Goal: Contribute content: Add original content to the website for others to see

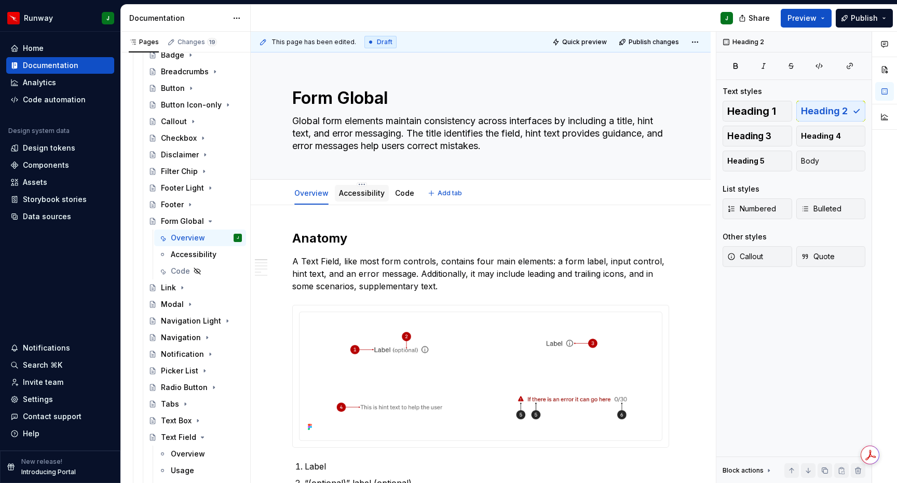
click at [359, 200] on div "Accessibility" at bounding box center [362, 193] width 54 height 17
click at [324, 239] on h2 "Anatomy" at bounding box center [480, 238] width 377 height 17
click at [378, 235] on h2 "Anatomy" at bounding box center [480, 238] width 377 height 17
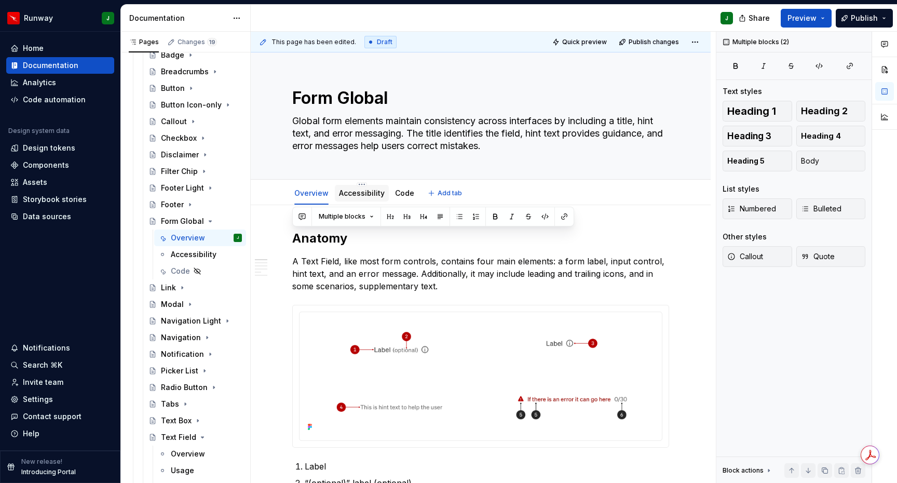
click at [361, 189] on link "Accessibility" at bounding box center [362, 192] width 46 height 9
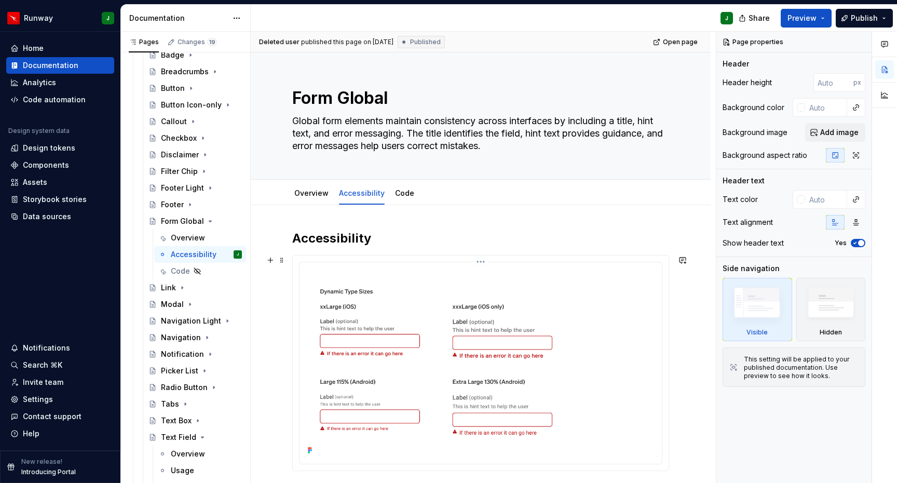
click at [484, 268] on img at bounding box center [481, 361] width 354 height 191
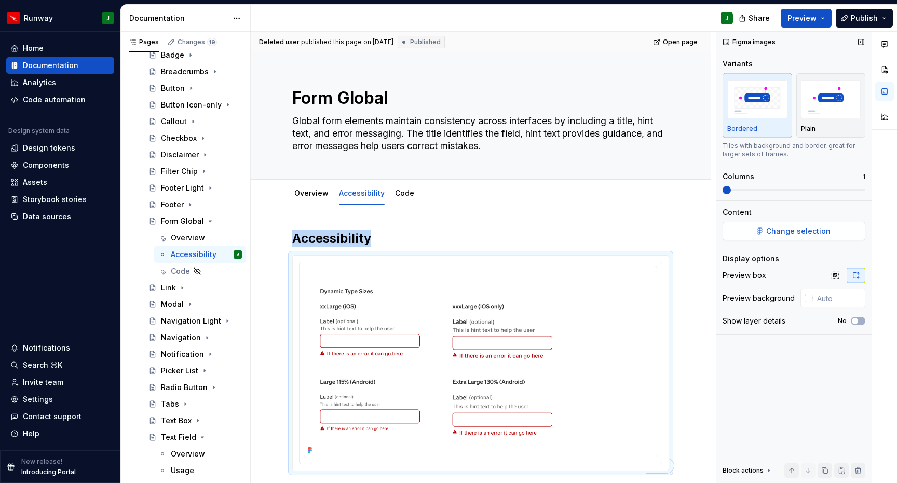
click at [792, 226] on span "Change selection" at bounding box center [798, 231] width 64 height 10
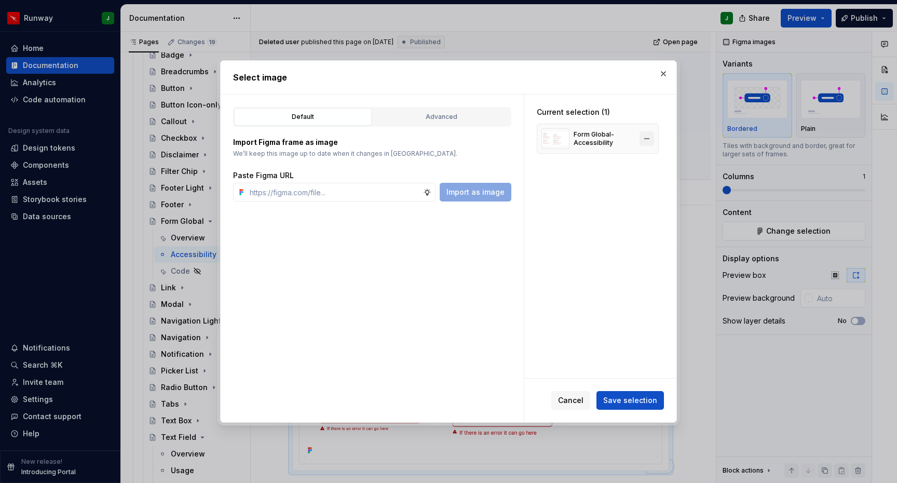
click at [648, 138] on button "button" at bounding box center [646, 138] width 15 height 15
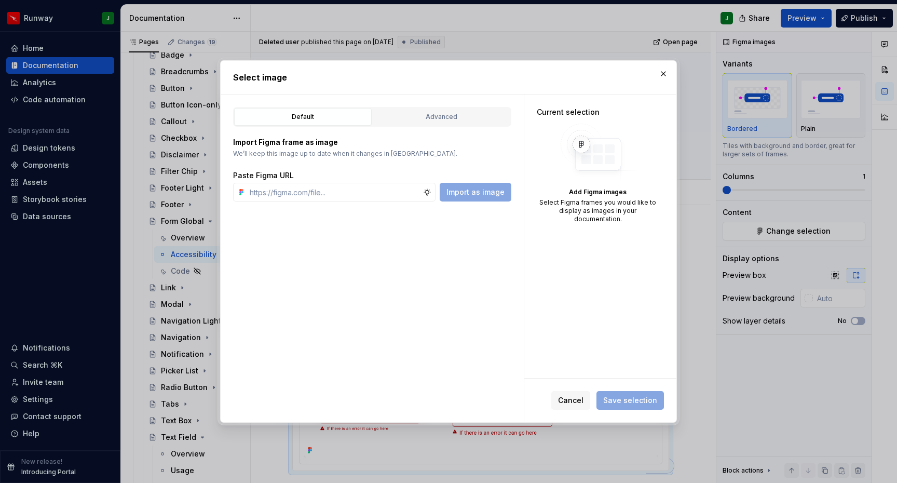
drag, startPoint x: 460, startPoint y: 124, endPoint x: 470, endPoint y: 166, distance: 42.8
click at [460, 124] on button "Advanced" at bounding box center [442, 117] width 138 height 18
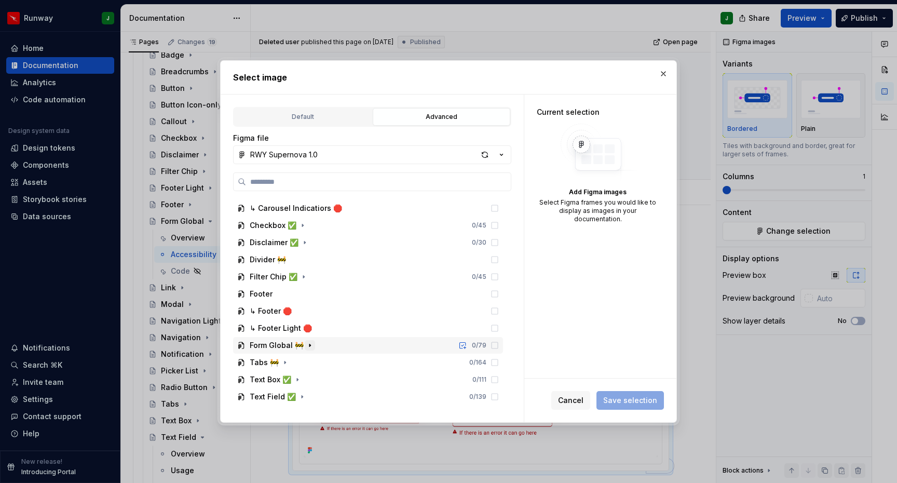
click at [306, 347] on icon "button" at bounding box center [310, 345] width 8 height 8
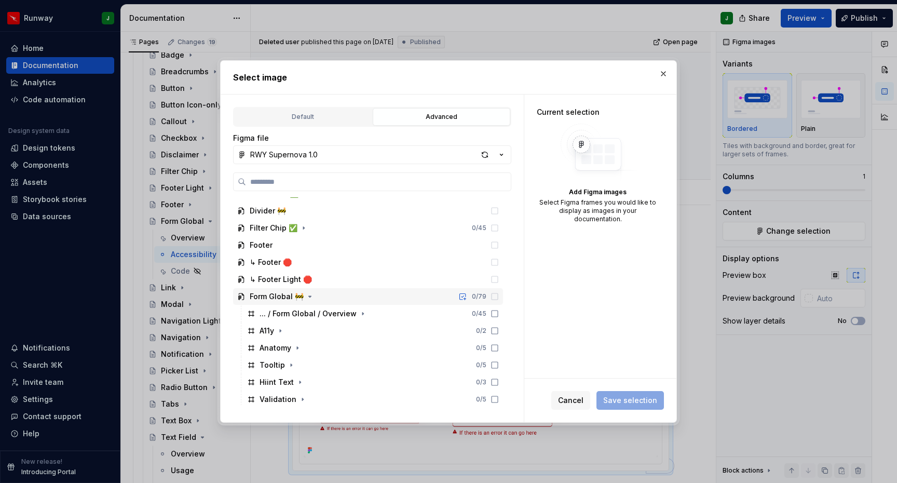
scroll to position [854, 0]
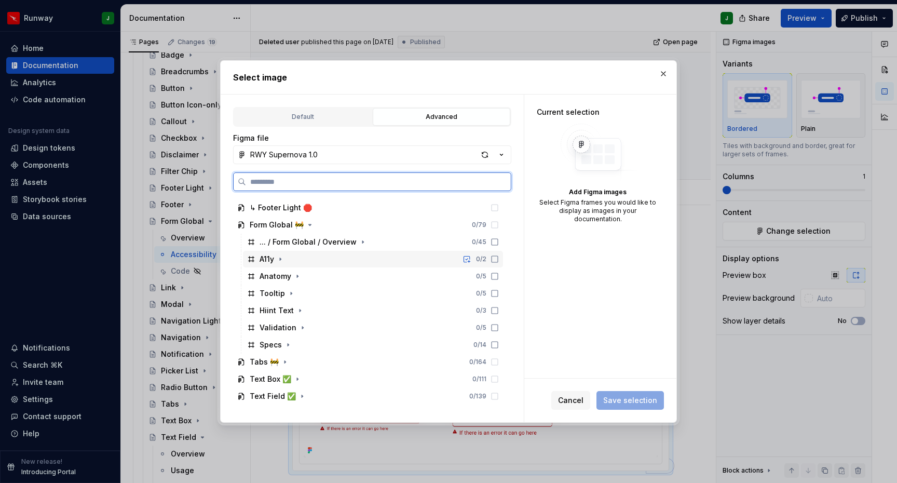
click at [288, 261] on div "A11y 0 / 2" at bounding box center [373, 259] width 260 height 17
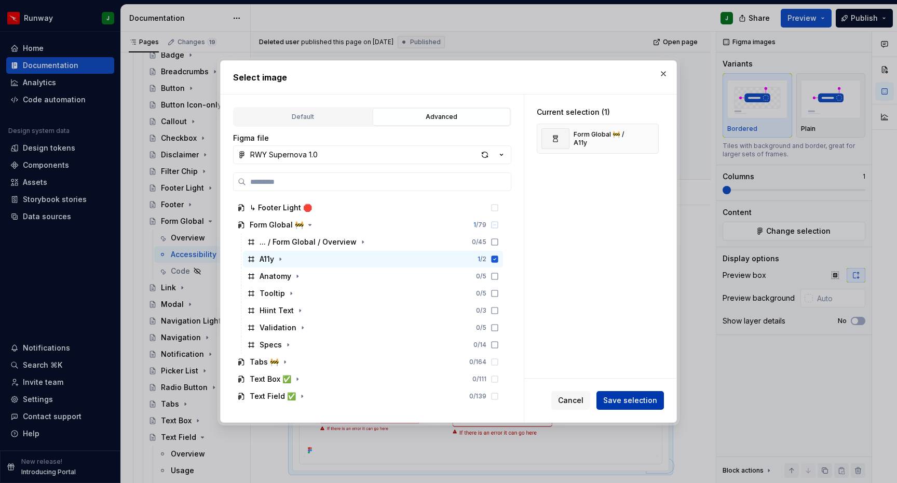
click at [629, 399] on span "Save selection" at bounding box center [630, 400] width 54 height 10
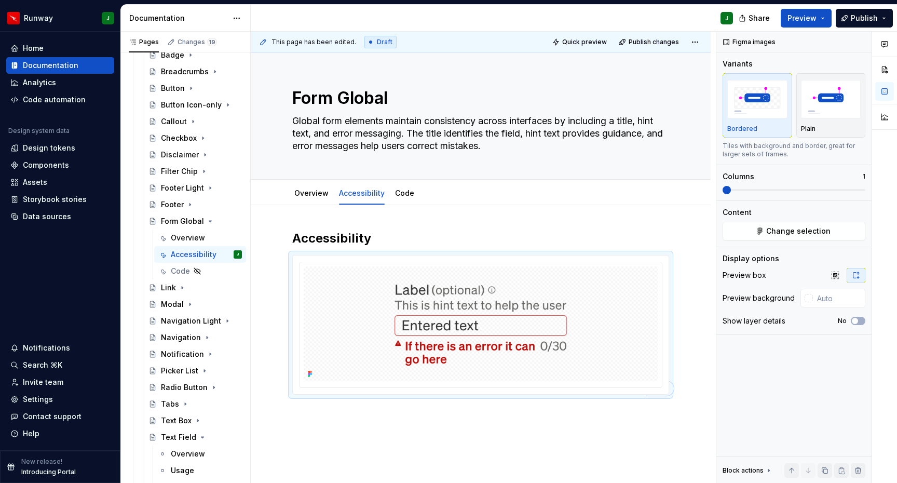
type textarea "*"
click at [834, 298] on input "text" at bounding box center [839, 298] width 52 height 19
click at [818, 301] on input "text" at bounding box center [839, 298] width 52 height 19
type input "#FFFFFF"
click at [377, 237] on h2 "Accessibility" at bounding box center [480, 238] width 377 height 17
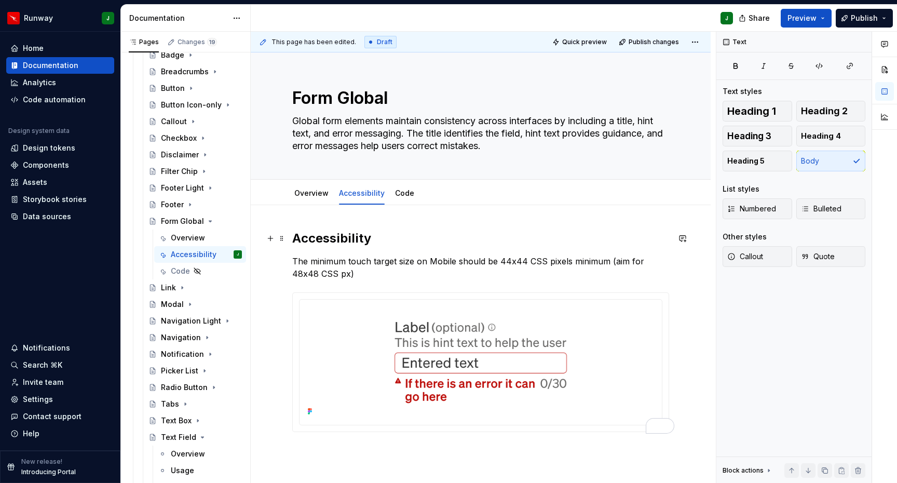
click at [392, 241] on h2 "Accessibility" at bounding box center [480, 238] width 377 height 17
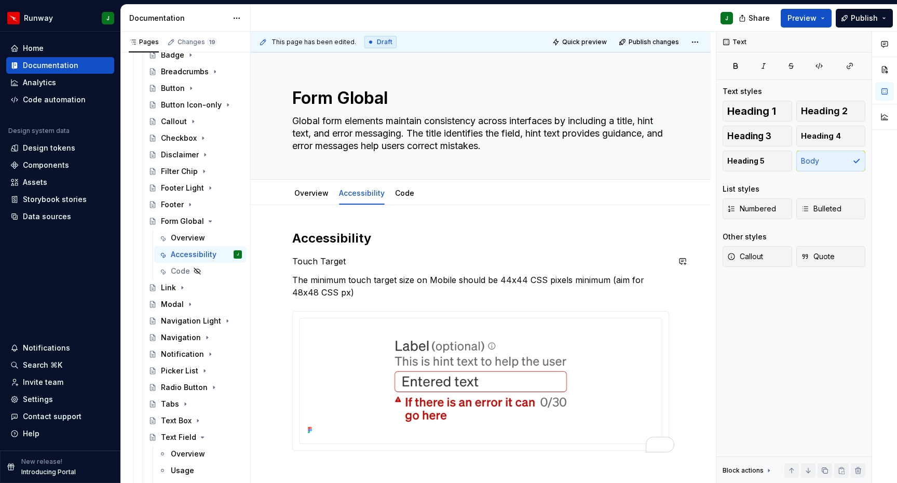
click at [291, 261] on div "Accessibility Touch Target The minimum touch target size on Mobile should be 44…" at bounding box center [481, 406] width 460 height 403
click at [347, 261] on p "Touch Target" at bounding box center [480, 261] width 377 height 12
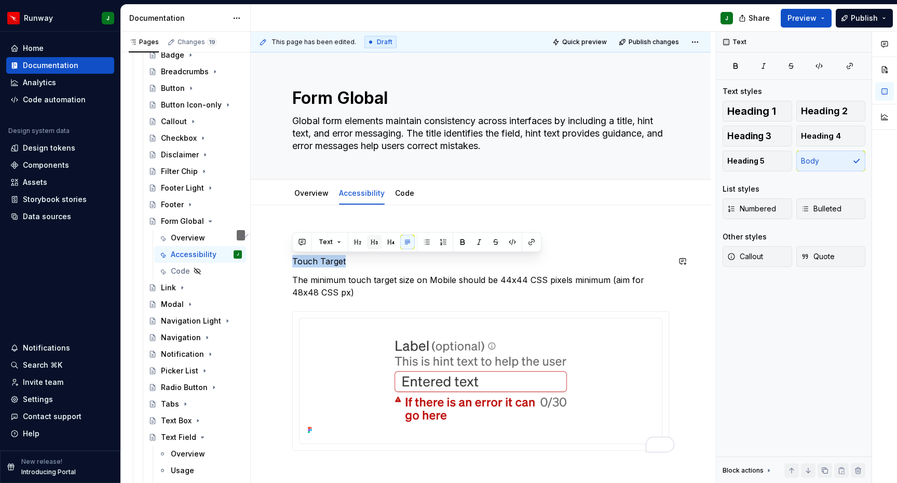
click at [375, 241] on button "button" at bounding box center [374, 242] width 15 height 15
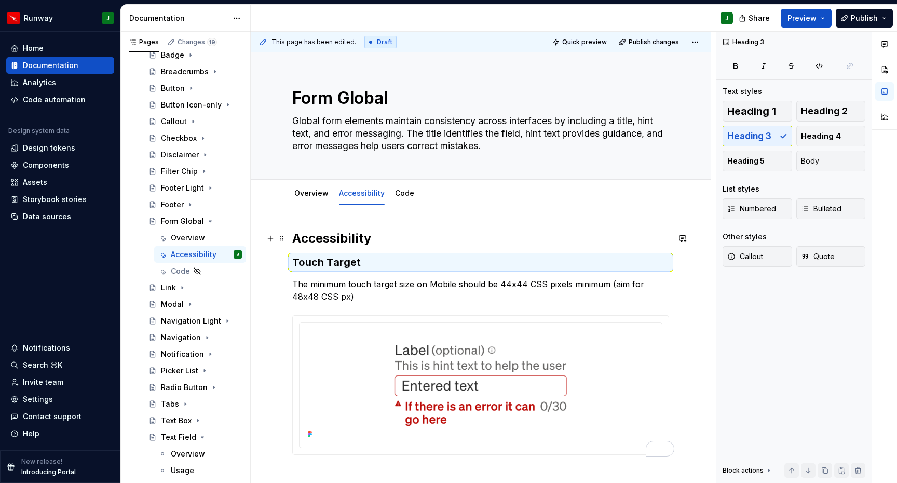
click at [320, 243] on h2 "Accessibility" at bounding box center [480, 238] width 377 height 17
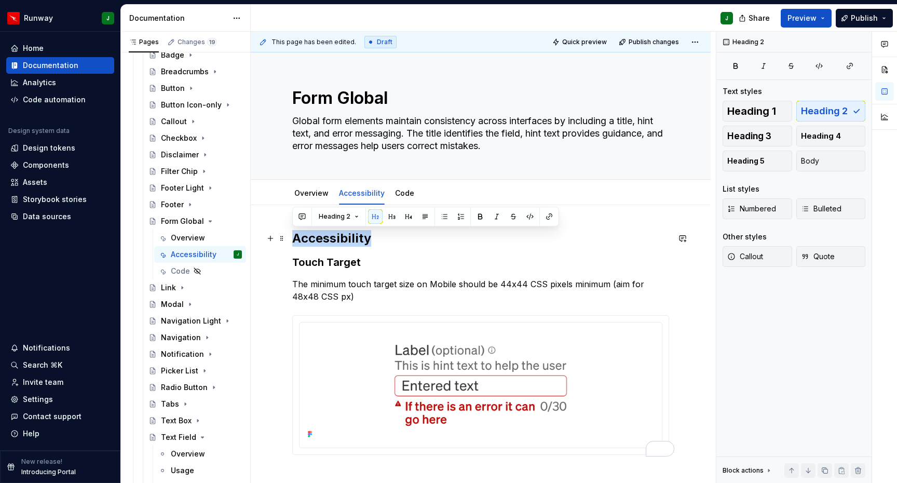
click at [320, 243] on h2 "Accessibility" at bounding box center [480, 238] width 377 height 17
click at [376, 217] on button "button" at bounding box center [375, 216] width 15 height 15
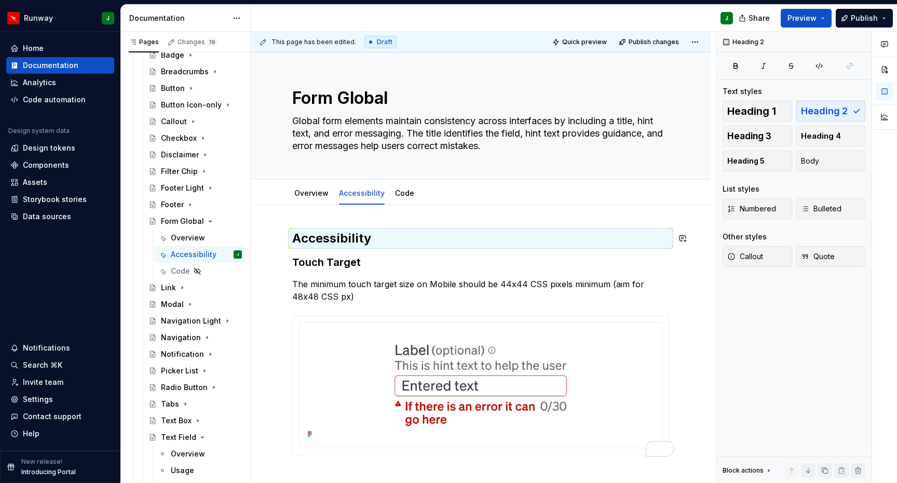
click at [386, 255] on h3 "Touch Target" at bounding box center [480, 262] width 377 height 15
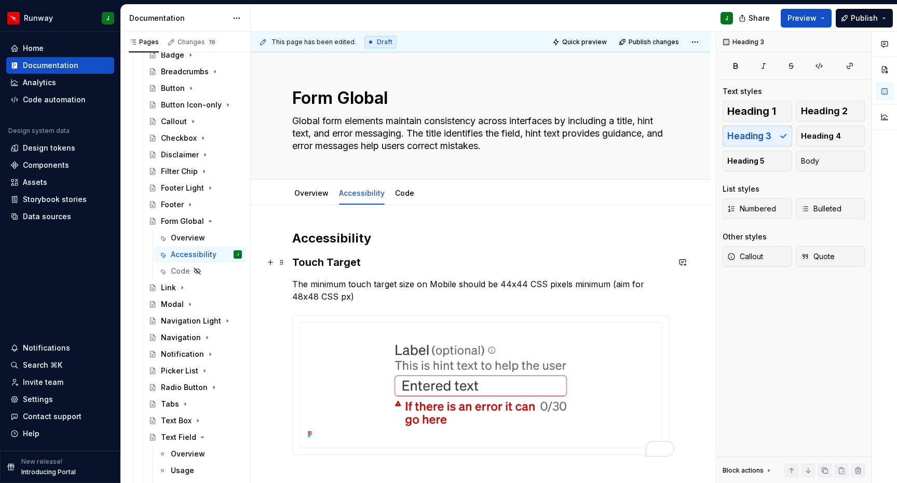
click at [378, 266] on h3 "Touch Target" at bounding box center [480, 262] width 377 height 15
click at [658, 39] on span "Publish changes" at bounding box center [654, 42] width 50 height 8
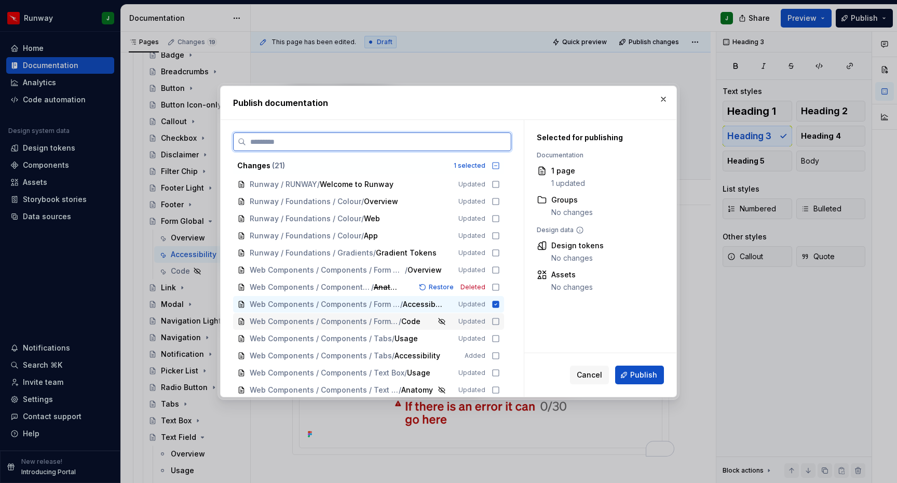
click at [500, 322] on icon at bounding box center [496, 321] width 8 height 8
click at [500, 285] on icon at bounding box center [496, 287] width 8 height 8
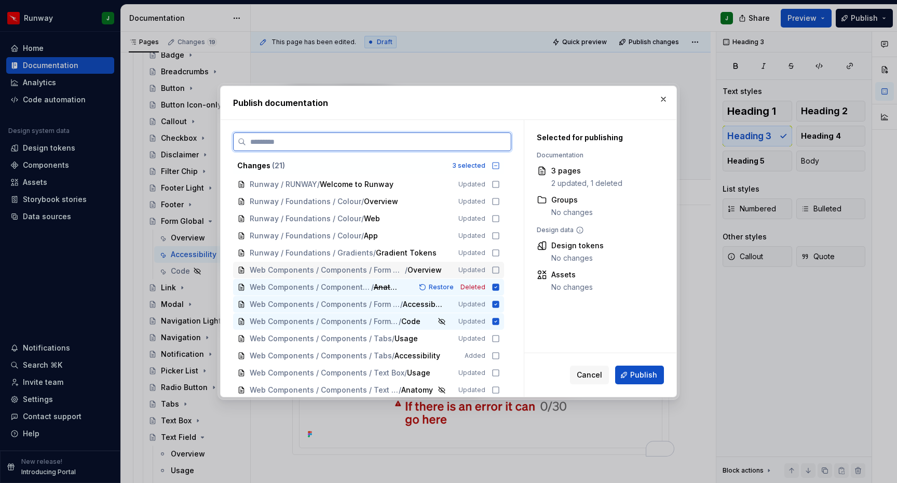
click at [500, 269] on icon at bounding box center [496, 270] width 8 height 8
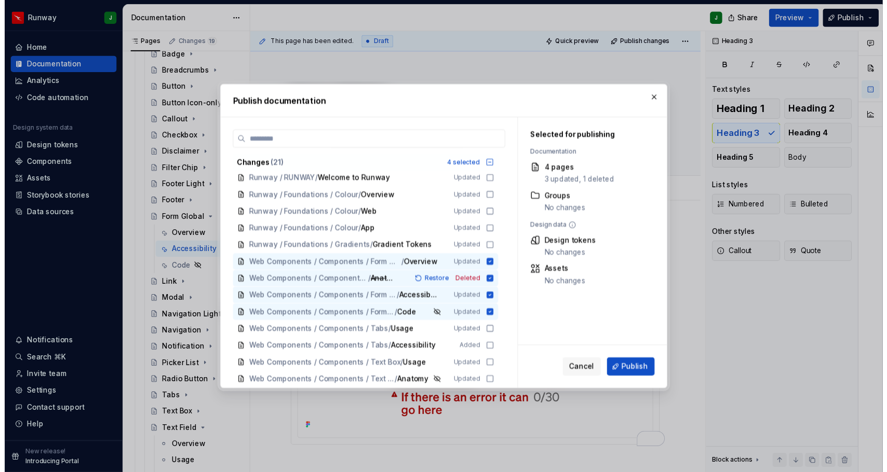
scroll to position [0, 0]
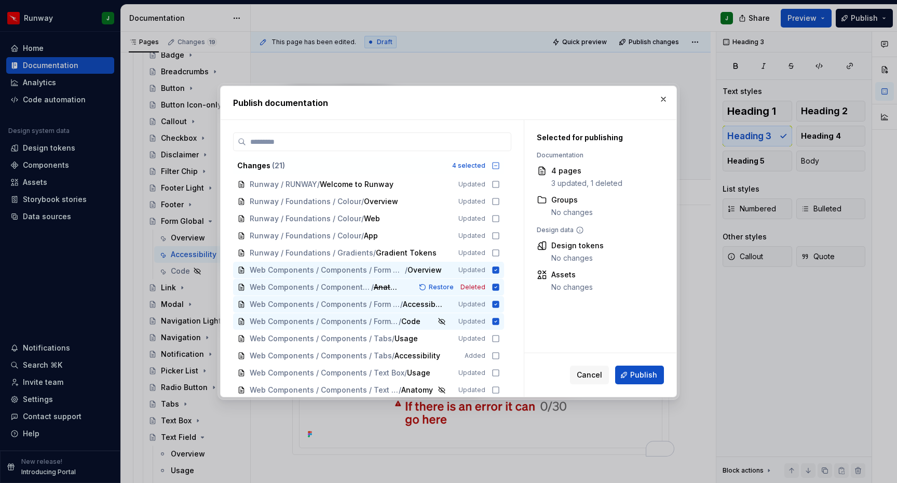
click at [636, 372] on span "Publish" at bounding box center [643, 375] width 27 height 10
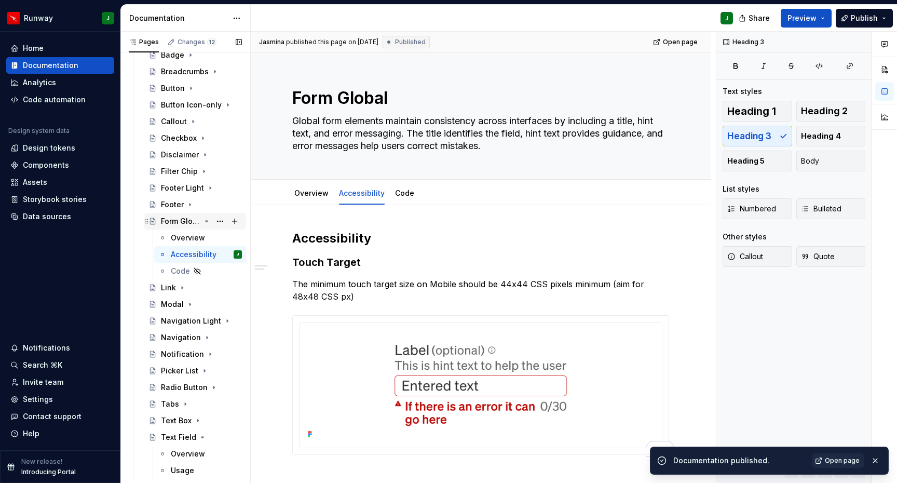
click at [208, 221] on icon "Page tree" at bounding box center [206, 221] width 8 height 8
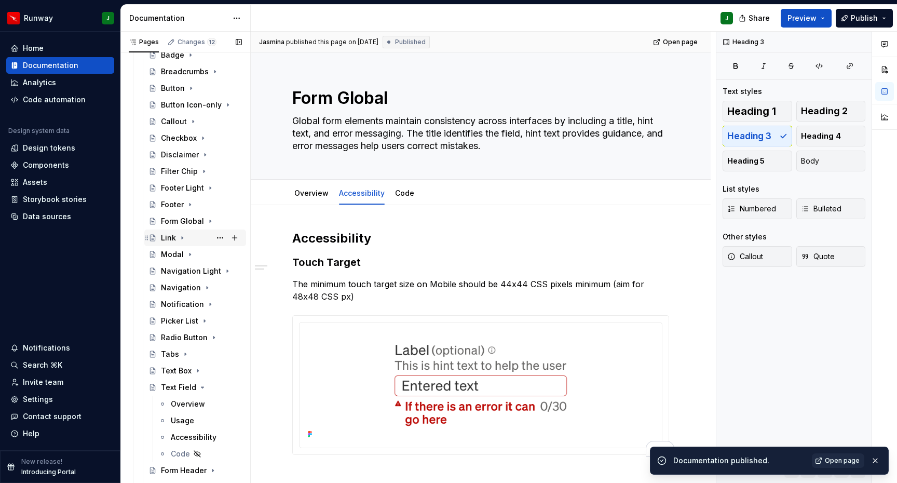
click at [172, 236] on div "Link" at bounding box center [168, 238] width 15 height 10
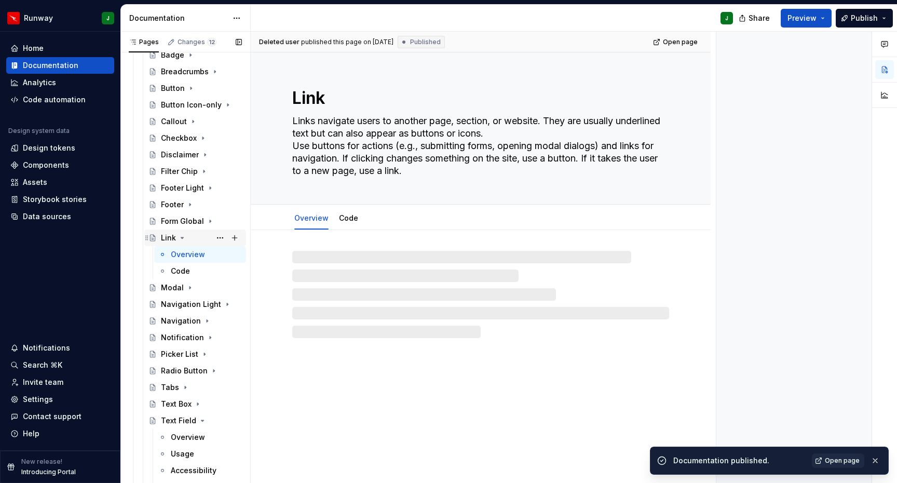
drag, startPoint x: 188, startPoint y: 255, endPoint x: 229, endPoint y: 236, distance: 45.1
click at [188, 255] on div "Overview" at bounding box center [188, 254] width 34 height 10
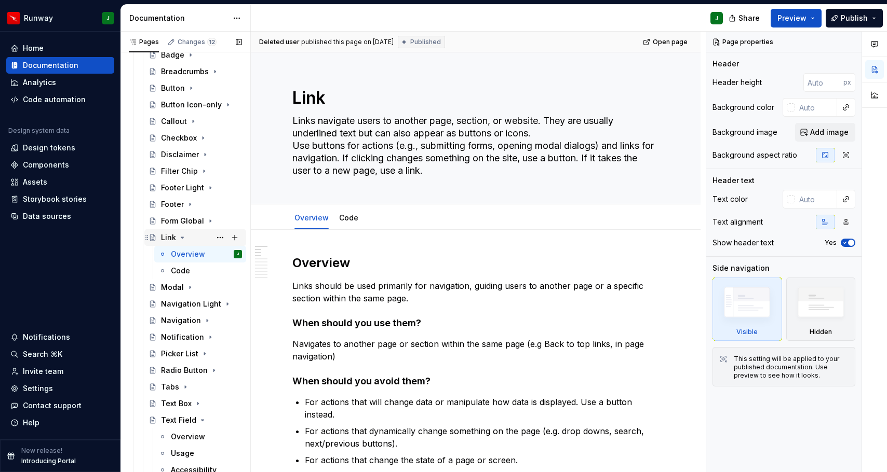
click at [182, 238] on icon "Page tree" at bounding box center [182, 237] width 3 height 1
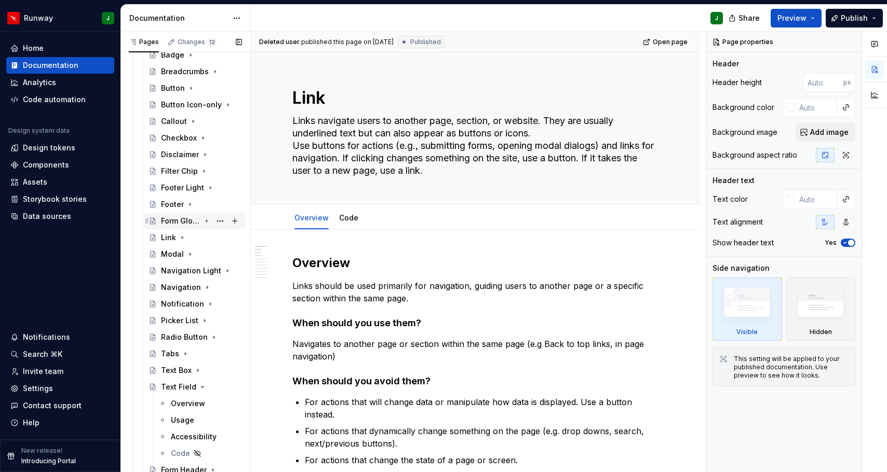
click at [171, 219] on div "Form Global" at bounding box center [180, 221] width 39 height 10
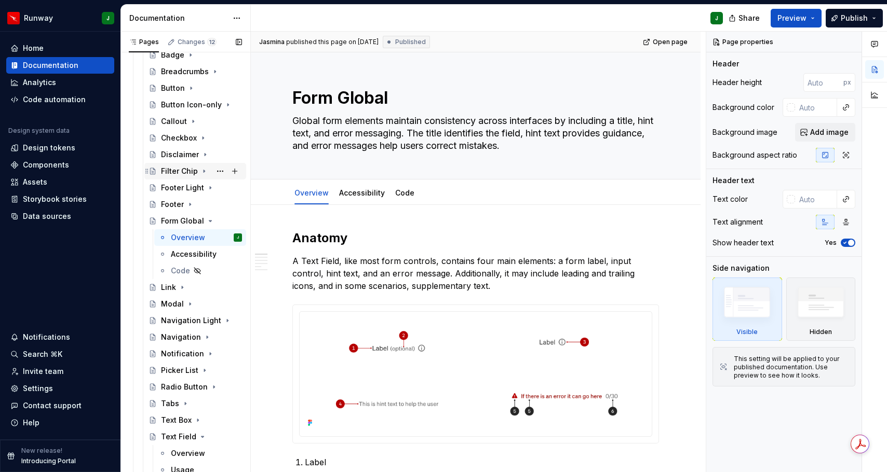
click at [180, 170] on div "Filter Chip" at bounding box center [179, 171] width 37 height 10
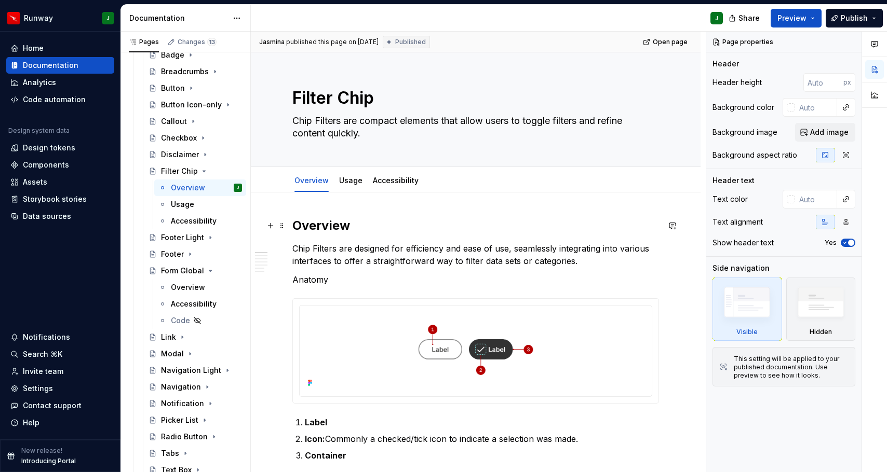
click at [318, 223] on h2 "Overview" at bounding box center [475, 225] width 366 height 17
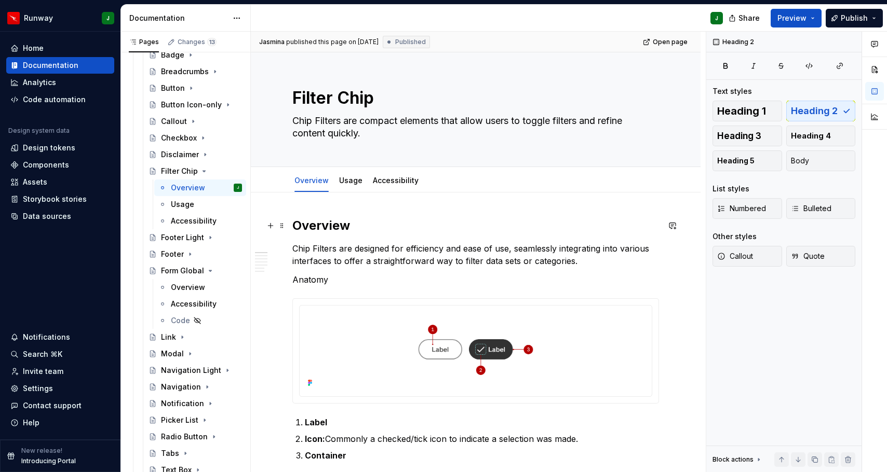
click at [324, 229] on h2 "Overview" at bounding box center [475, 225] width 366 height 17
click at [322, 224] on h2 "Overview" at bounding box center [475, 225] width 366 height 17
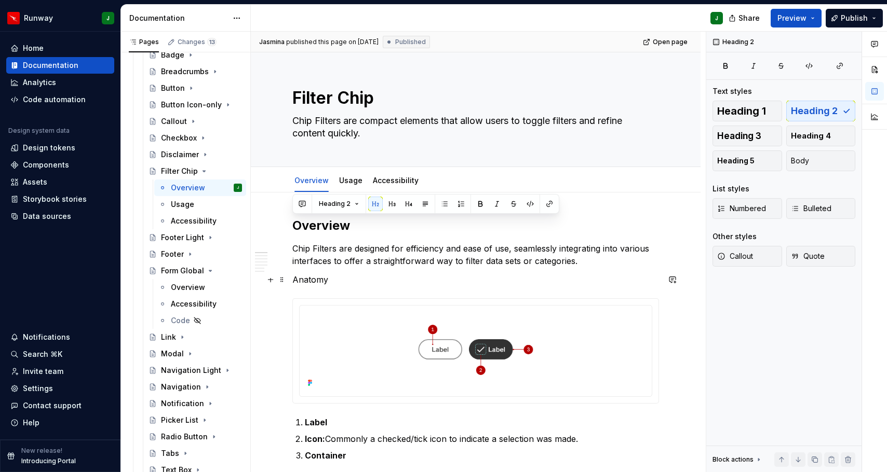
click at [310, 280] on p "Anatomy" at bounding box center [475, 280] width 366 height 12
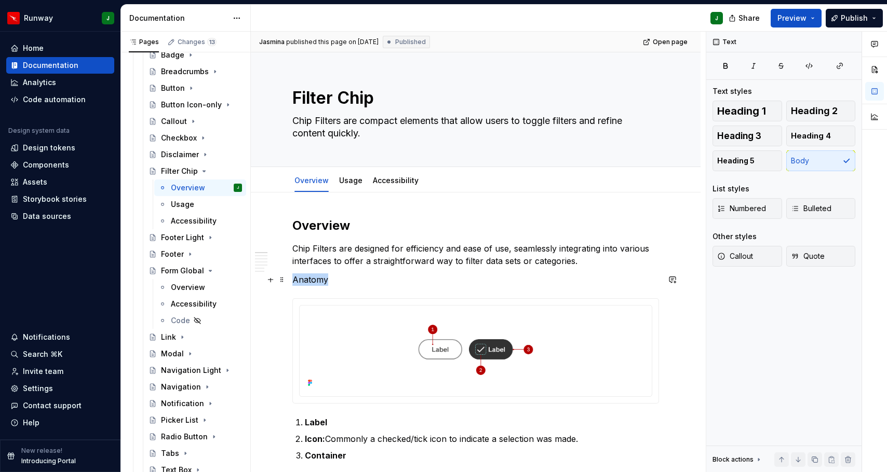
click at [310, 280] on p "Anatomy" at bounding box center [475, 280] width 366 height 12
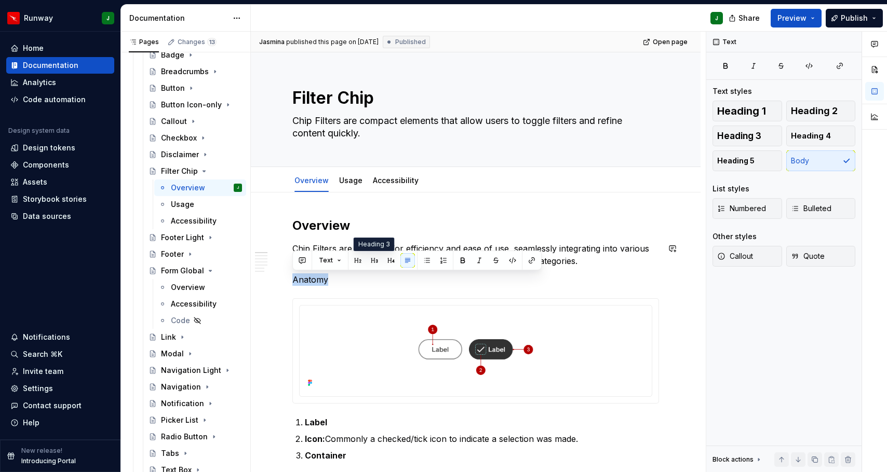
drag, startPoint x: 375, startPoint y: 261, endPoint x: 349, endPoint y: 256, distance: 26.3
click at [375, 261] on button "button" at bounding box center [374, 260] width 15 height 15
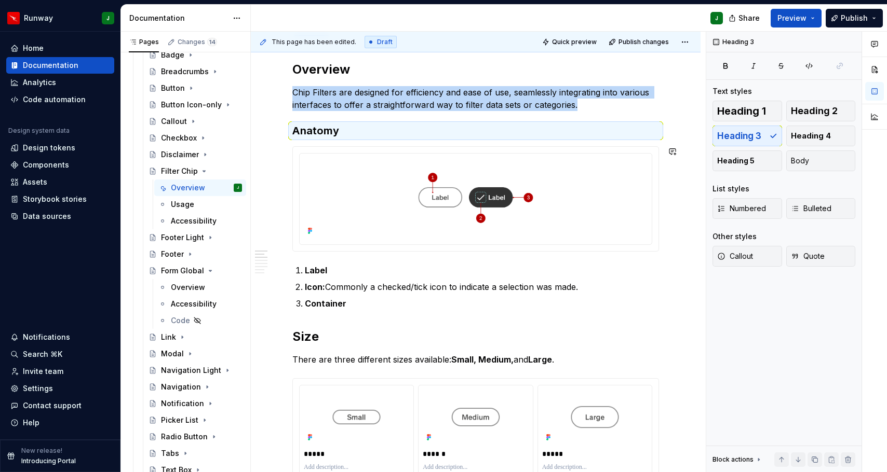
scroll to position [169, 0]
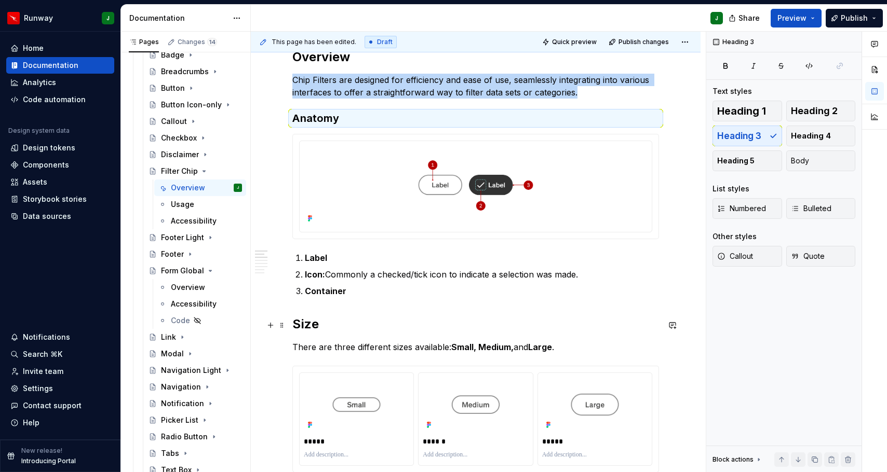
click at [306, 328] on h2 "Size" at bounding box center [475, 324] width 366 height 17
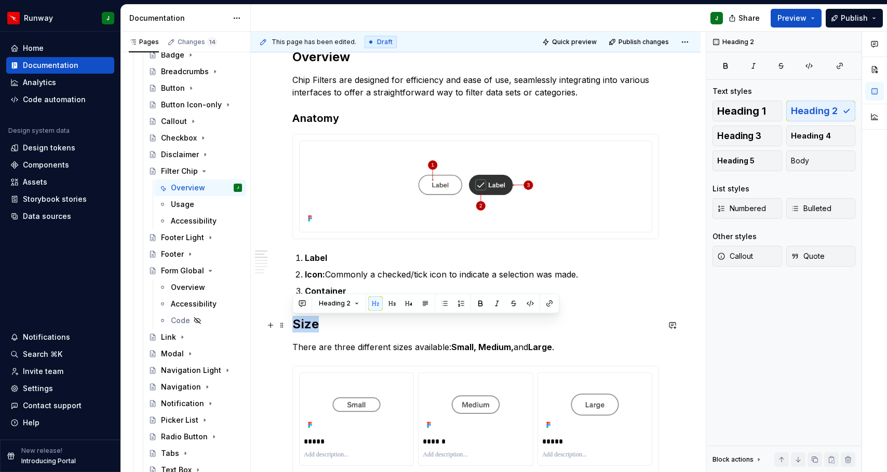
click at [306, 329] on h2 "Size" at bounding box center [475, 324] width 366 height 17
click at [392, 305] on button "button" at bounding box center [392, 303] width 15 height 15
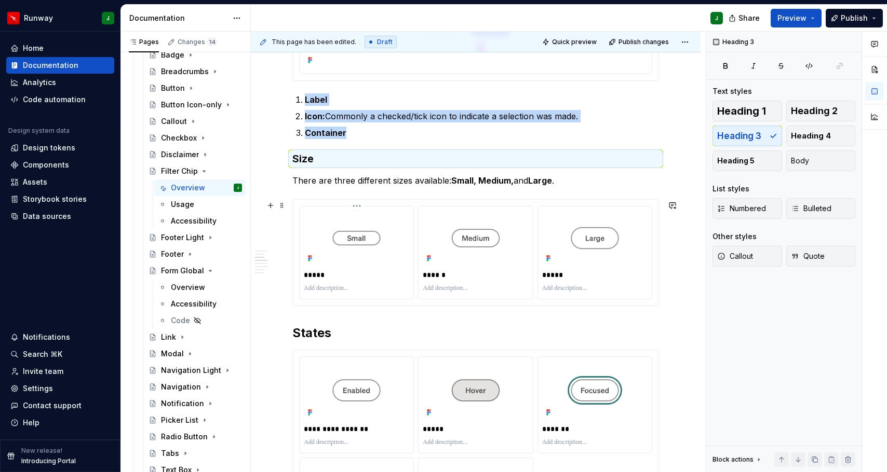
scroll to position [355, 0]
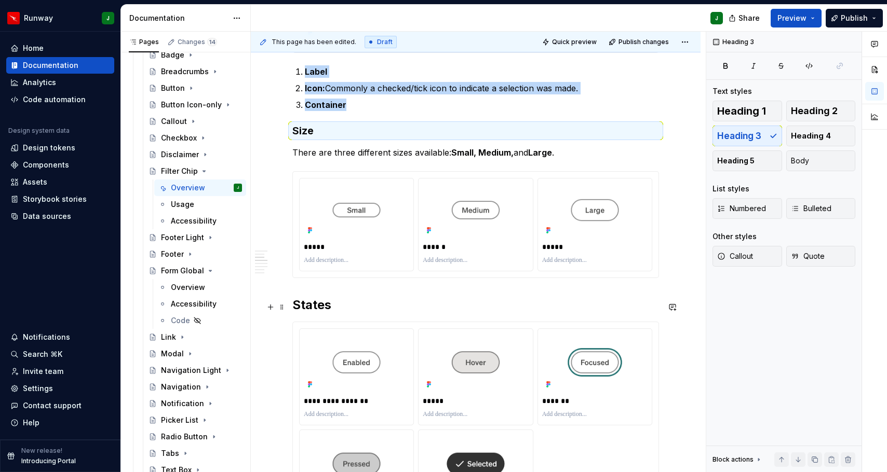
click at [307, 311] on h2 "States" at bounding box center [475, 305] width 366 height 17
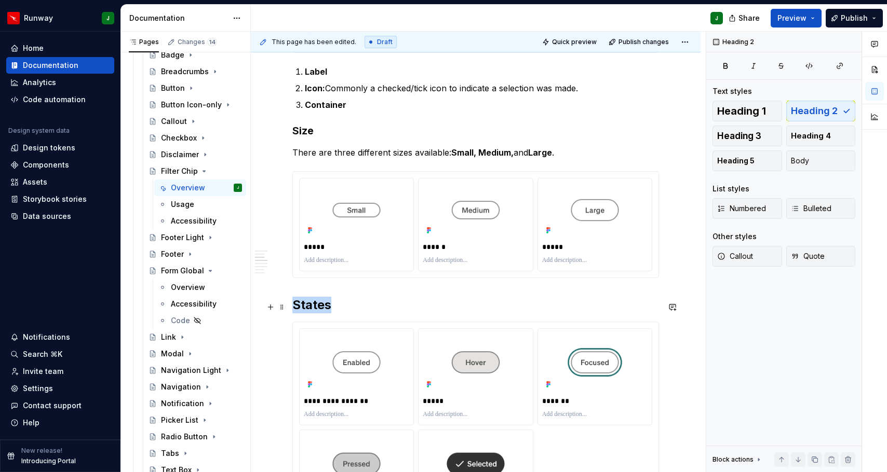
click at [307, 311] on h2 "States" at bounding box center [475, 305] width 366 height 17
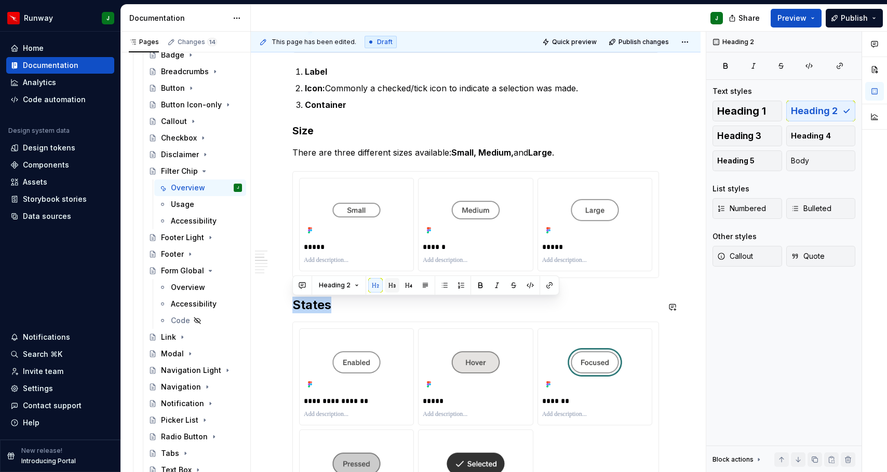
click at [389, 285] on button "button" at bounding box center [392, 285] width 15 height 15
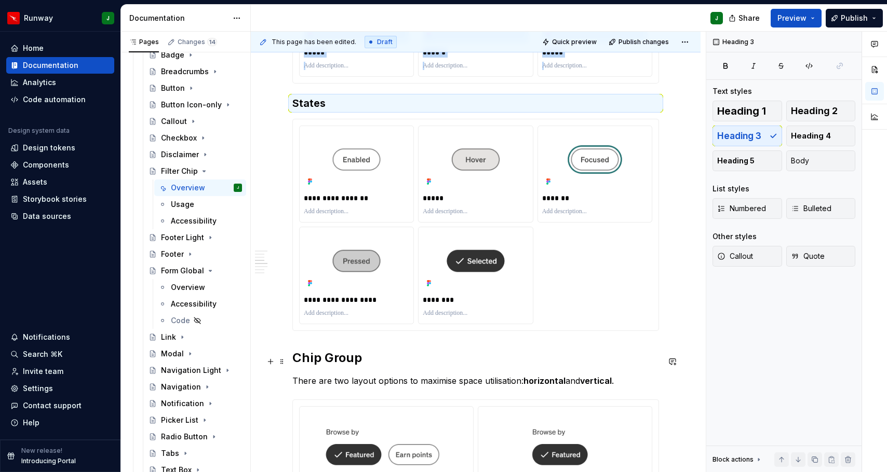
scroll to position [0, 0]
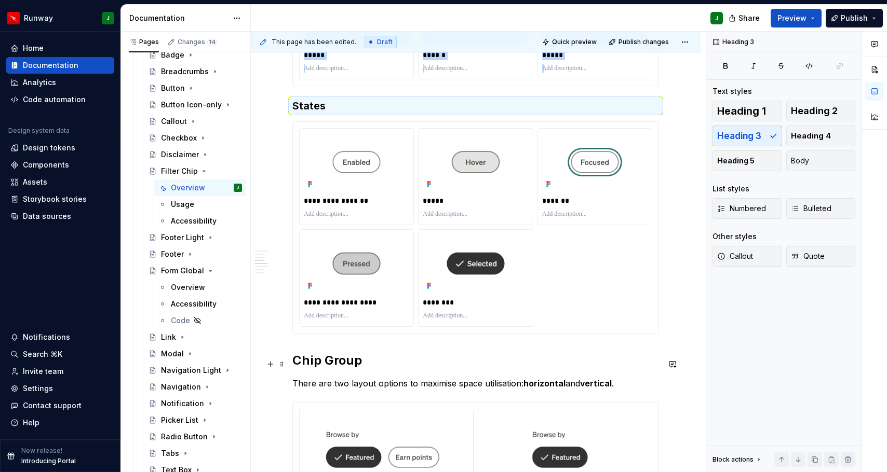
click at [309, 364] on h2 "Chip Group" at bounding box center [475, 360] width 366 height 17
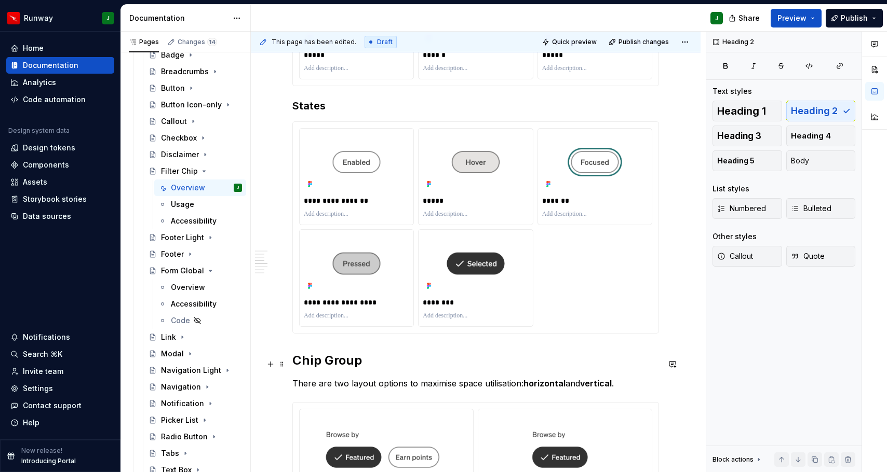
click at [309, 365] on h2 "Chip Group" at bounding box center [475, 360] width 366 height 17
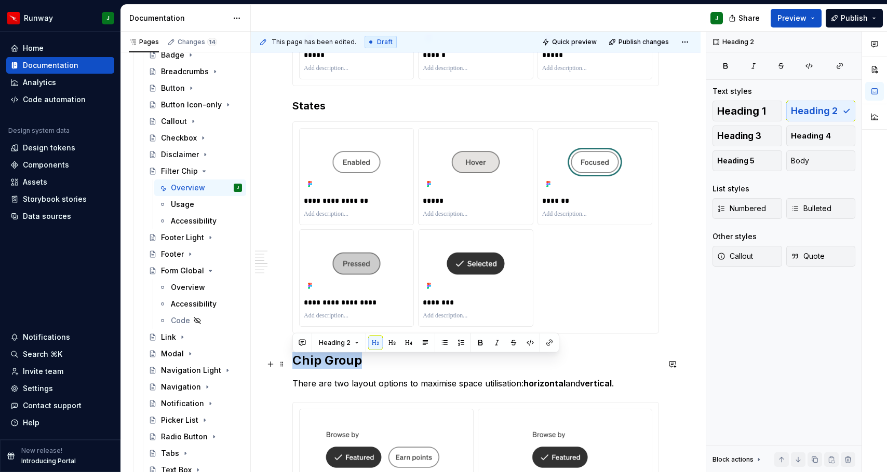
click at [309, 365] on h2 "Chip Group" at bounding box center [475, 360] width 366 height 17
click at [390, 343] on button "button" at bounding box center [392, 343] width 15 height 15
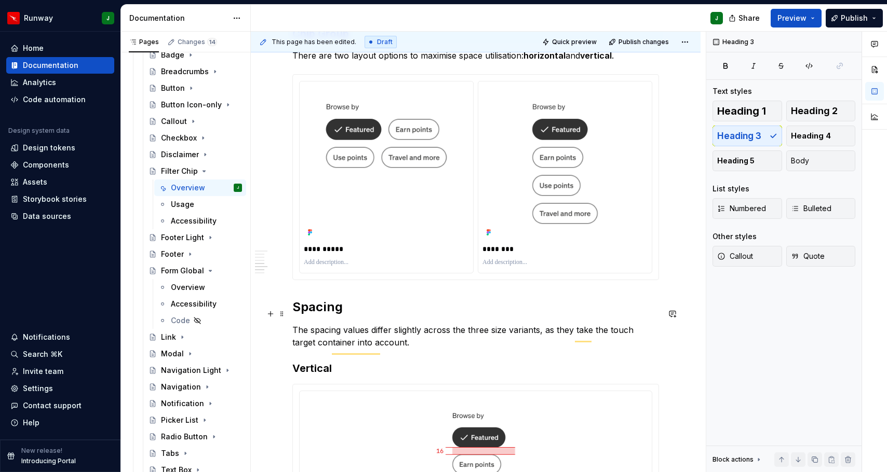
click at [314, 316] on h2 "Spacing" at bounding box center [475, 307] width 366 height 17
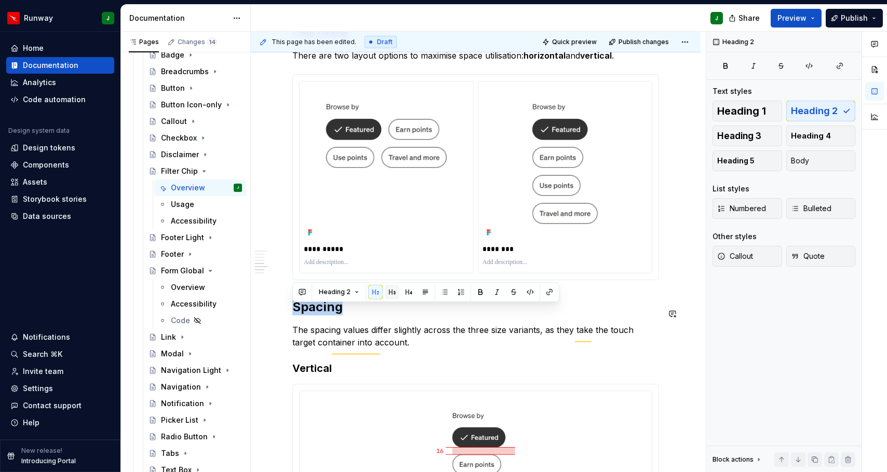
click at [388, 296] on button "button" at bounding box center [392, 292] width 15 height 15
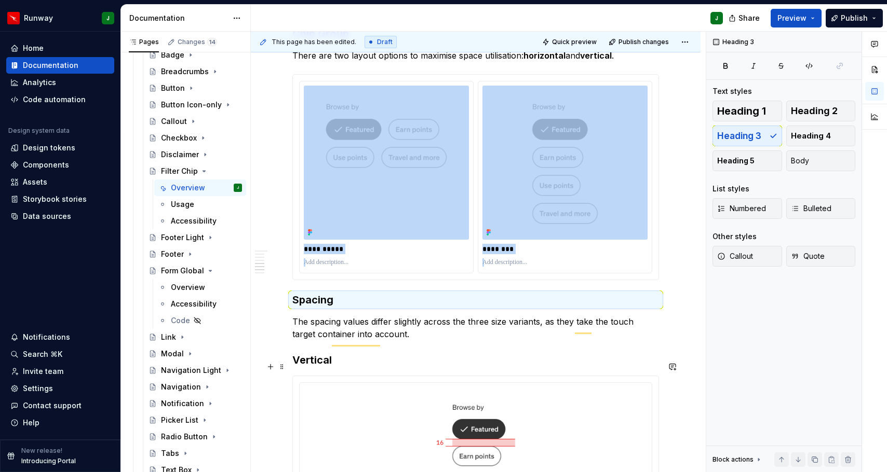
click at [312, 367] on h3 "Vertical" at bounding box center [475, 360] width 366 height 15
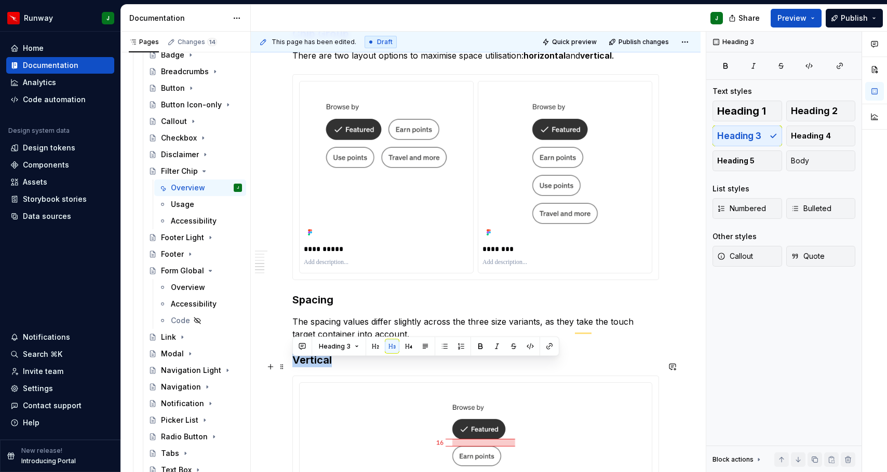
click at [312, 367] on h3 "Vertical" at bounding box center [475, 360] width 366 height 15
click at [406, 347] on button "button" at bounding box center [408, 346] width 15 height 15
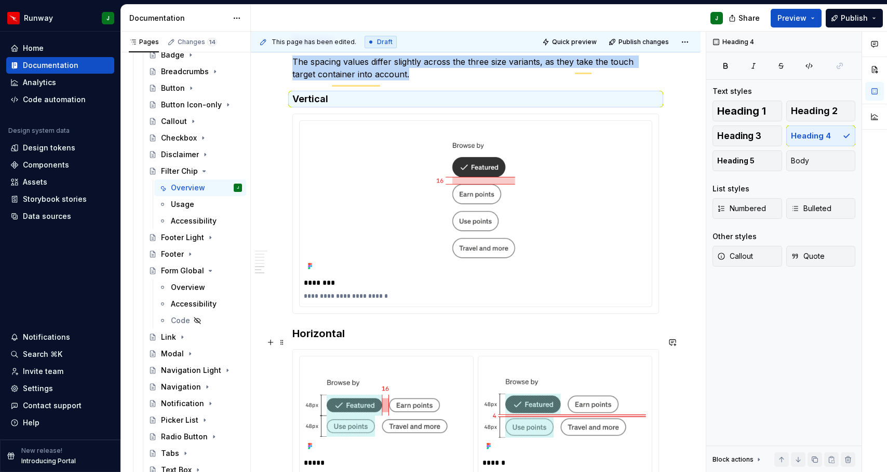
click at [317, 341] on h3 "Horizontal" at bounding box center [475, 333] width 366 height 15
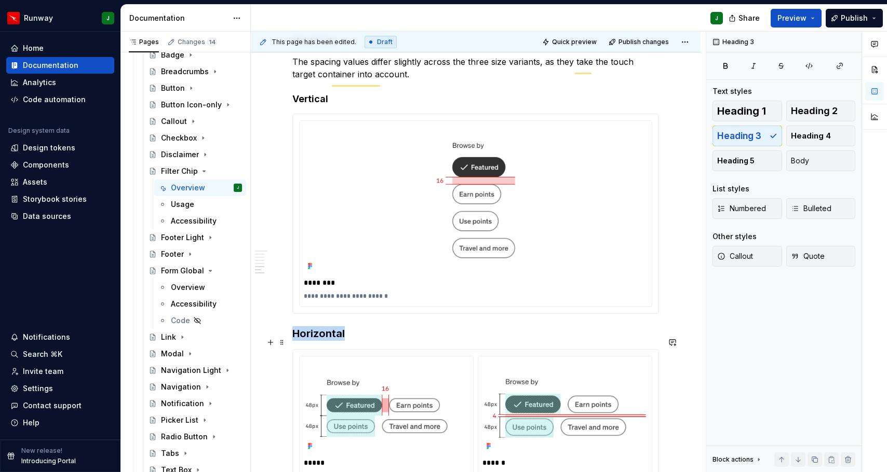
click at [317, 341] on h3 "Horizontal" at bounding box center [475, 333] width 366 height 15
click at [408, 324] on button "button" at bounding box center [408, 322] width 15 height 15
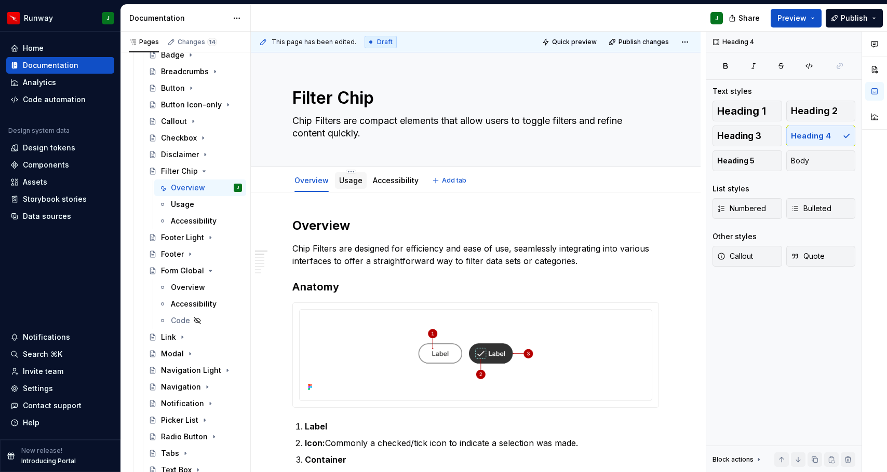
click at [350, 182] on link "Usage" at bounding box center [350, 180] width 23 height 9
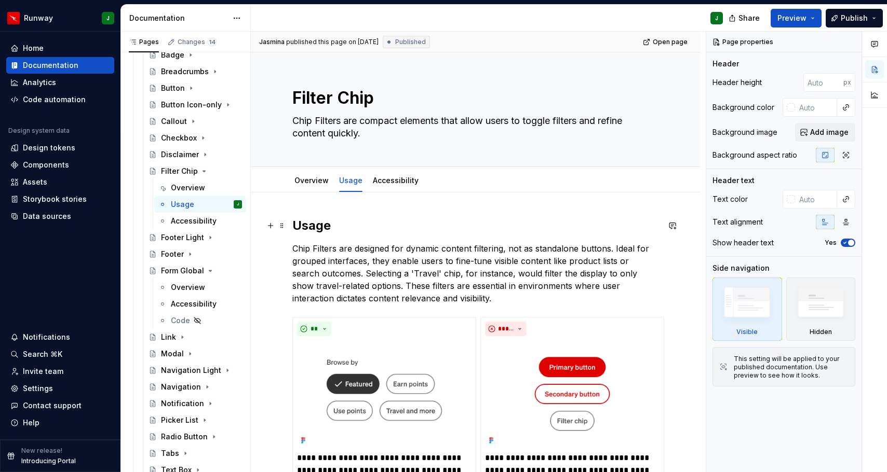
click at [311, 228] on h2 "Usage" at bounding box center [475, 225] width 366 height 17
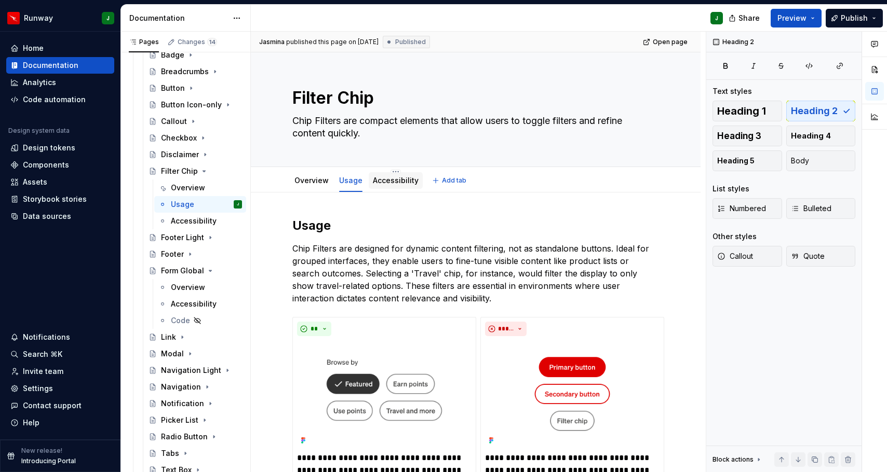
click at [401, 180] on link "Accessibility" at bounding box center [396, 180] width 46 height 9
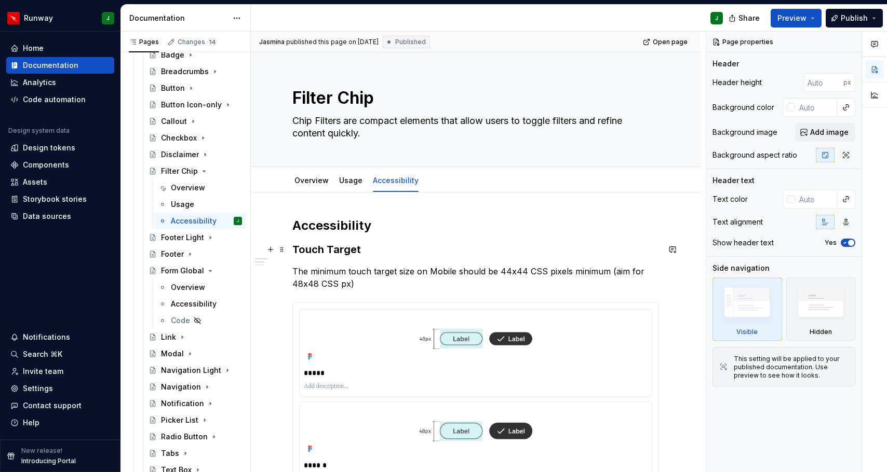
click at [315, 249] on h3 "Touch Target" at bounding box center [475, 249] width 366 height 15
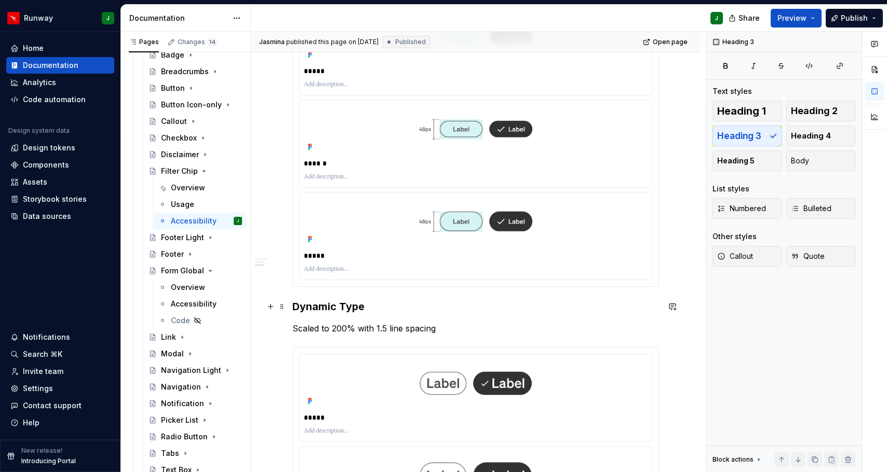
click at [316, 303] on h3 "Dynamic Type" at bounding box center [475, 306] width 366 height 15
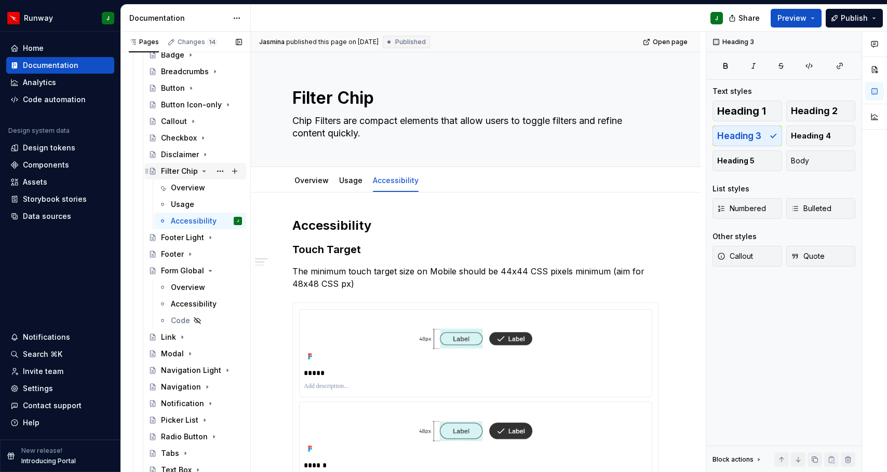
drag, startPoint x: 200, startPoint y: 170, endPoint x: 202, endPoint y: 164, distance: 6.6
click at [200, 170] on icon "Page tree" at bounding box center [204, 171] width 8 height 8
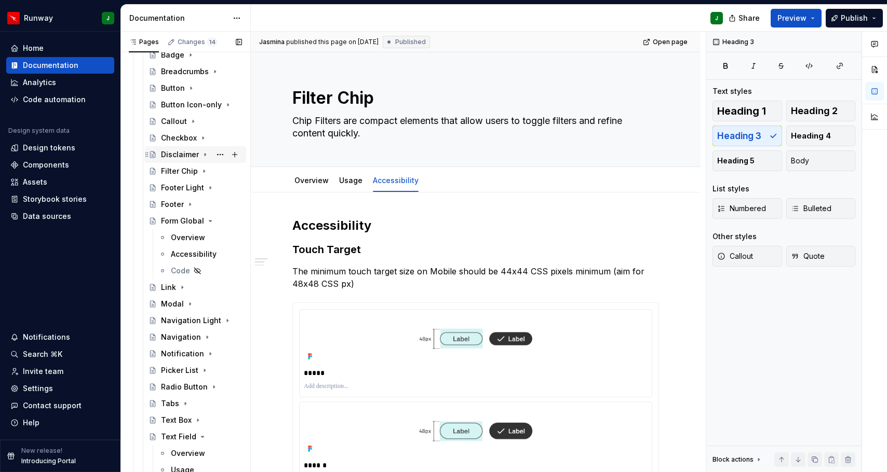
click at [203, 153] on icon "Page tree" at bounding box center [205, 155] width 8 height 8
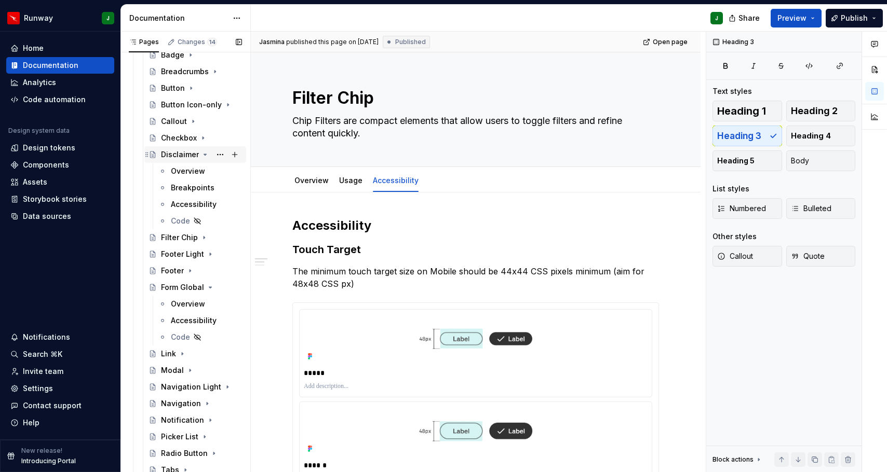
click at [203, 153] on icon "Page tree" at bounding box center [205, 155] width 8 height 8
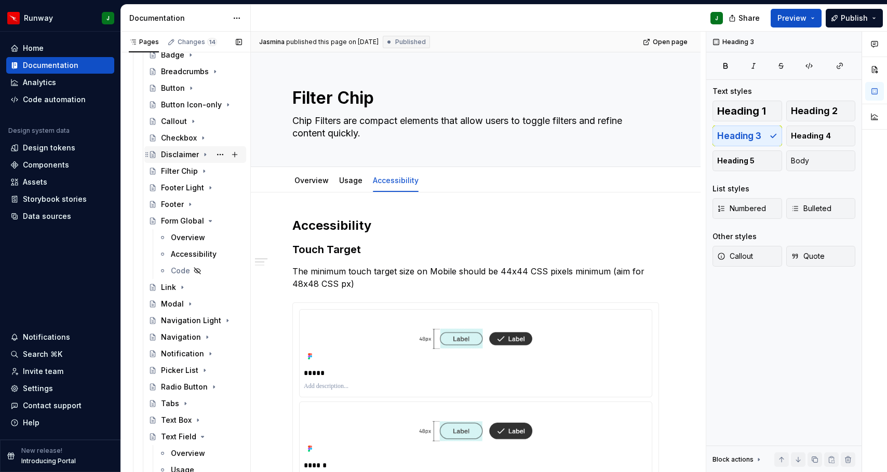
click at [203, 153] on icon "Page tree" at bounding box center [205, 155] width 8 height 8
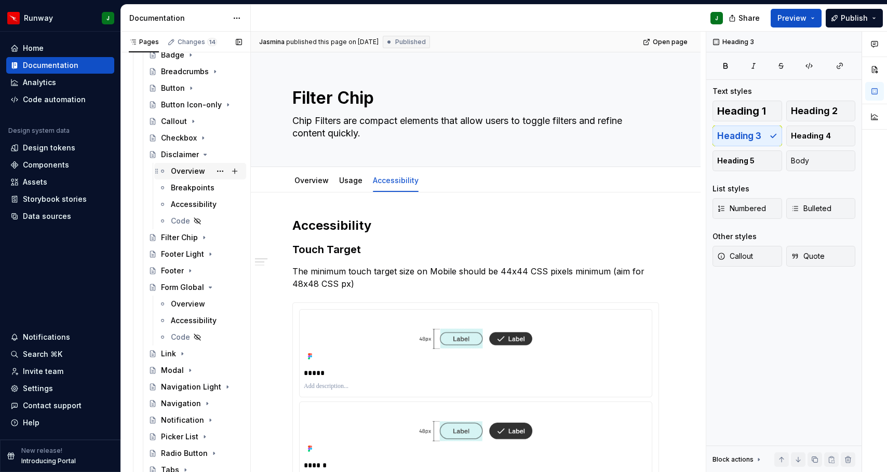
click at [181, 169] on div "Overview" at bounding box center [188, 171] width 34 height 10
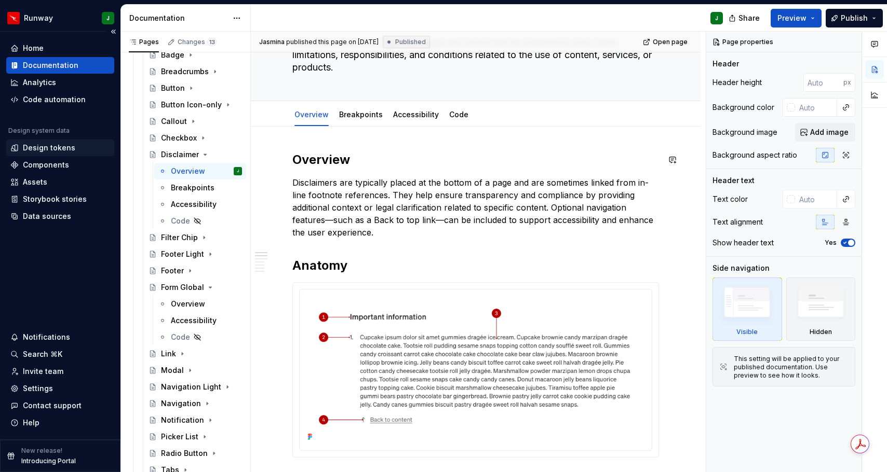
scroll to position [87, 0]
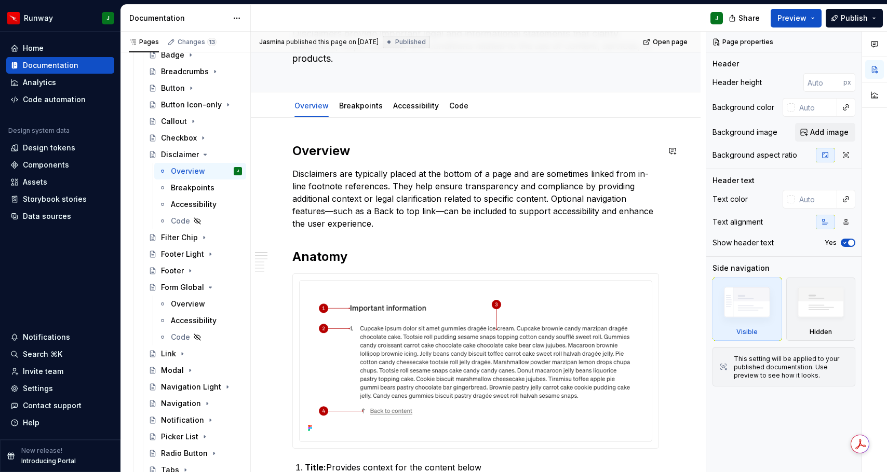
click at [321, 249] on h2 "Anatomy" at bounding box center [475, 257] width 366 height 17
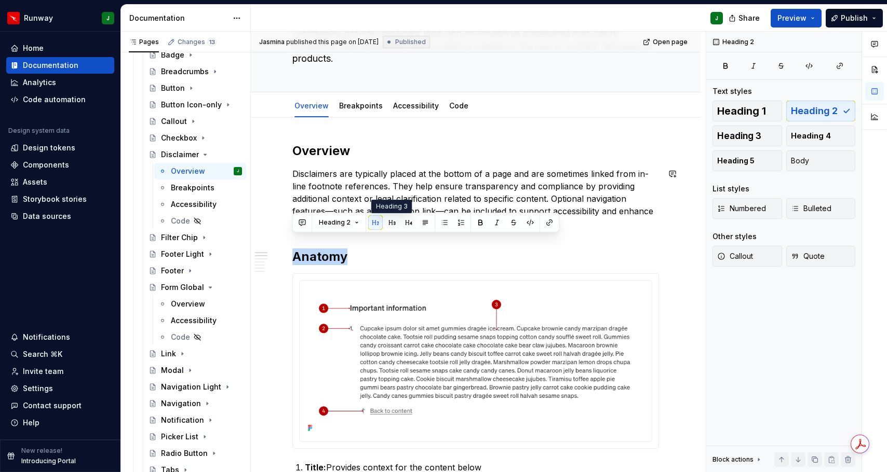
drag, startPoint x: 393, startPoint y: 223, endPoint x: 350, endPoint y: 222, distance: 43.6
click at [393, 223] on button "button" at bounding box center [392, 222] width 15 height 15
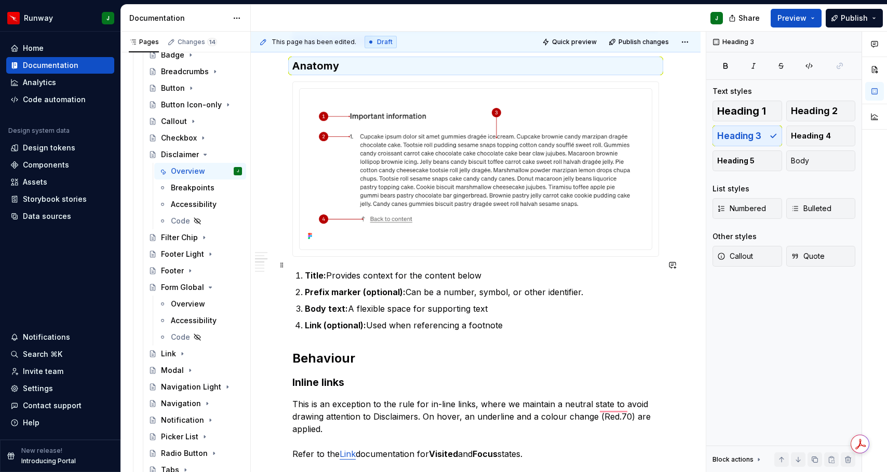
scroll to position [360, 0]
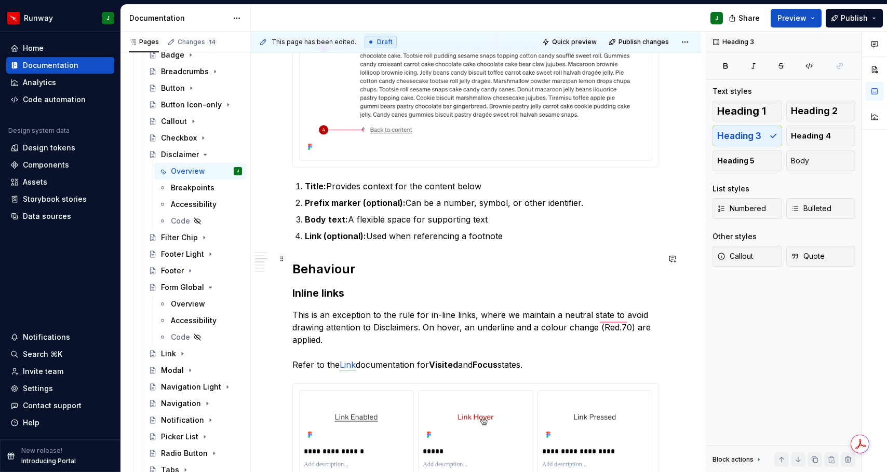
click at [320, 261] on h2 "Behaviour" at bounding box center [475, 269] width 366 height 17
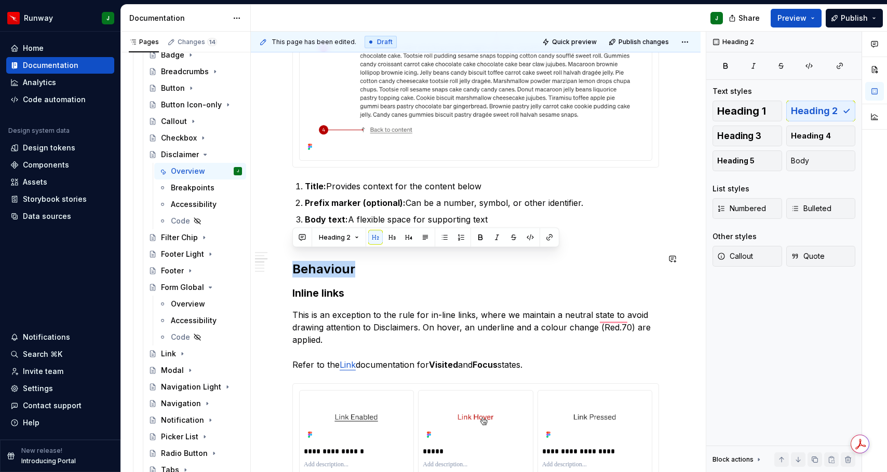
drag, startPoint x: 389, startPoint y: 238, endPoint x: 310, endPoint y: 292, distance: 95.6
click at [389, 238] on button "button" at bounding box center [392, 237] width 15 height 15
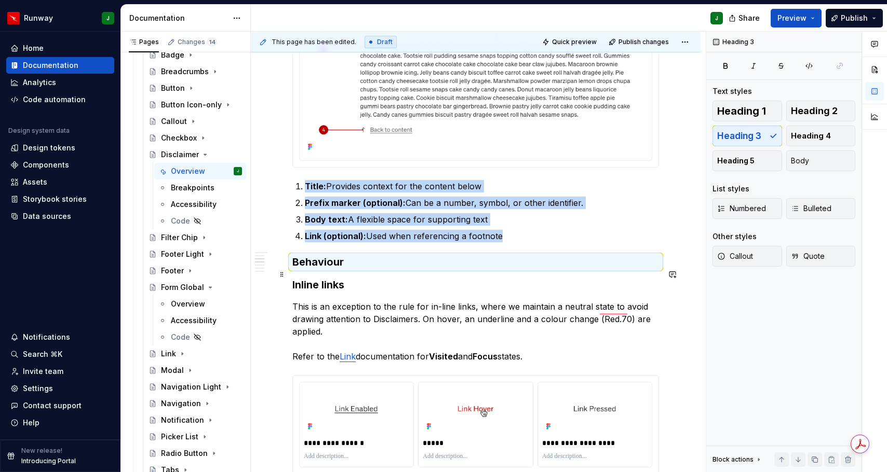
click at [313, 278] on h3 "Inline links" at bounding box center [475, 285] width 366 height 15
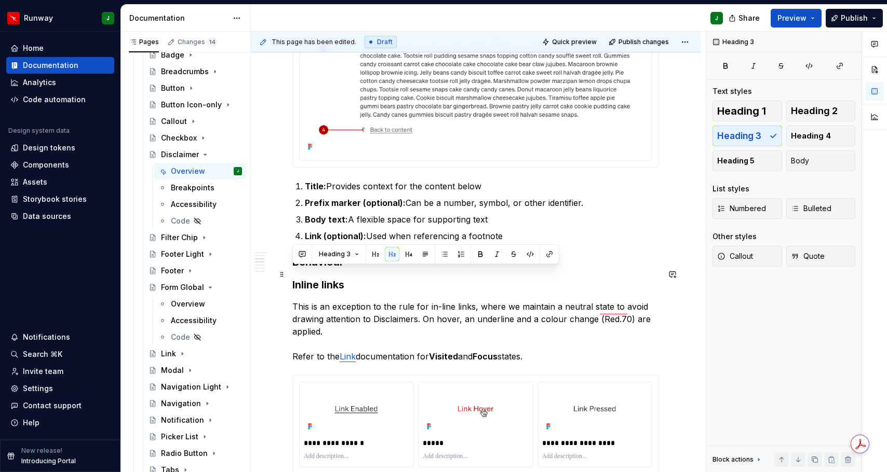
click at [313, 278] on h3 "Inline links" at bounding box center [475, 285] width 366 height 15
click at [312, 278] on h3 "Inline links" at bounding box center [475, 285] width 366 height 15
click at [403, 255] on button "button" at bounding box center [408, 254] width 15 height 15
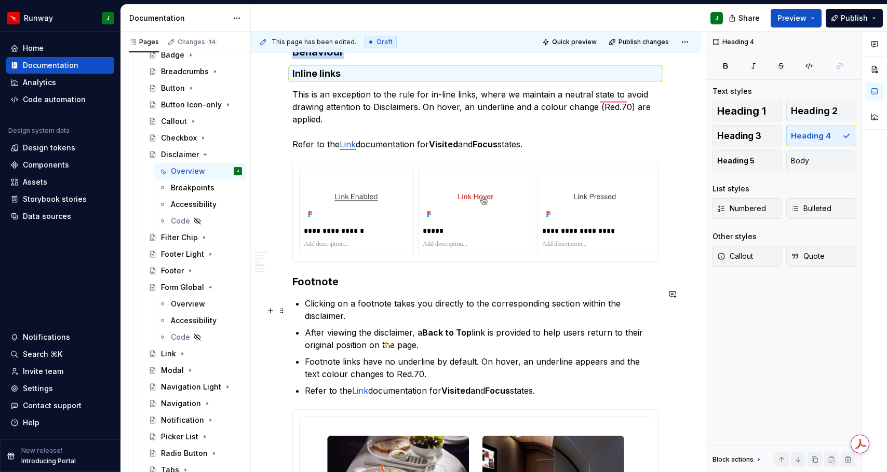
scroll to position [637, 0]
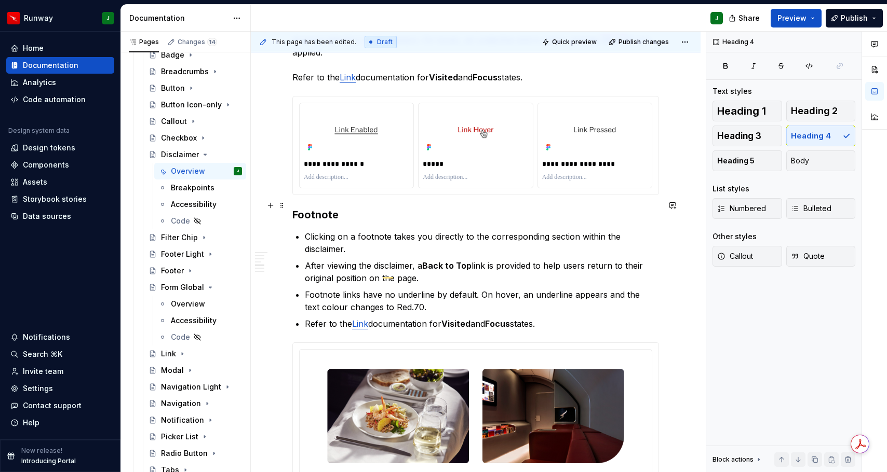
click at [317, 208] on h3 "Footnote" at bounding box center [475, 215] width 366 height 15
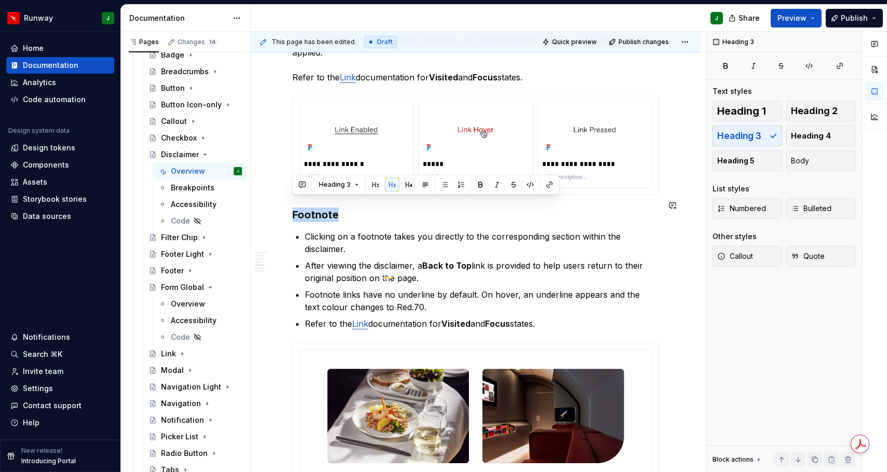
click at [404, 185] on button "button" at bounding box center [408, 185] width 15 height 15
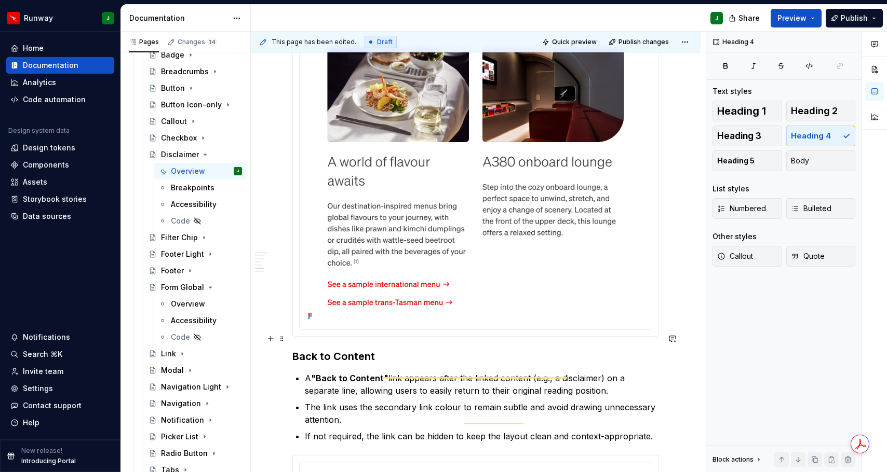
scroll to position [956, 0]
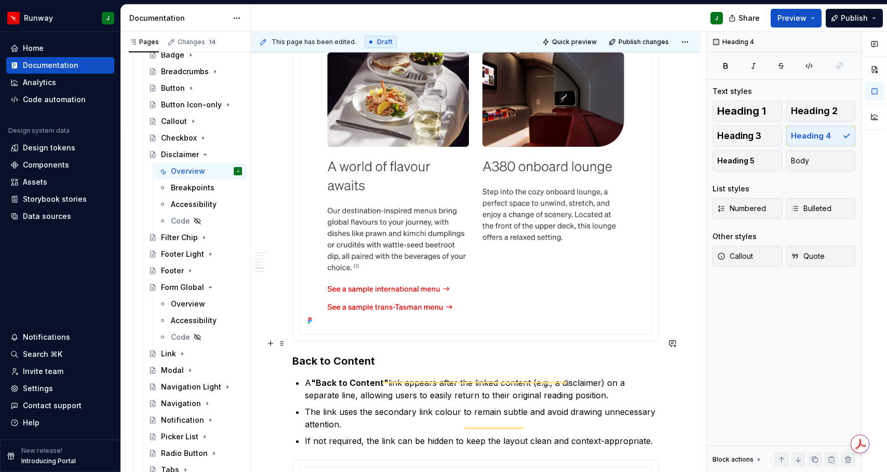
click at [318, 354] on h3 "Back to Content" at bounding box center [475, 361] width 366 height 15
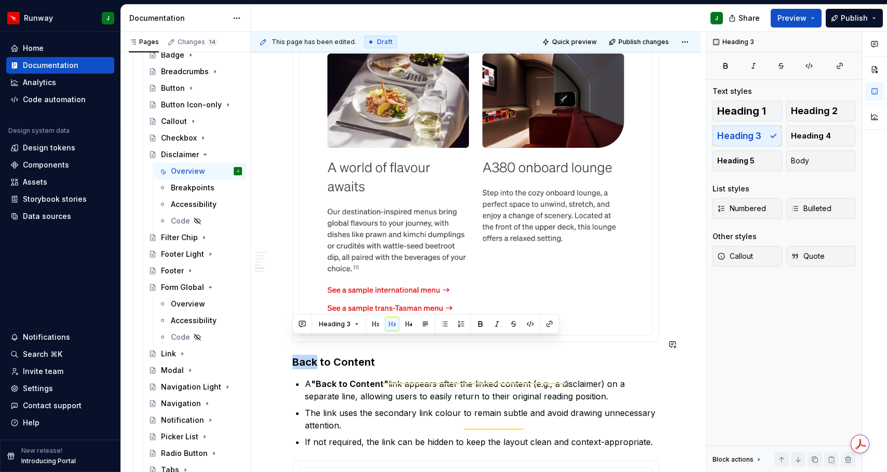
click at [318, 336] on div "**********" at bounding box center [475, 161] width 366 height 1764
click at [319, 355] on h3 "Back to Content" at bounding box center [475, 362] width 366 height 15
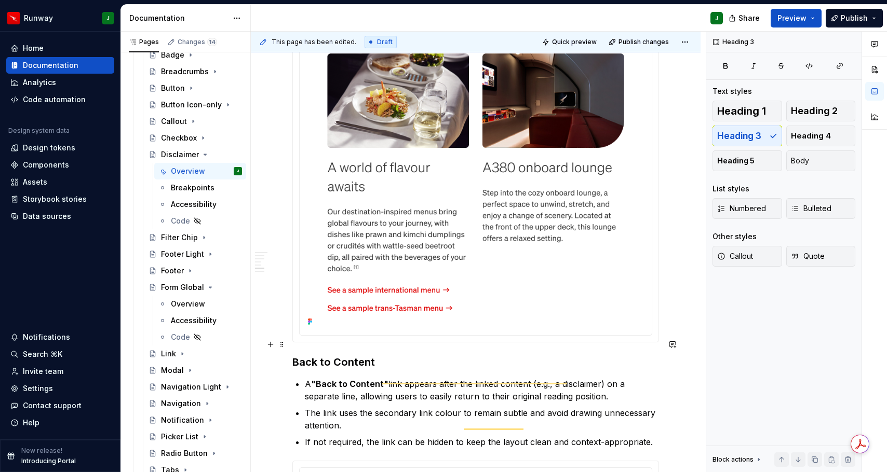
click at [319, 355] on h3 "Back to Content" at bounding box center [475, 362] width 366 height 15
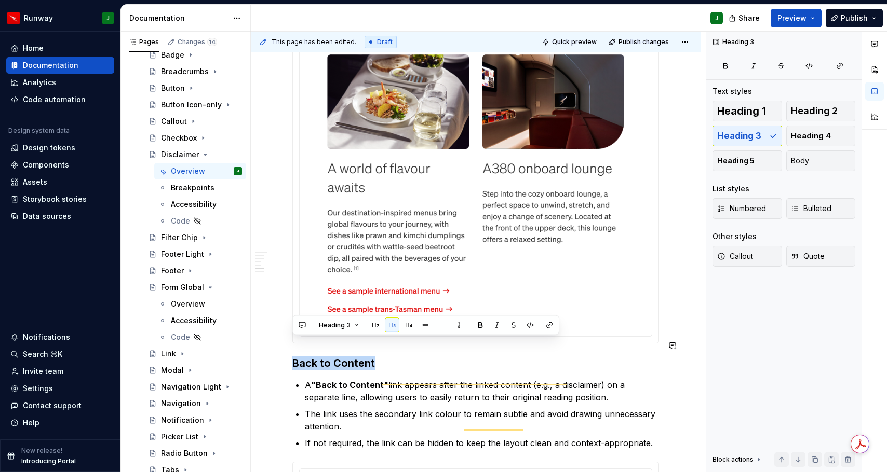
drag, startPoint x: 405, startPoint y: 327, endPoint x: 364, endPoint y: 311, distance: 43.9
click at [405, 327] on button "button" at bounding box center [408, 325] width 15 height 15
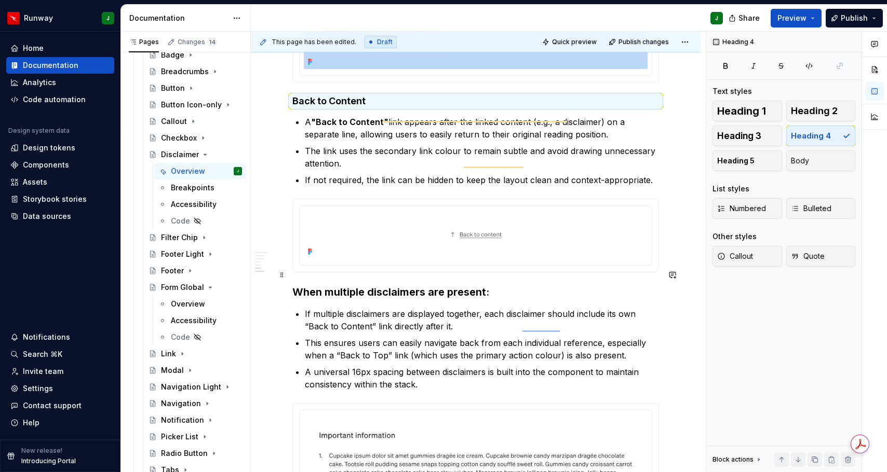
click at [299, 285] on h3 "When multiple disclaimers are present:" at bounding box center [475, 292] width 366 height 15
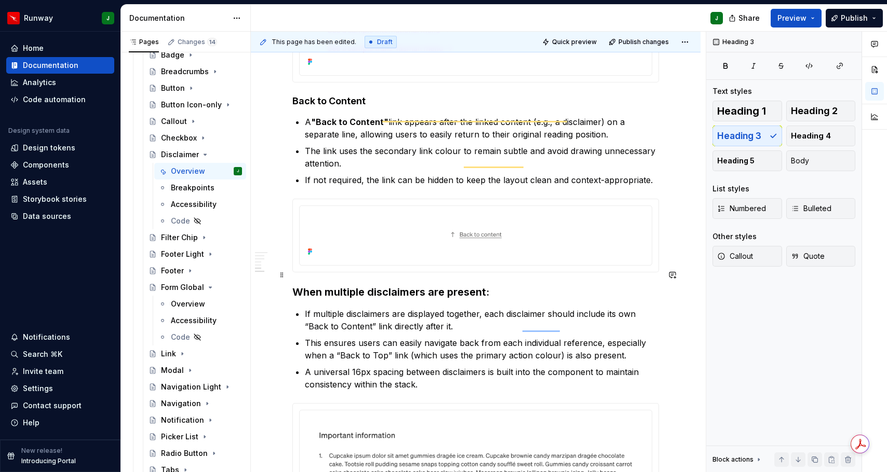
click at [299, 285] on h3 "When multiple disclaimers are present:" at bounding box center [475, 292] width 366 height 15
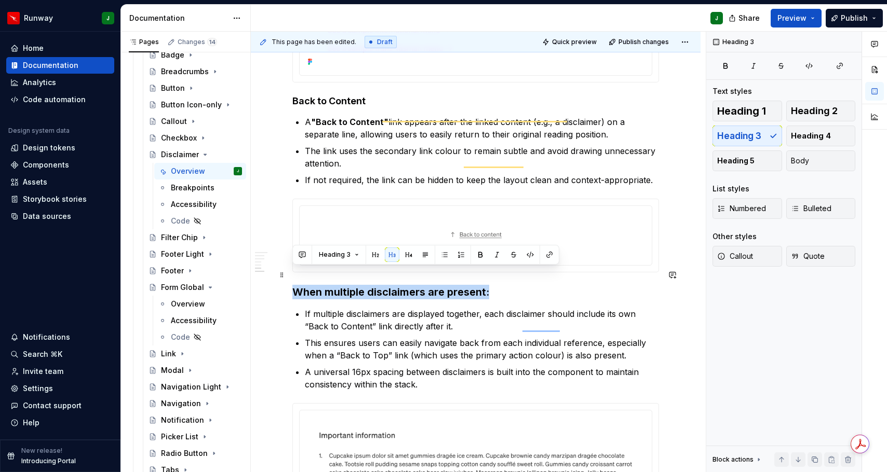
click at [299, 285] on h3 "When multiple disclaimers are present:" at bounding box center [475, 292] width 366 height 15
click at [404, 255] on button "button" at bounding box center [408, 255] width 15 height 15
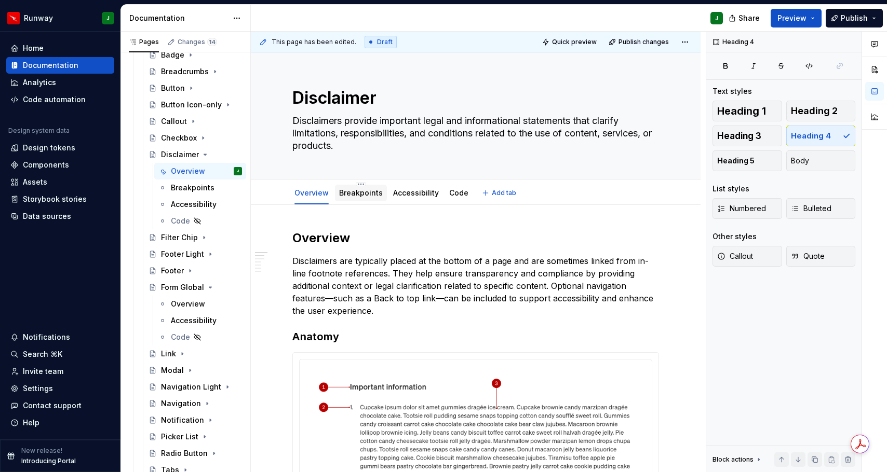
click at [353, 193] on link "Breakpoints" at bounding box center [361, 192] width 44 height 9
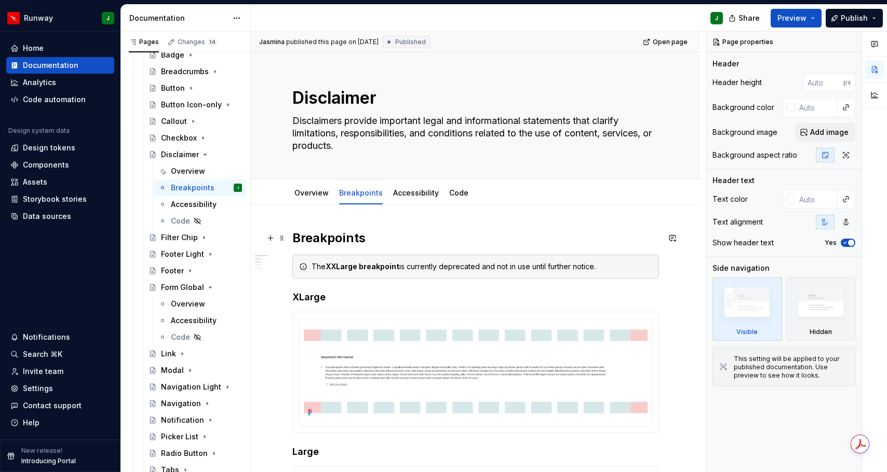
click at [314, 239] on h2 "Breakpoints" at bounding box center [475, 238] width 366 height 17
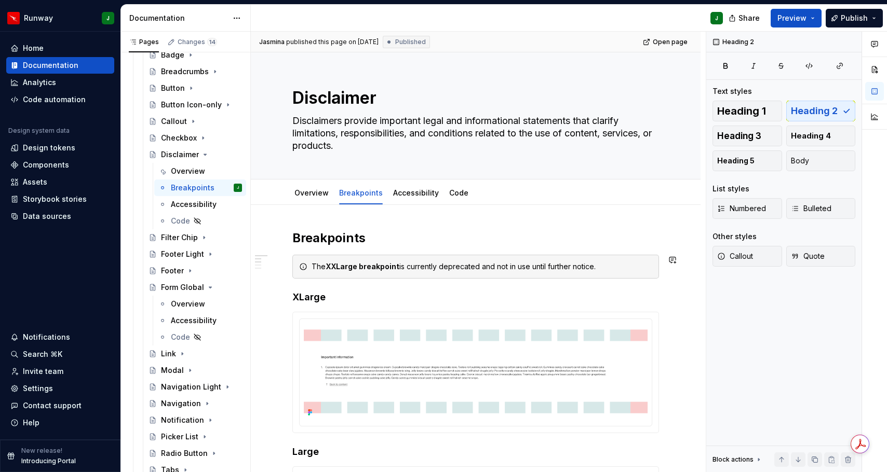
click at [408, 194] on link "Accessibility" at bounding box center [416, 192] width 46 height 9
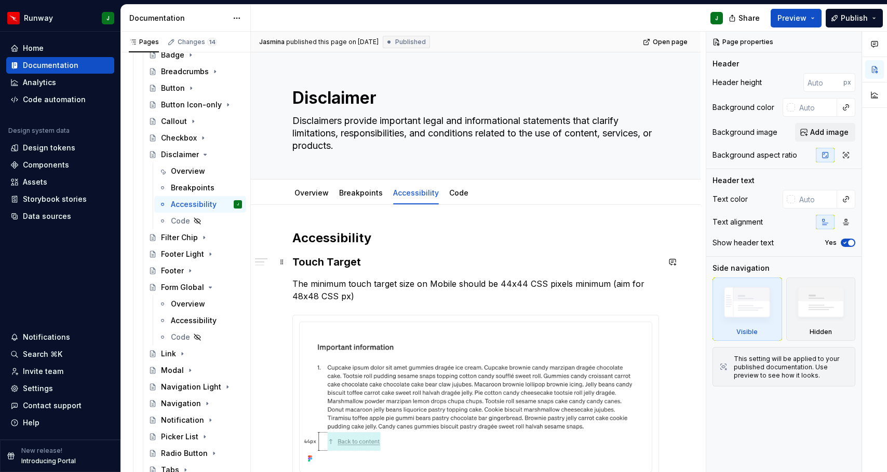
click at [312, 264] on h3 "Touch Target" at bounding box center [475, 262] width 366 height 15
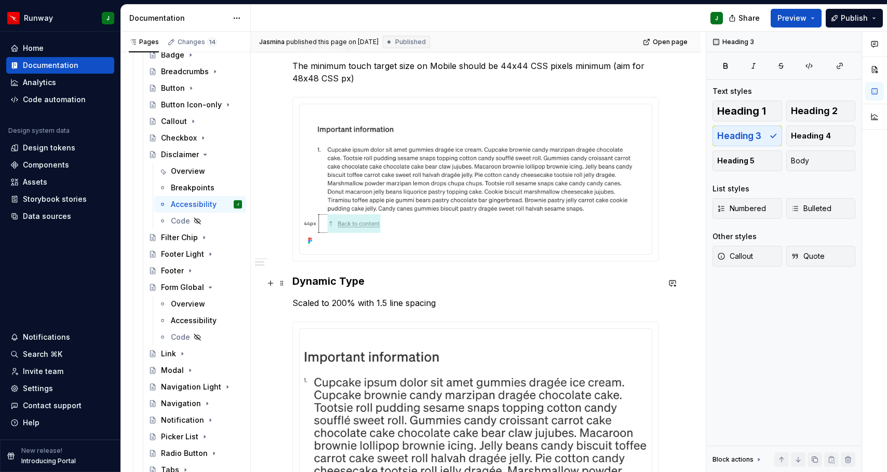
click at [309, 286] on h3 "Dynamic Type" at bounding box center [475, 281] width 366 height 15
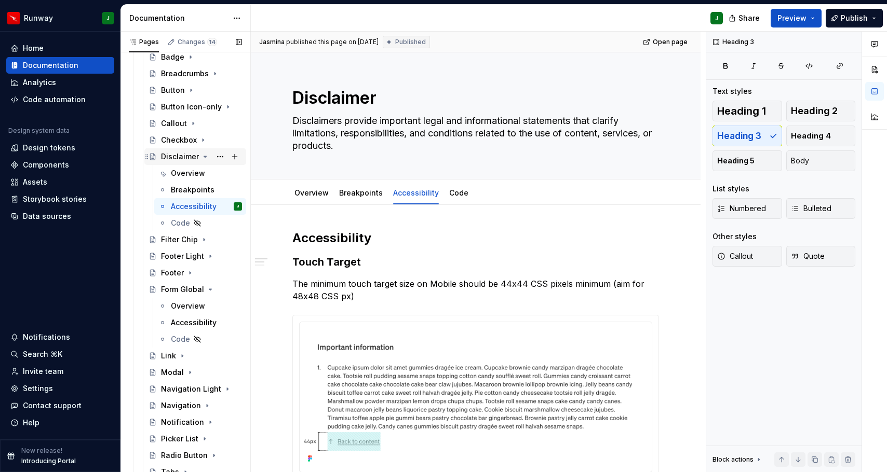
click at [204, 157] on icon "Page tree" at bounding box center [205, 156] width 3 height 1
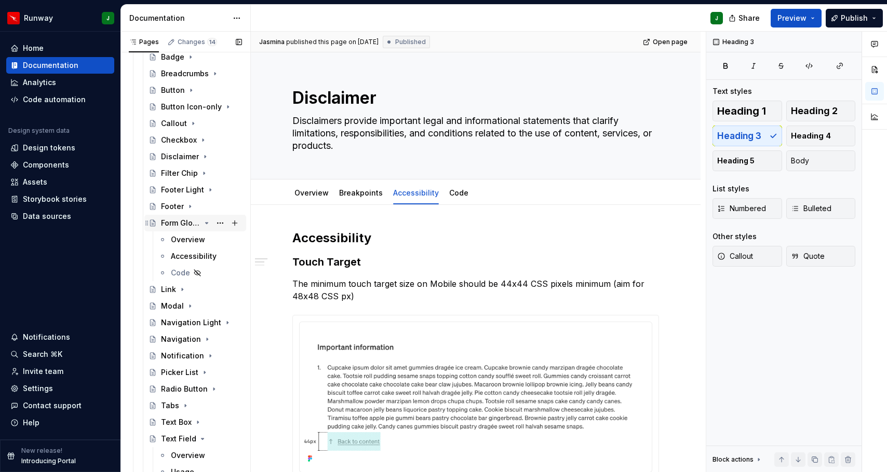
click at [206, 223] on icon "Page tree" at bounding box center [207, 223] width 3 height 1
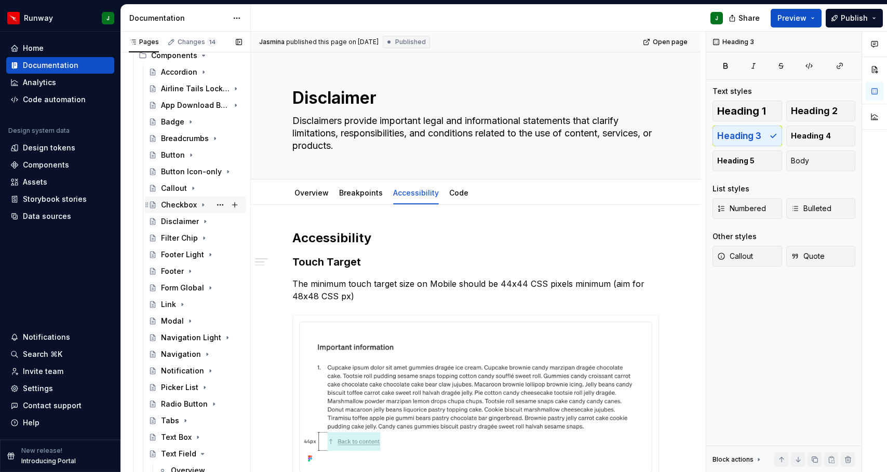
click at [185, 203] on div "Checkbox" at bounding box center [179, 205] width 36 height 10
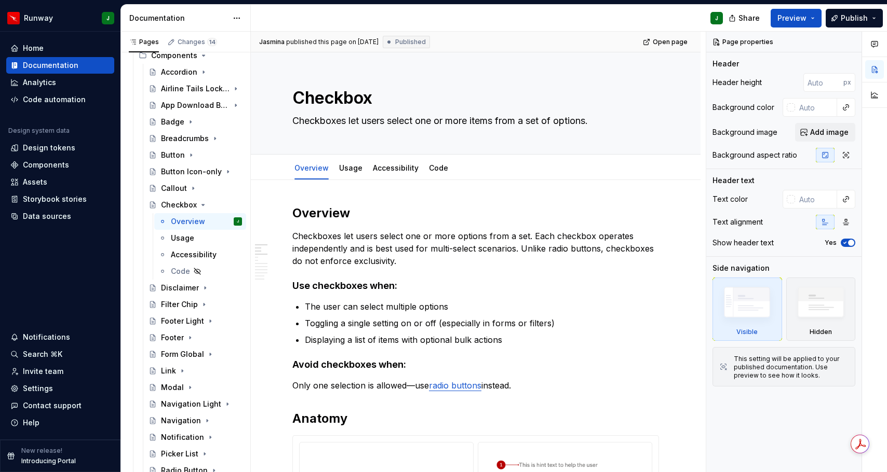
click at [314, 211] on h2 "Overview" at bounding box center [475, 213] width 366 height 17
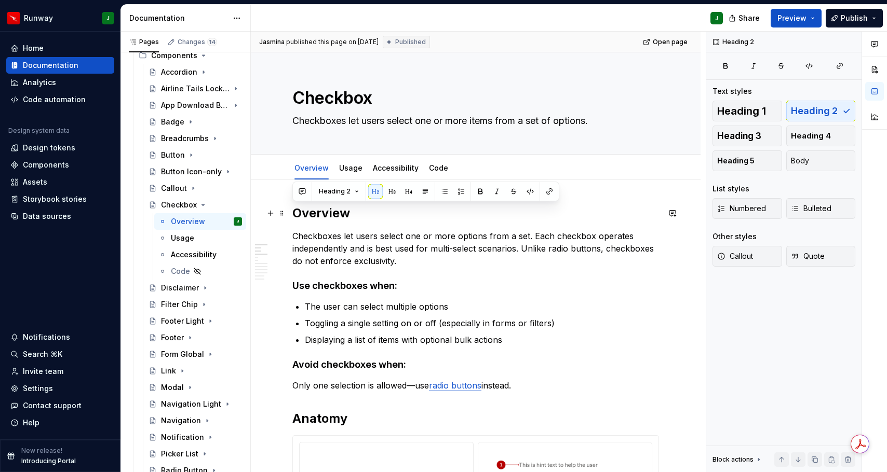
type textarea "*"
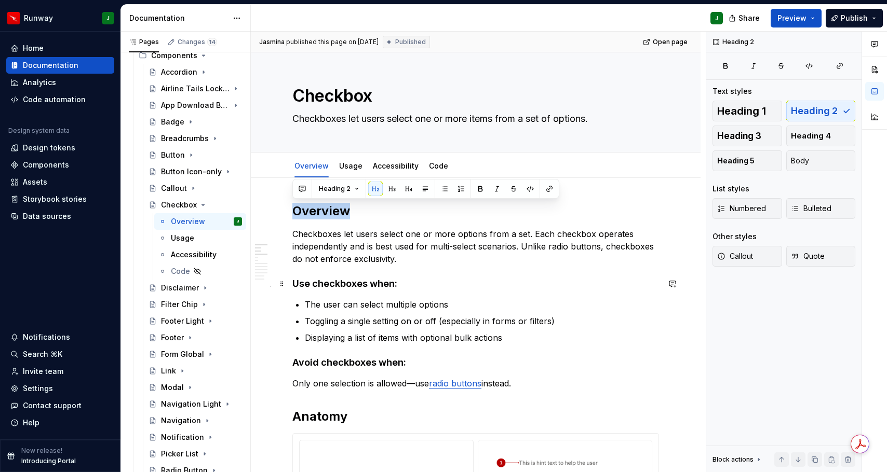
click at [328, 282] on h4 "Use checkboxes when:" at bounding box center [475, 284] width 366 height 12
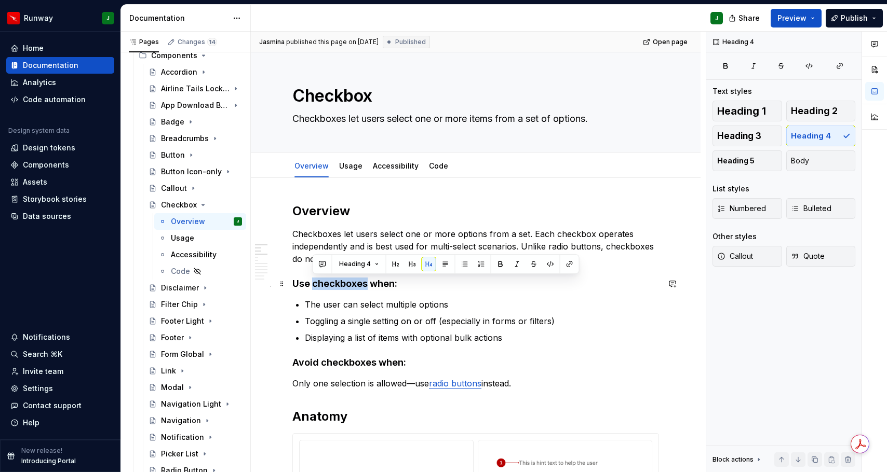
click at [339, 287] on h4 "Use checkboxes when:" at bounding box center [475, 284] width 366 height 12
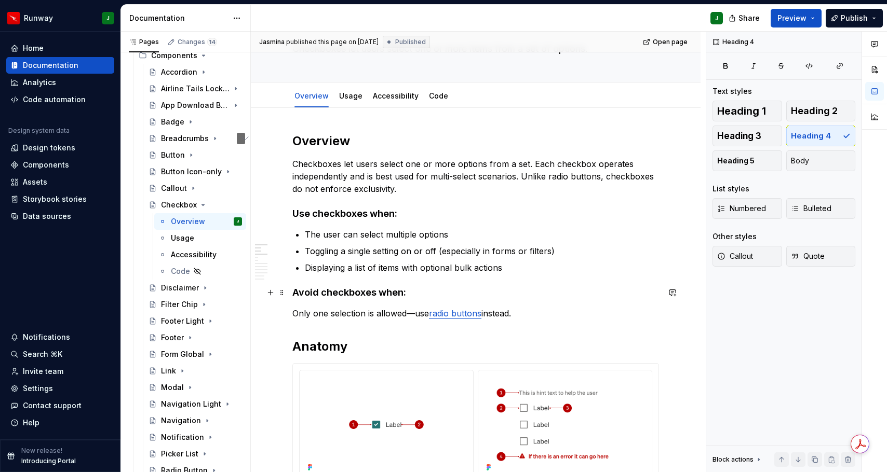
click at [334, 295] on h4 "Avoid checkboxes when:" at bounding box center [475, 293] width 366 height 12
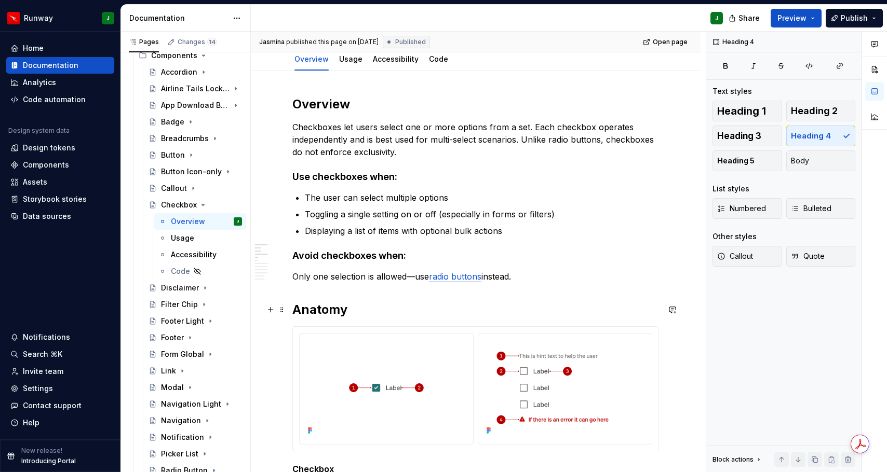
scroll to position [136, 0]
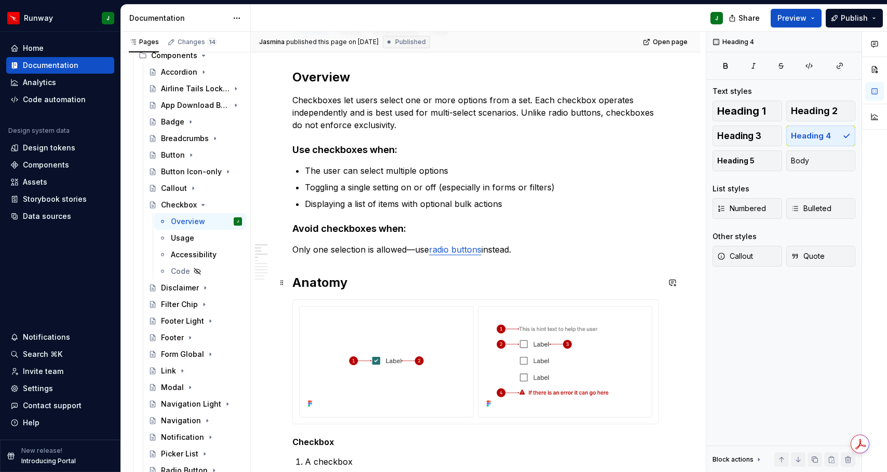
click at [317, 283] on h2 "Anatomy" at bounding box center [475, 283] width 366 height 17
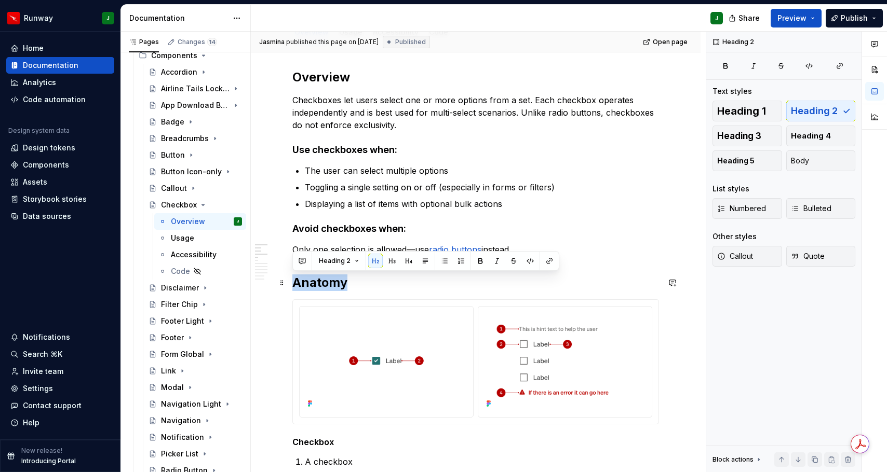
click at [317, 283] on h2 "Anatomy" at bounding box center [475, 283] width 366 height 17
click at [392, 262] on button "button" at bounding box center [392, 261] width 15 height 15
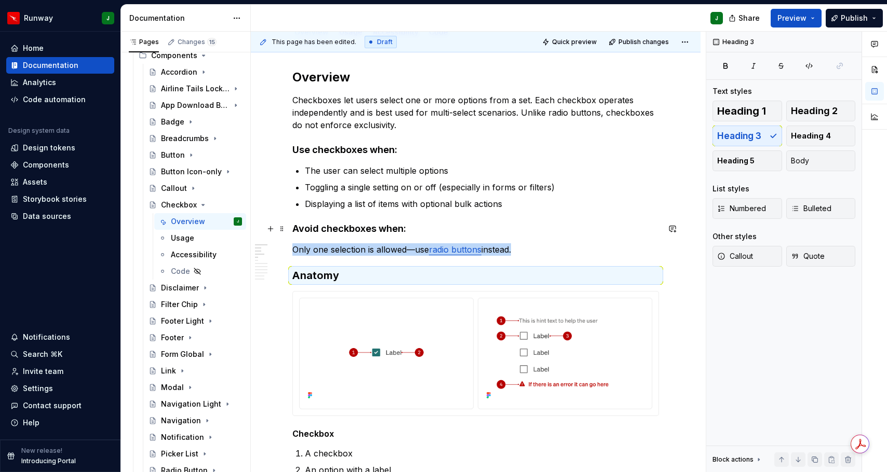
click at [333, 228] on h4 "Avoid checkboxes when:" at bounding box center [475, 229] width 366 height 12
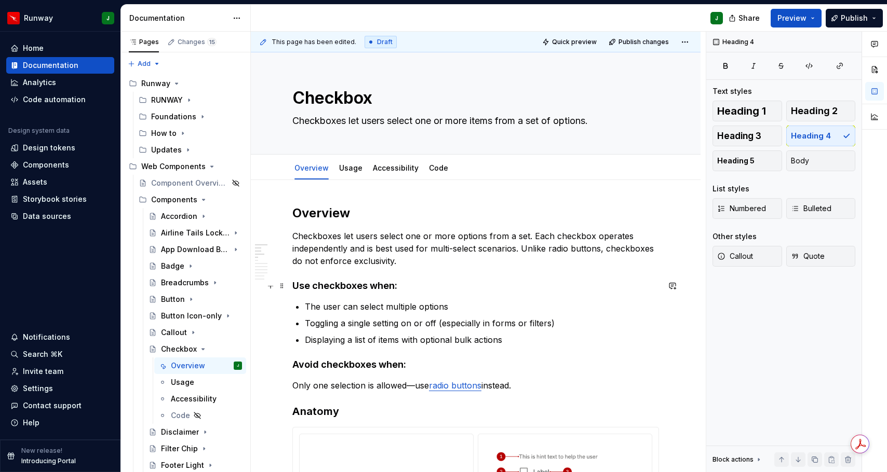
scroll to position [136, 0]
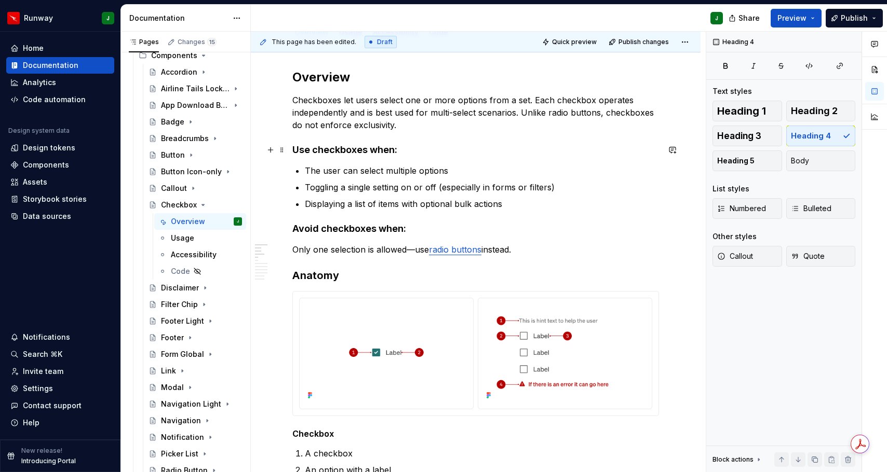
click at [330, 151] on h4 "Use checkboxes when:" at bounding box center [475, 150] width 366 height 12
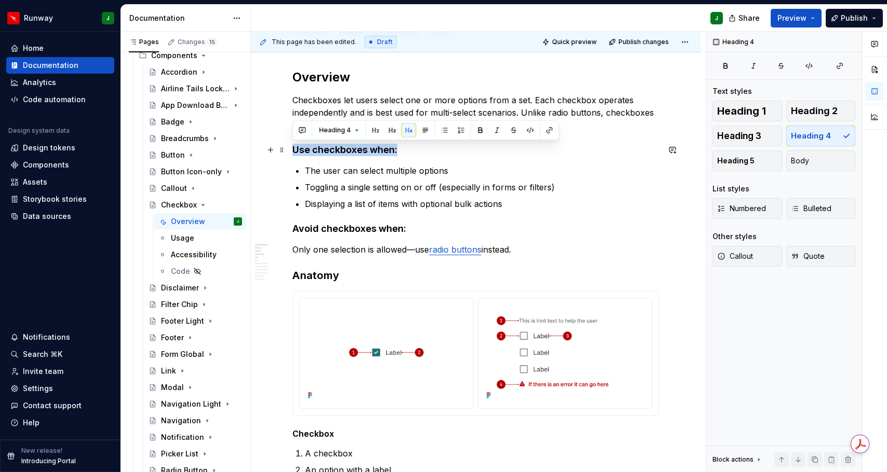
click at [330, 151] on h4 "Use checkboxes when:" at bounding box center [475, 150] width 366 height 12
drag, startPoint x: 738, startPoint y: 162, endPoint x: 301, endPoint y: 202, distance: 438.4
click at [737, 161] on span "Heading 5" at bounding box center [735, 161] width 37 height 10
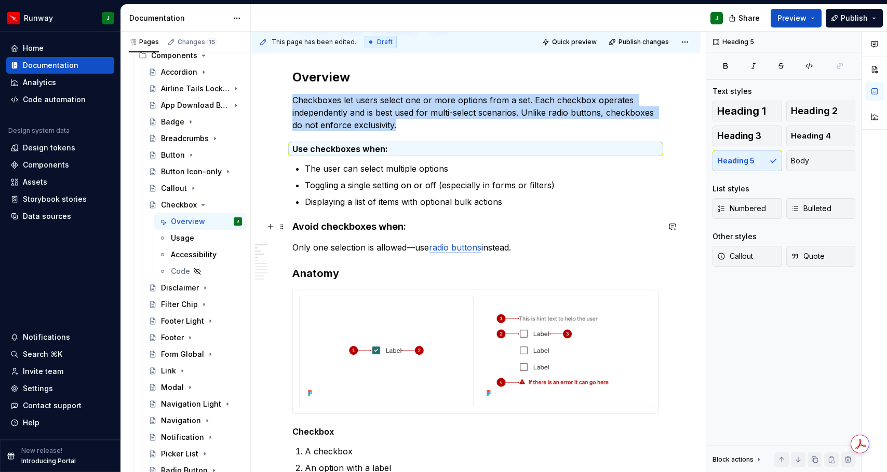
click at [329, 225] on h4 "Avoid checkboxes when:" at bounding box center [475, 227] width 366 height 12
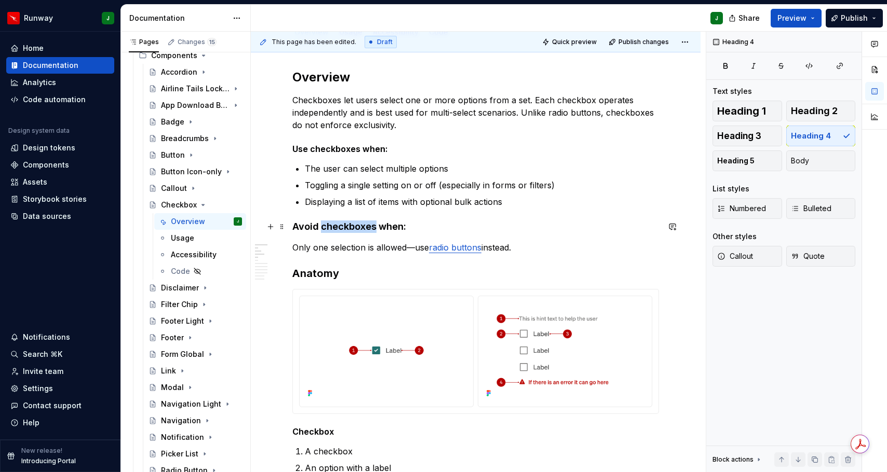
click at [329, 225] on h4 "Avoid checkboxes when:" at bounding box center [475, 227] width 366 height 12
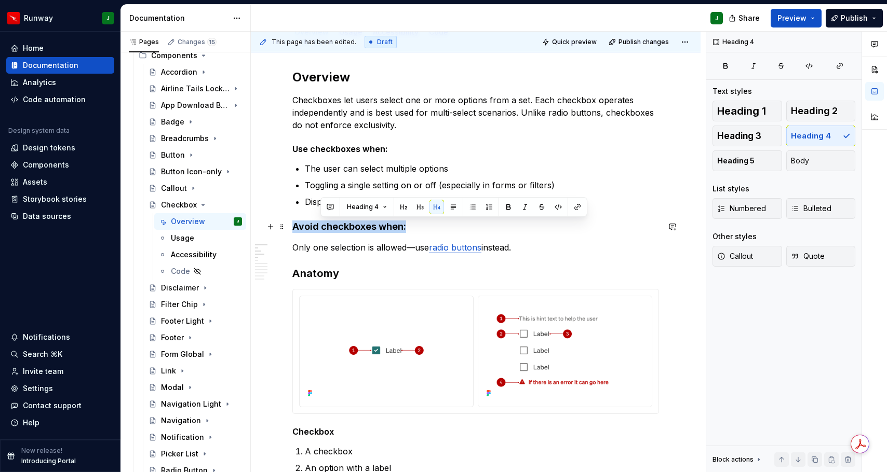
click at [329, 225] on h4 "Avoid checkboxes when:" at bounding box center [475, 227] width 366 height 12
drag, startPoint x: 738, startPoint y: 158, endPoint x: 307, endPoint y: 198, distance: 433.1
click at [738, 158] on span "Heading 5" at bounding box center [735, 161] width 37 height 10
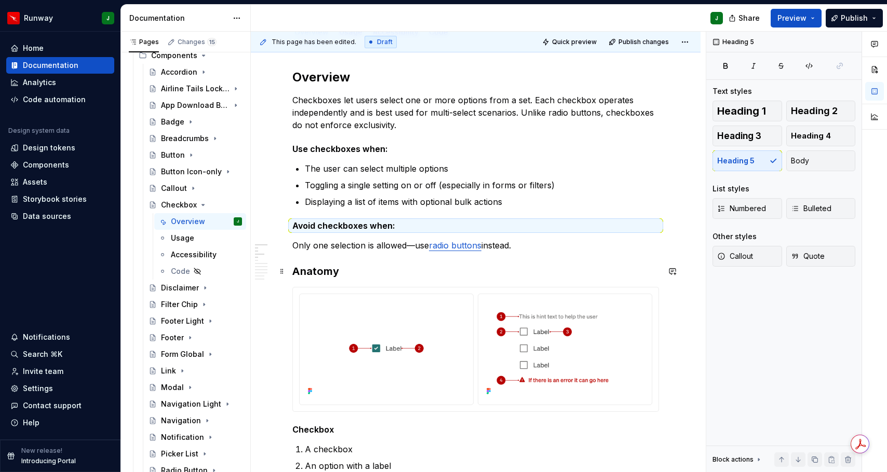
click at [352, 267] on h3 "Anatomy" at bounding box center [475, 271] width 366 height 15
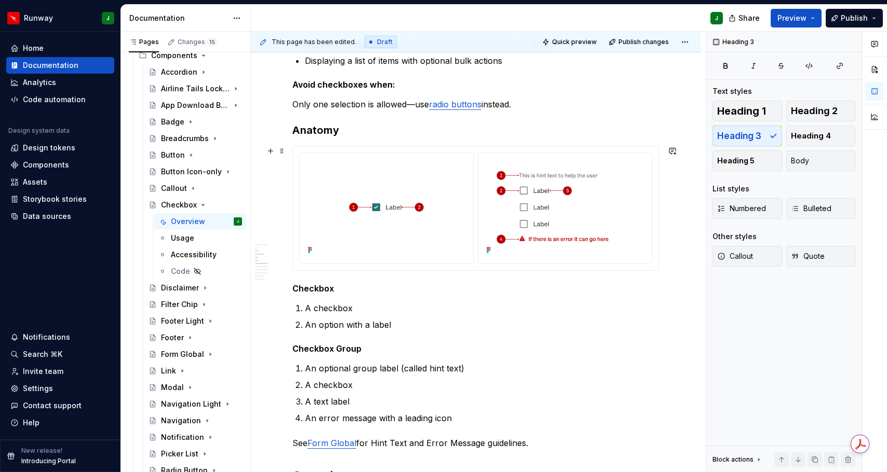
scroll to position [318, 0]
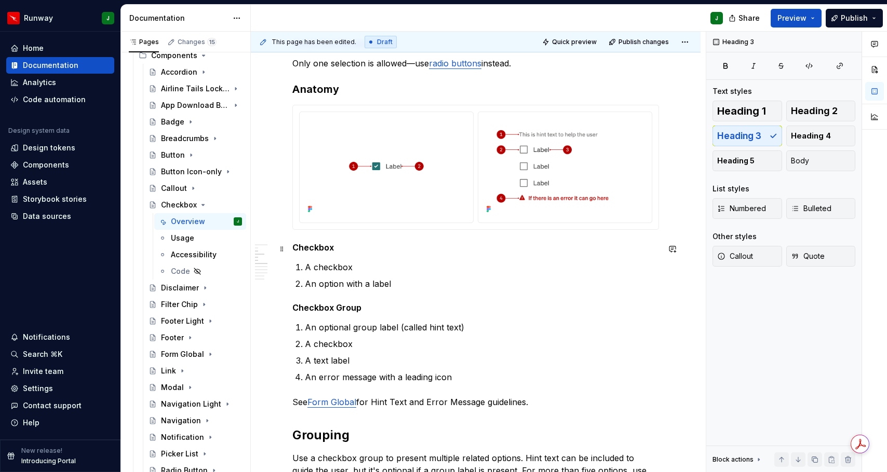
click at [309, 248] on h5 "Checkbox" at bounding box center [475, 247] width 366 height 10
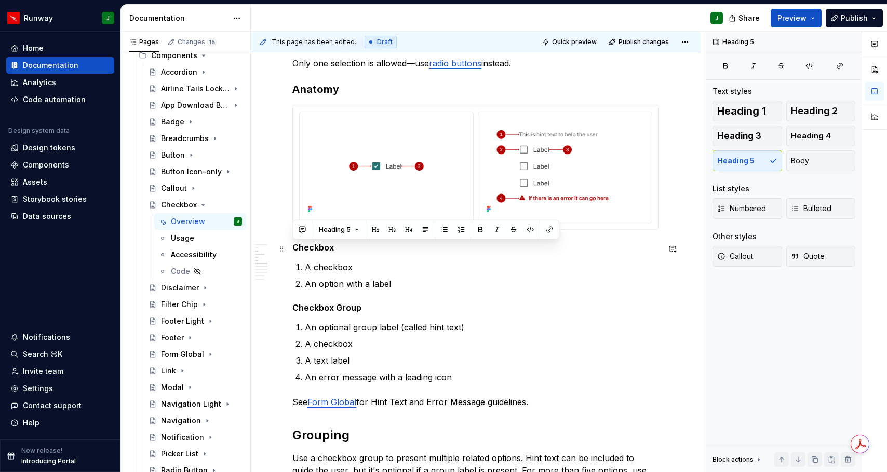
click at [309, 248] on h5 "Checkbox" at bounding box center [475, 247] width 366 height 10
click at [480, 229] on button "button" at bounding box center [480, 230] width 15 height 15
click at [824, 159] on button "Body" at bounding box center [821, 161] width 70 height 21
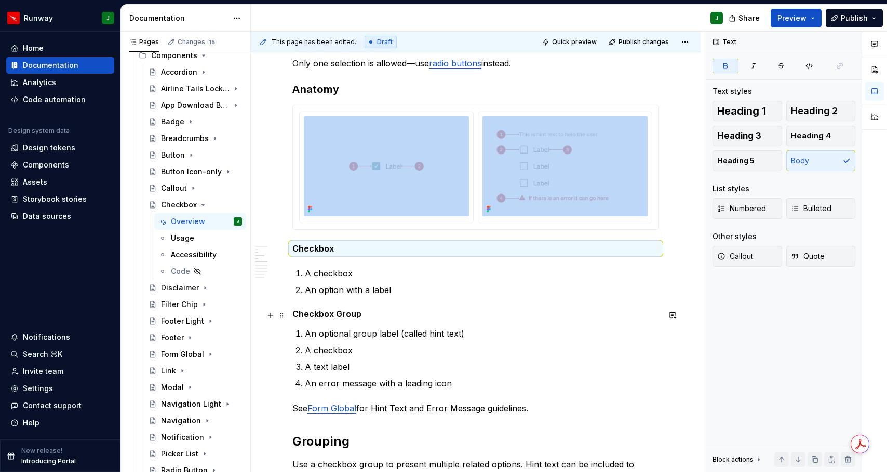
click at [317, 317] on h5 "Checkbox Group" at bounding box center [475, 314] width 366 height 10
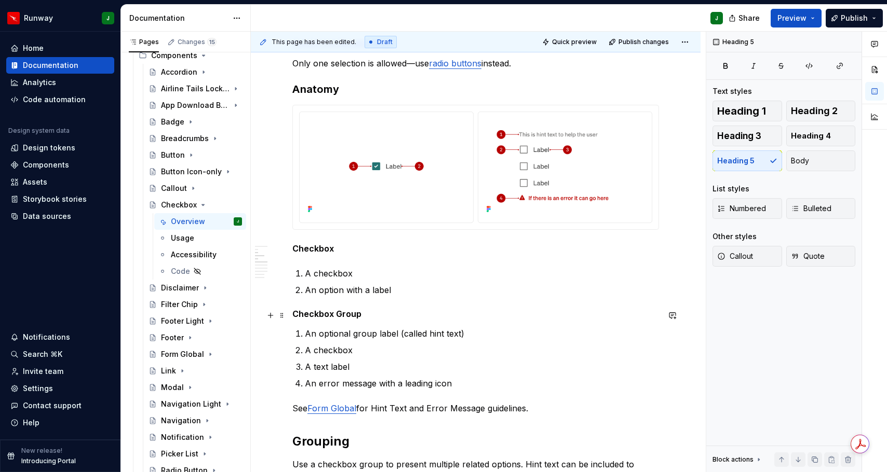
click at [317, 317] on h5 "Checkbox Group" at bounding box center [475, 314] width 366 height 10
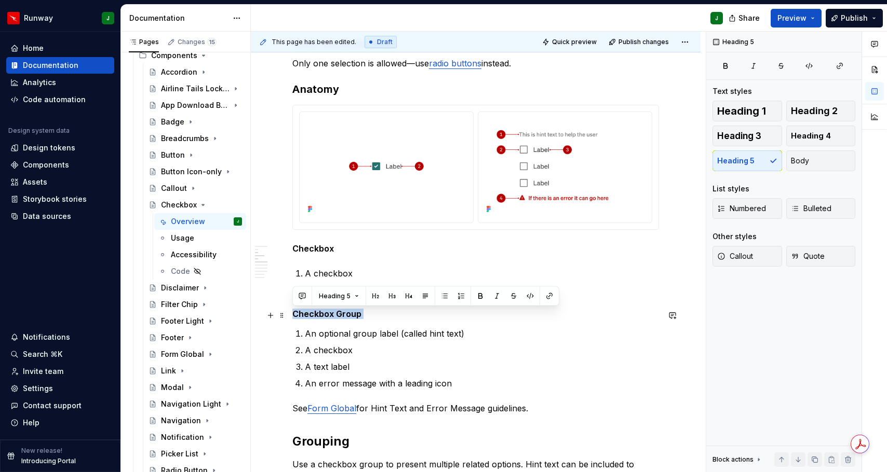
click at [317, 317] on h5 "Checkbox Group" at bounding box center [475, 314] width 366 height 10
click at [492, 299] on button "button" at bounding box center [495, 296] width 15 height 15
click at [813, 157] on button "Body" at bounding box center [821, 161] width 70 height 21
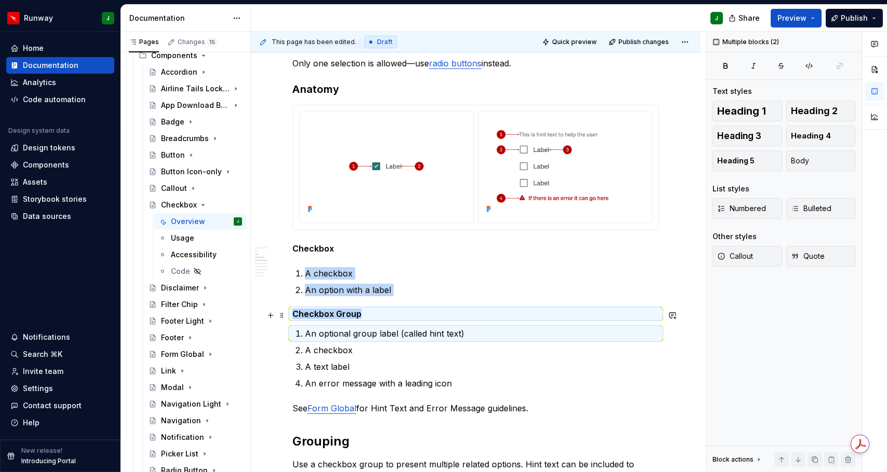
click at [362, 317] on h5 "Checkbox Group" at bounding box center [475, 314] width 366 height 10
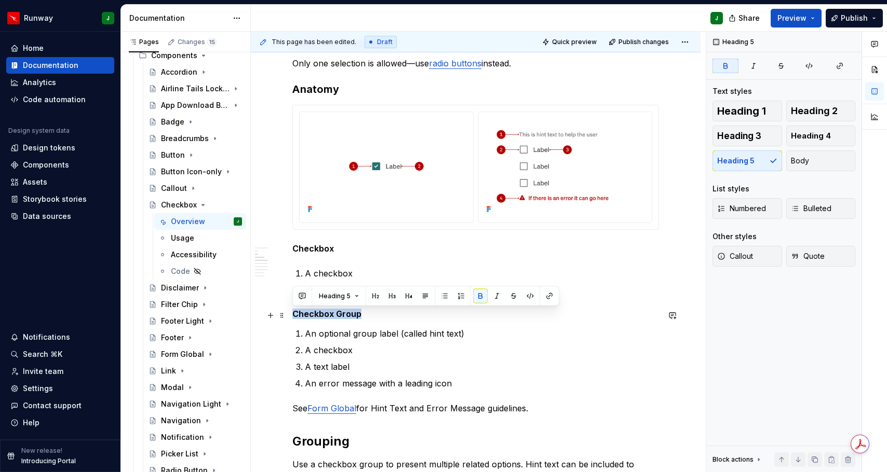
drag, startPoint x: 338, startPoint y: 316, endPoint x: 362, endPoint y: 315, distance: 23.9
click at [362, 315] on h5 "Checkbox Group" at bounding box center [475, 314] width 366 height 10
click at [795, 165] on span "Body" at bounding box center [800, 161] width 18 height 10
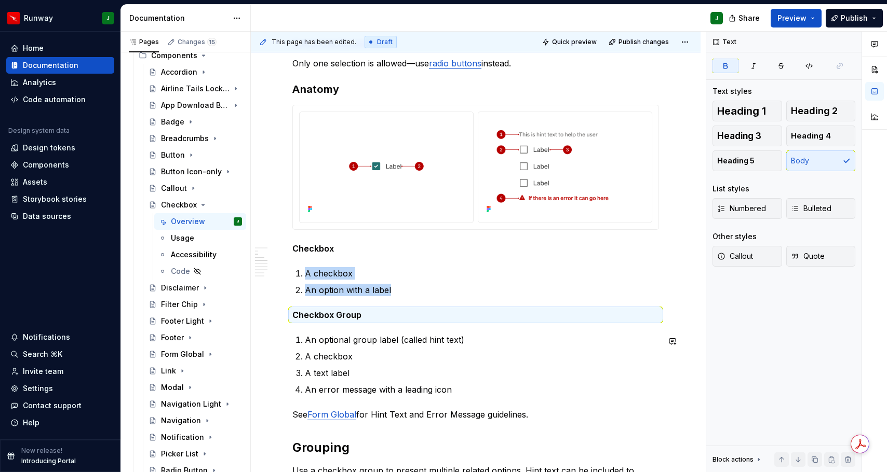
click at [396, 338] on p "An optional group label (called hint text)" at bounding box center [482, 340] width 354 height 12
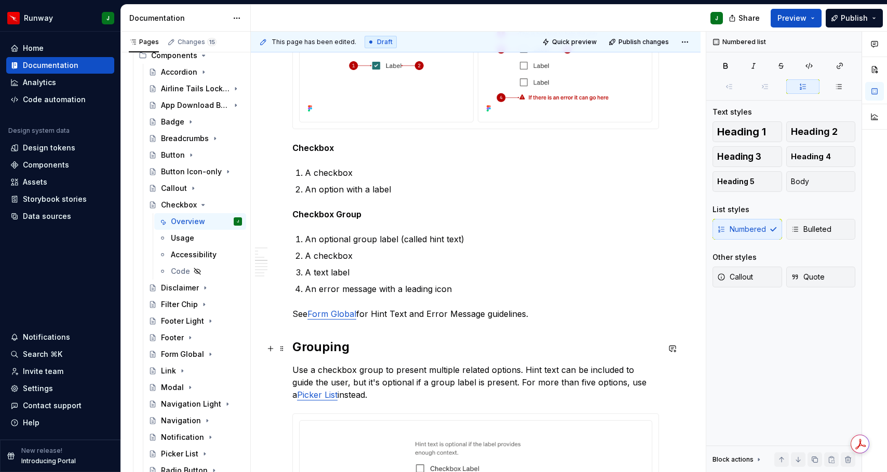
scroll to position [470, 0]
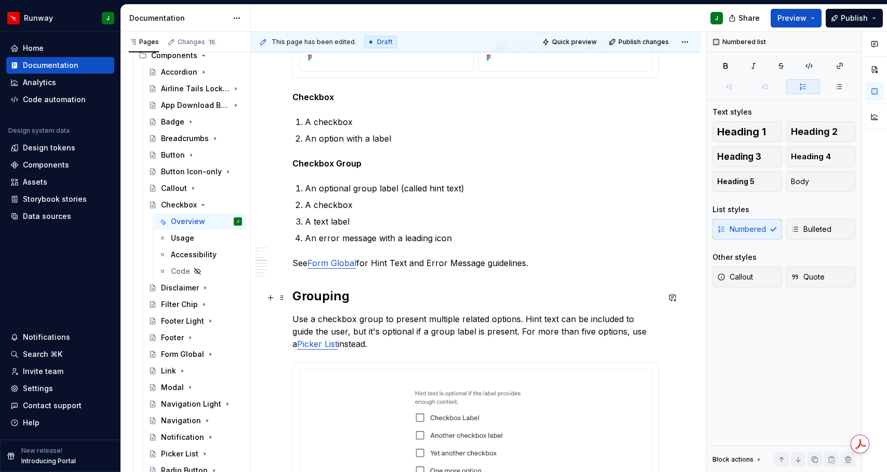
click at [311, 301] on h2 "Grouping" at bounding box center [475, 296] width 366 height 17
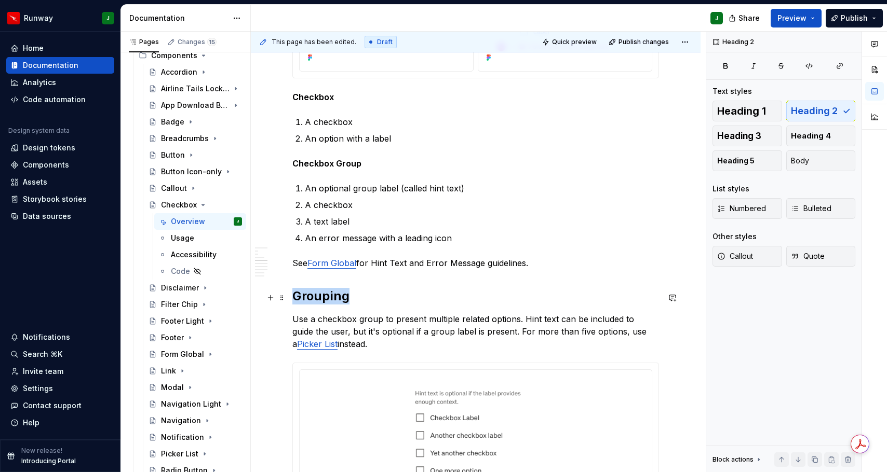
click at [311, 301] on h2 "Grouping" at bounding box center [475, 296] width 366 height 17
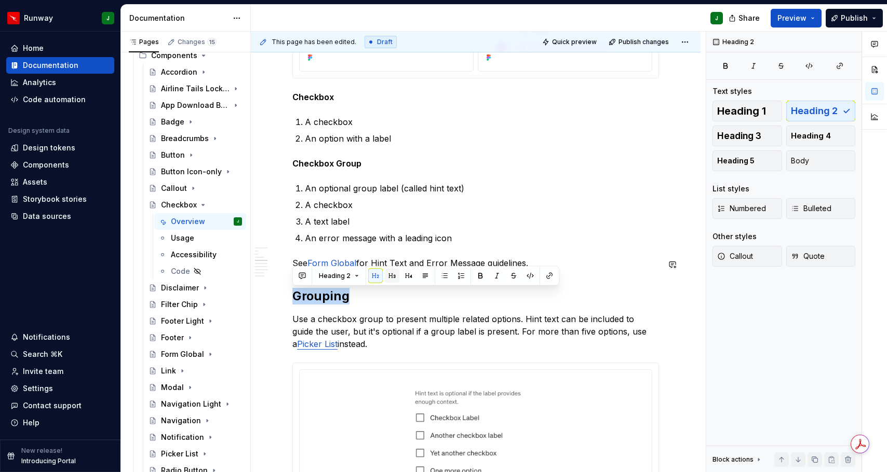
click at [388, 276] on button "button" at bounding box center [392, 276] width 15 height 15
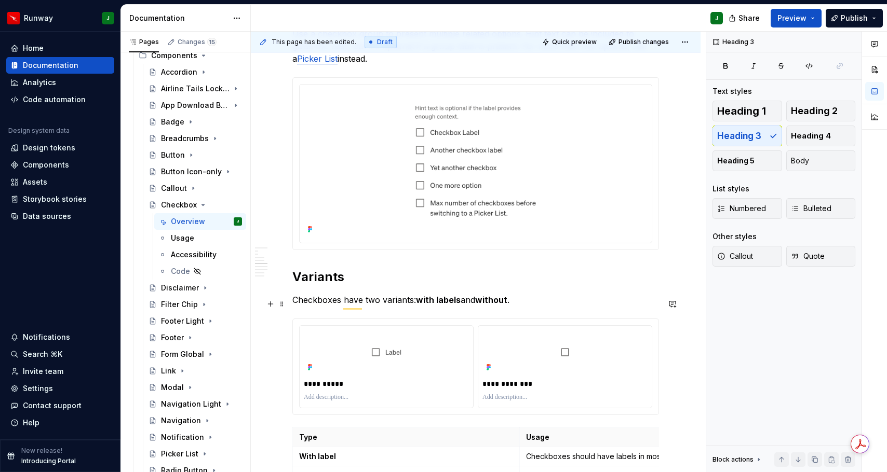
scroll to position [0, 0]
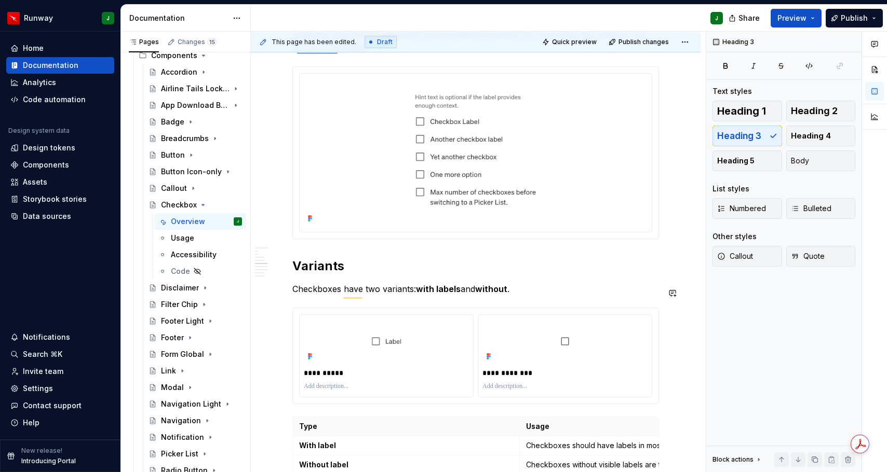
click at [319, 270] on h2 "Variants" at bounding box center [475, 266] width 366 height 17
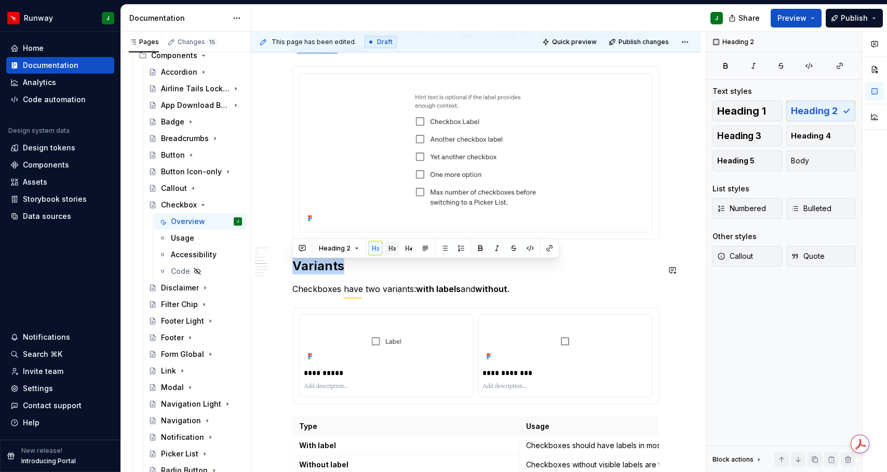
click at [396, 251] on button "button" at bounding box center [392, 248] width 15 height 15
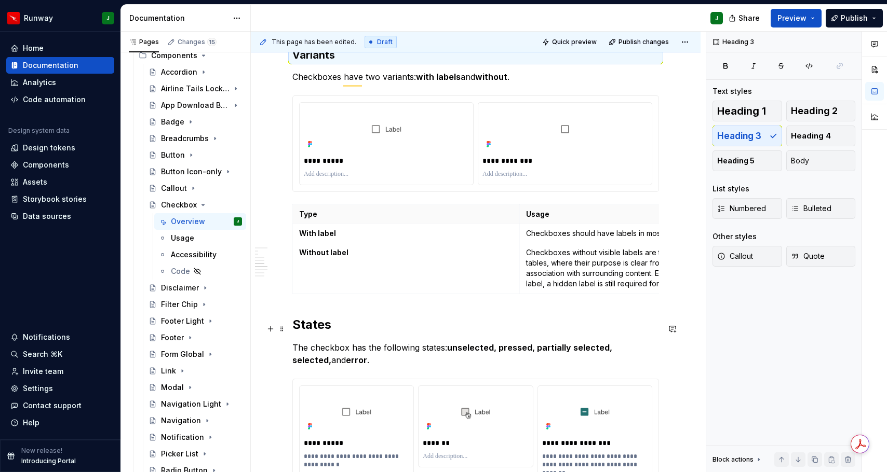
click at [314, 333] on h2 "States" at bounding box center [475, 325] width 366 height 17
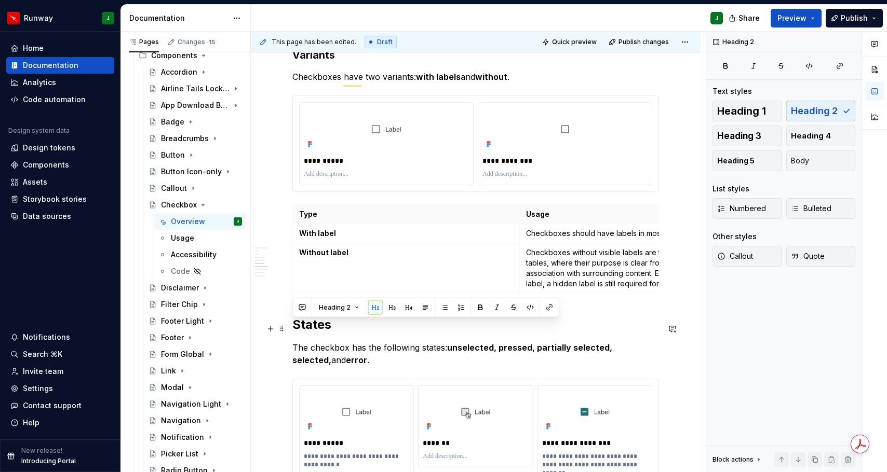
click at [313, 333] on h2 "States" at bounding box center [475, 325] width 366 height 17
click at [394, 308] on button "button" at bounding box center [392, 308] width 15 height 15
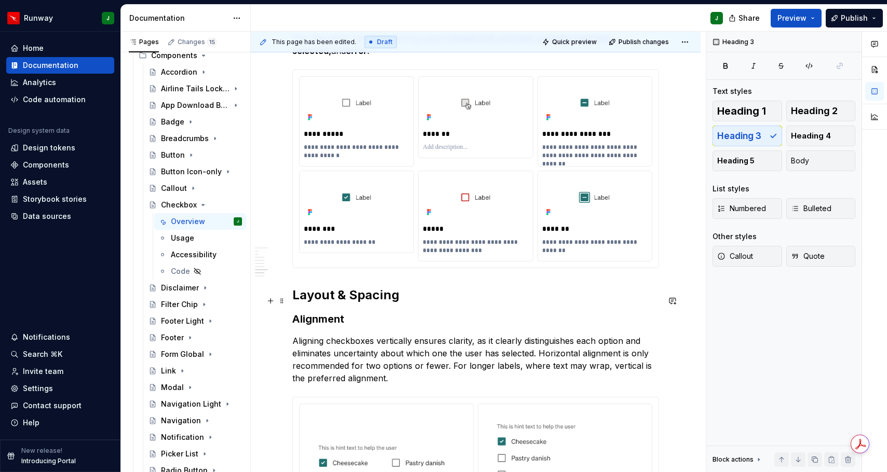
click at [311, 302] on h2 "Layout & Spacing" at bounding box center [475, 295] width 366 height 17
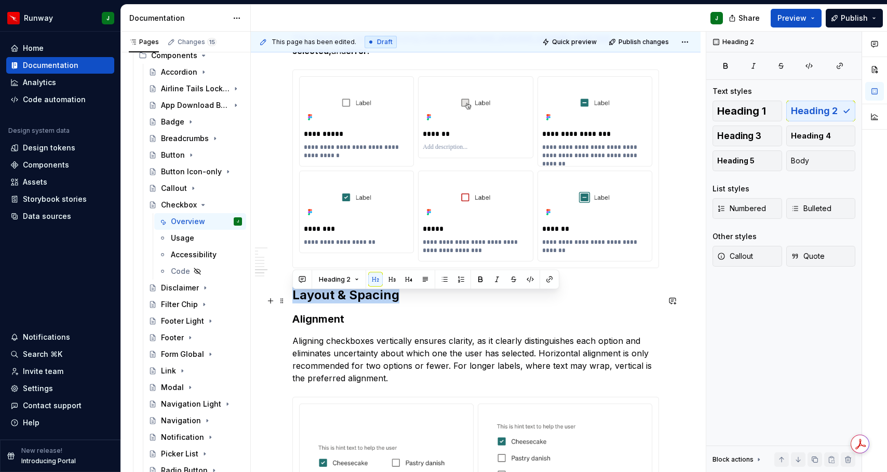
click at [311, 302] on h2 "Layout & Spacing" at bounding box center [475, 295] width 366 height 17
click at [388, 279] on button "button" at bounding box center [392, 280] width 15 height 15
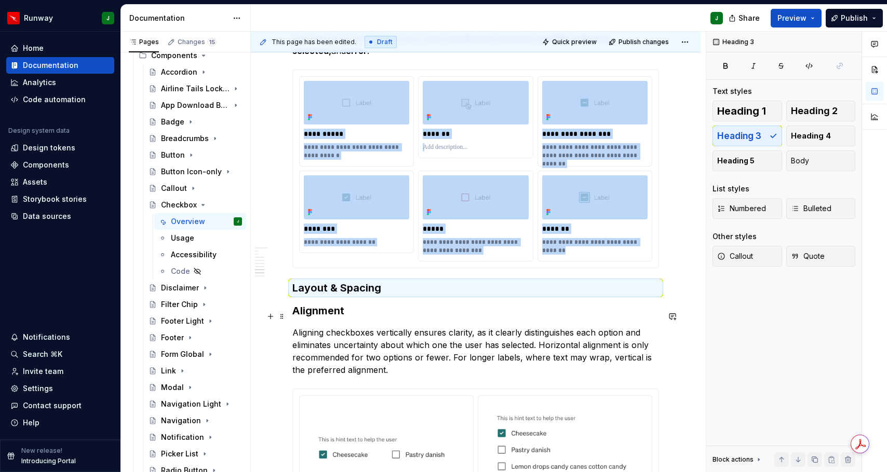
click at [315, 318] on h3 "Alignment" at bounding box center [475, 311] width 366 height 15
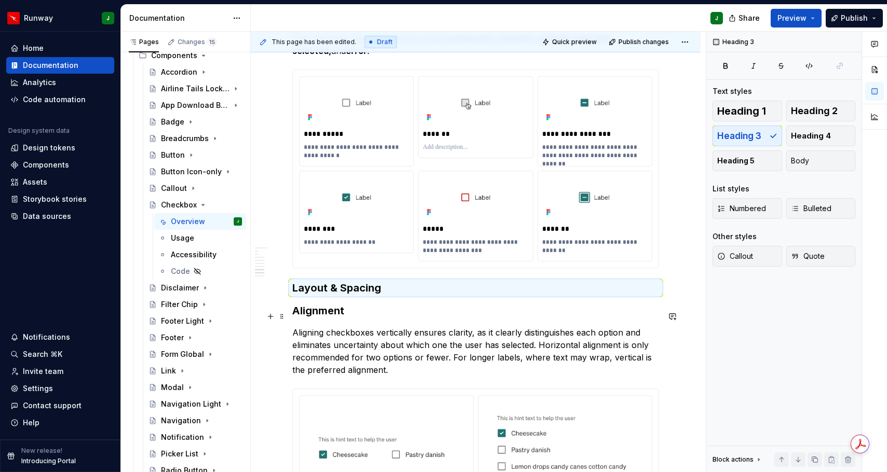
click at [315, 318] on h3 "Alignment" at bounding box center [475, 311] width 366 height 15
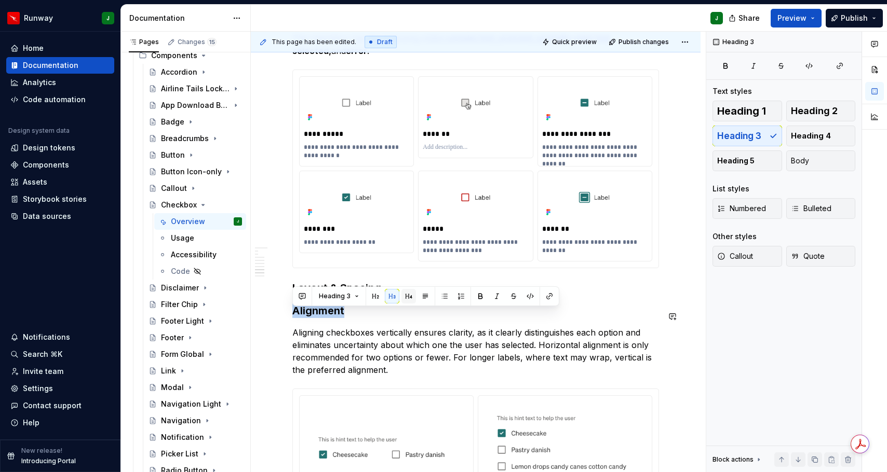
click at [404, 297] on button "button" at bounding box center [408, 296] width 15 height 15
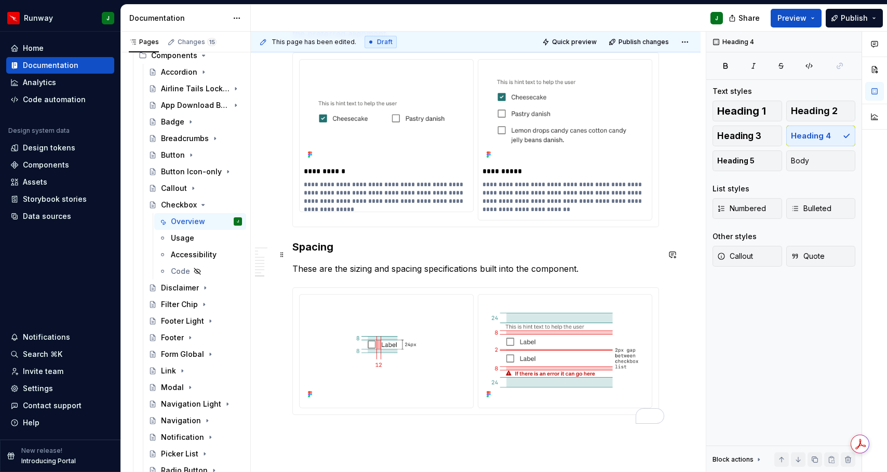
click at [318, 254] on h3 "Spacing" at bounding box center [475, 247] width 366 height 15
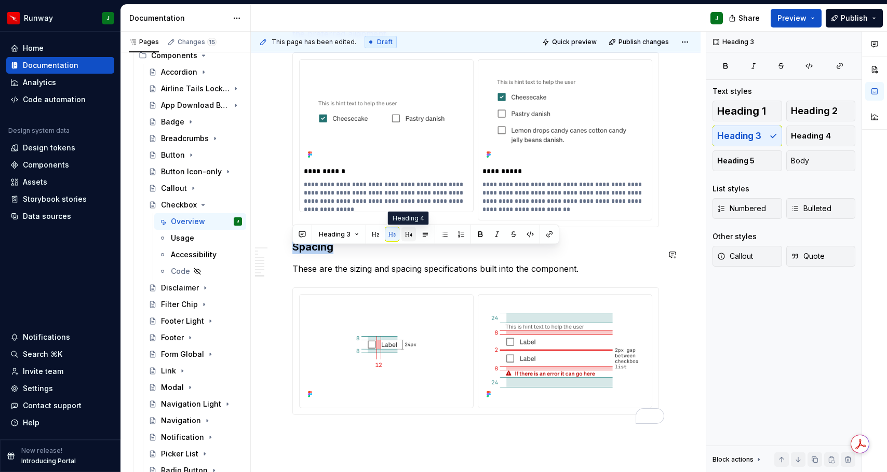
click at [410, 236] on button "button" at bounding box center [408, 234] width 15 height 15
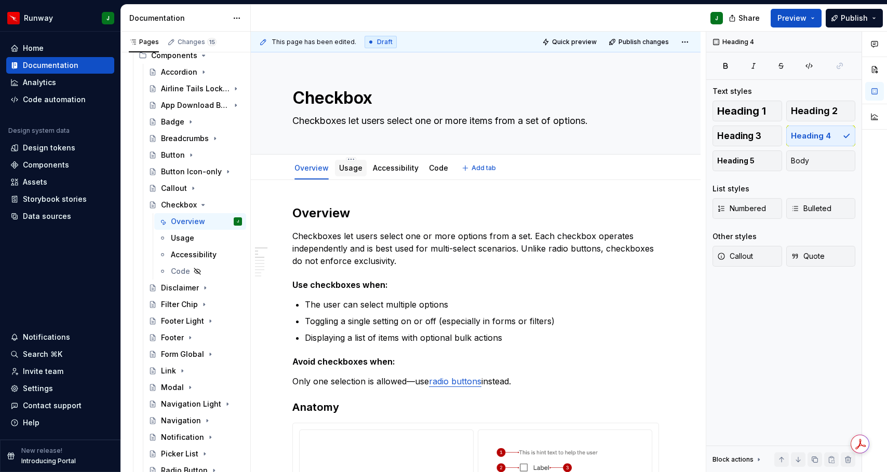
click at [350, 167] on link "Usage" at bounding box center [350, 168] width 23 height 9
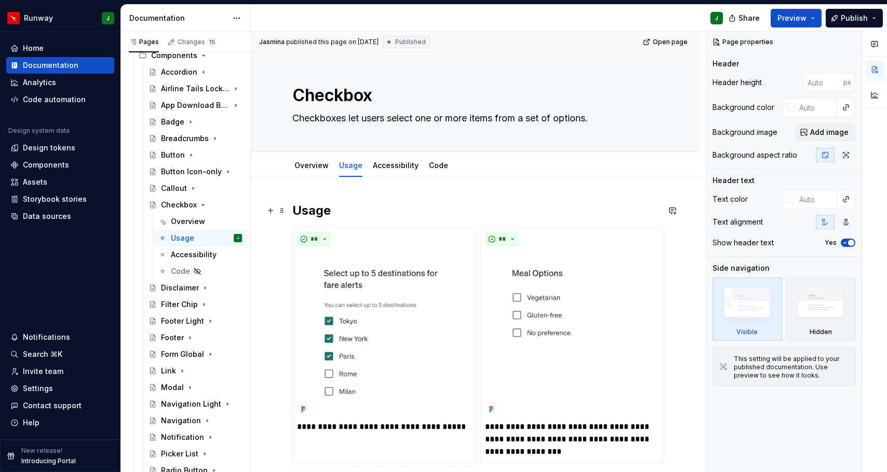
click at [308, 213] on h2 "Usage" at bounding box center [475, 210] width 366 height 17
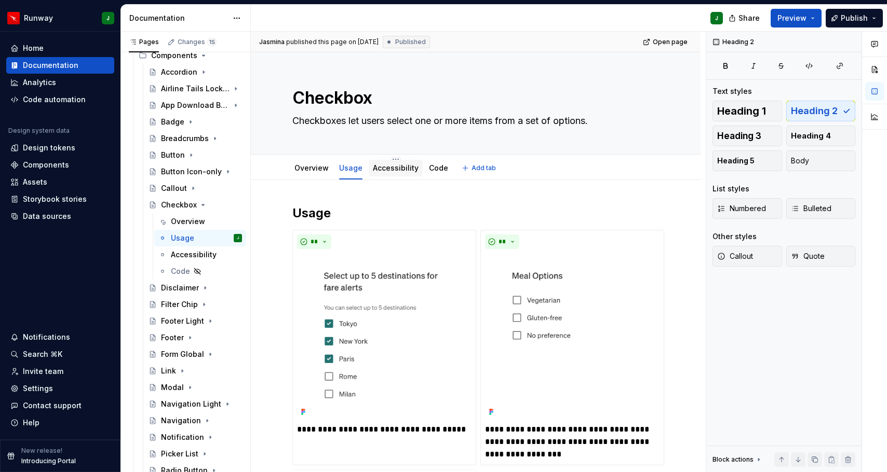
click at [389, 168] on link "Accessibility" at bounding box center [396, 168] width 46 height 9
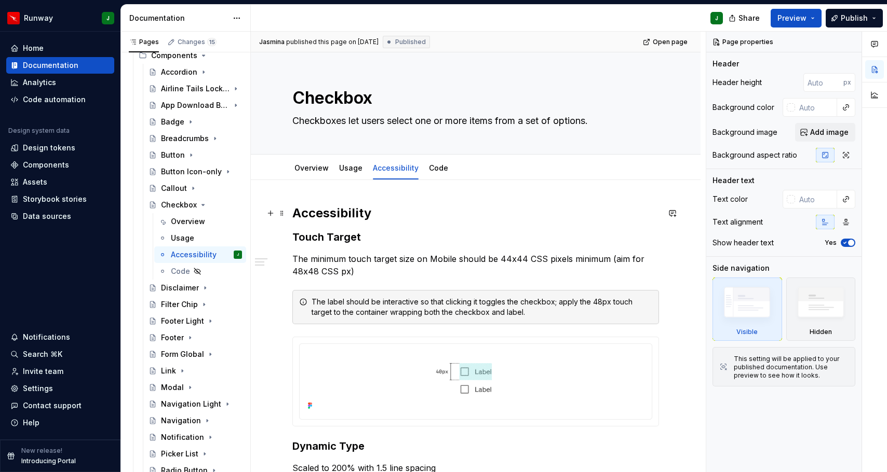
click at [324, 215] on h2 "Accessibility" at bounding box center [475, 213] width 366 height 17
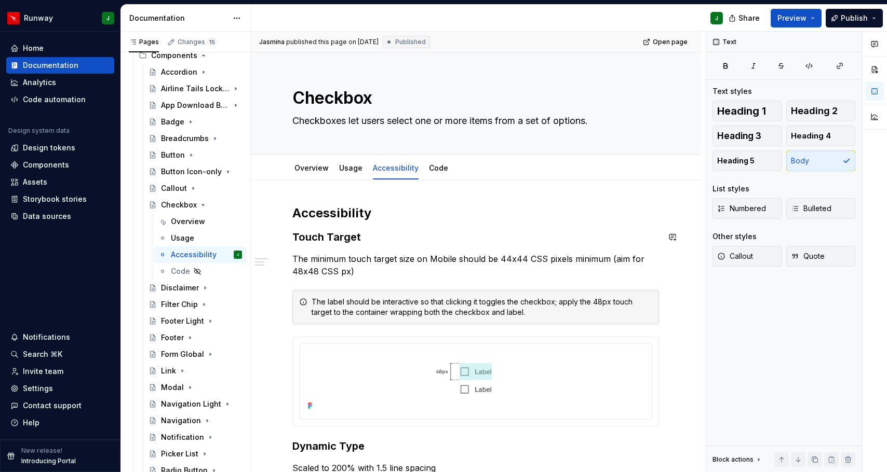
click at [327, 245] on div "Accessibility Touch Target The minimum touch target size on Mobile should be 44…" at bounding box center [475, 396] width 366 height 382
click at [322, 241] on h3 "Touch Target" at bounding box center [475, 237] width 366 height 15
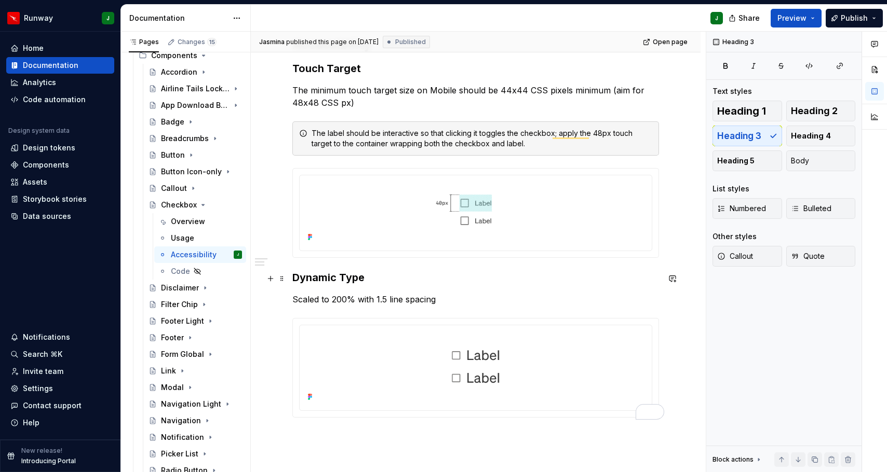
click at [316, 276] on h3 "Dynamic Type" at bounding box center [475, 277] width 366 height 15
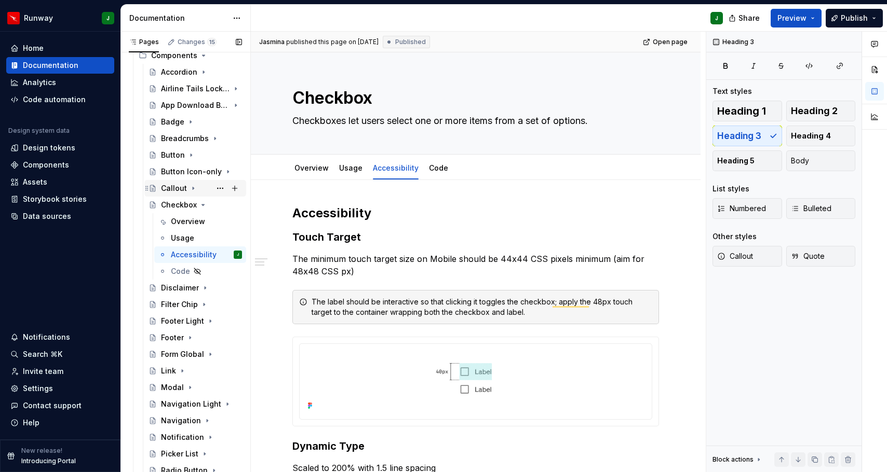
drag, startPoint x: 202, startPoint y: 205, endPoint x: 184, endPoint y: 192, distance: 22.5
click at [202, 205] on icon "Page tree" at bounding box center [203, 205] width 3 height 1
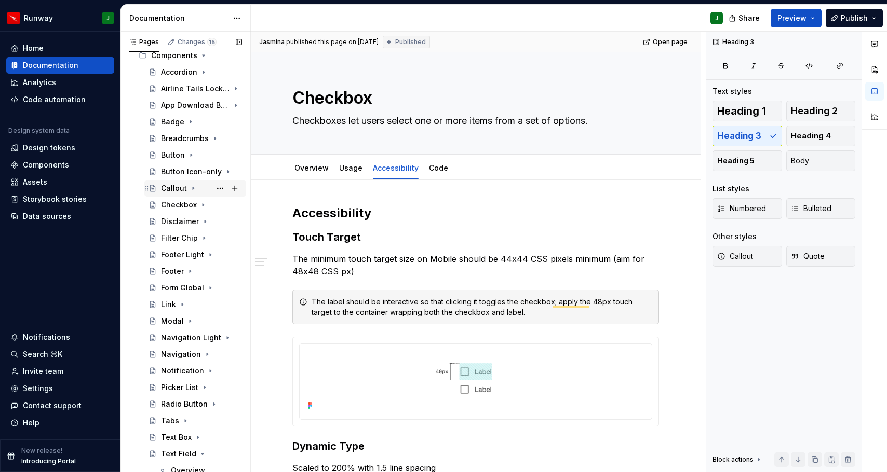
click at [184, 188] on div "Callout" at bounding box center [174, 188] width 26 height 10
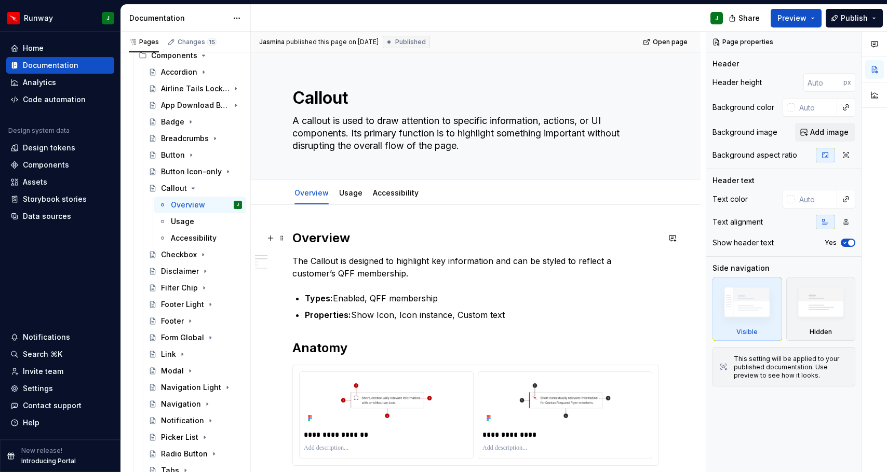
click at [333, 241] on h2 "Overview" at bounding box center [475, 238] width 366 height 17
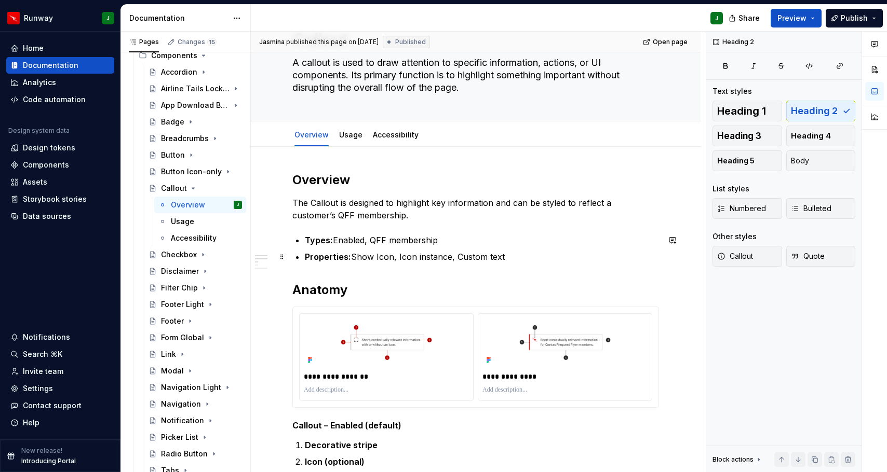
scroll to position [71, 0]
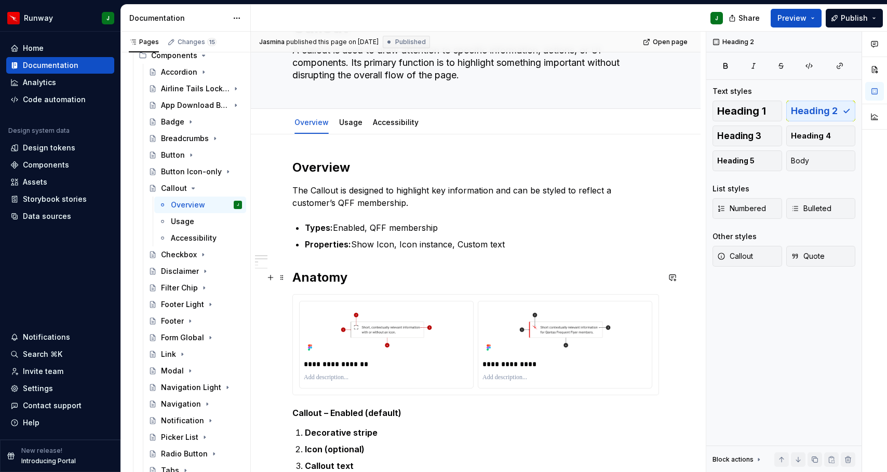
click at [324, 279] on h2 "Anatomy" at bounding box center [475, 277] width 366 height 17
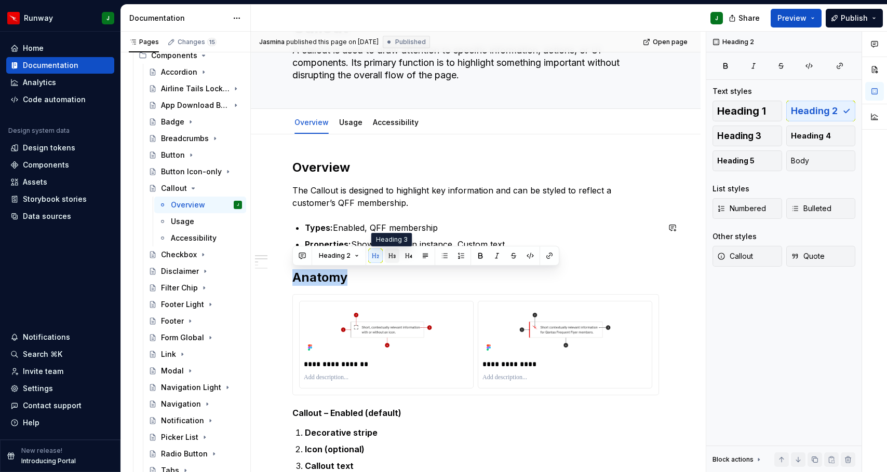
click at [390, 258] on button "button" at bounding box center [392, 256] width 15 height 15
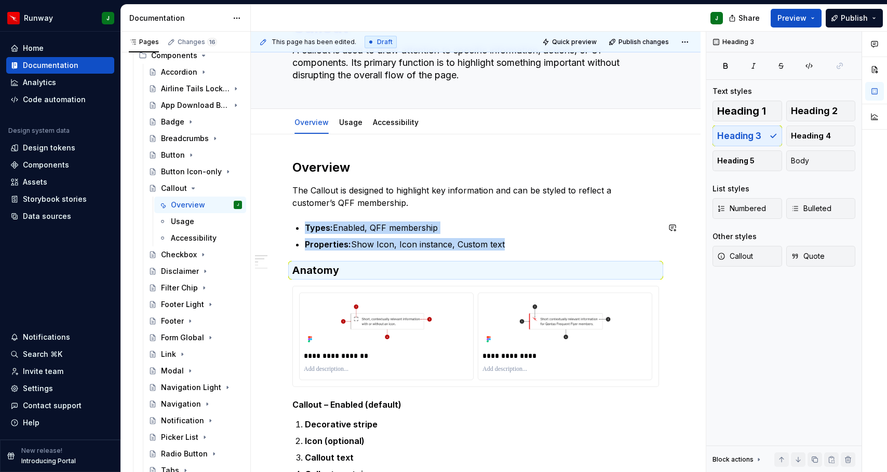
scroll to position [199, 0]
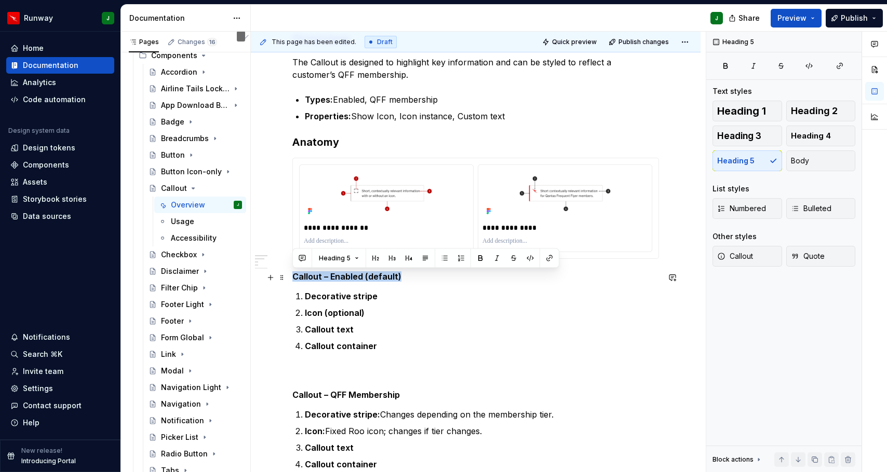
drag, startPoint x: 396, startPoint y: 277, endPoint x: 291, endPoint y: 275, distance: 104.9
click at [482, 258] on button "button" at bounding box center [480, 258] width 15 height 15
click at [824, 167] on button "Body" at bounding box center [821, 161] width 70 height 21
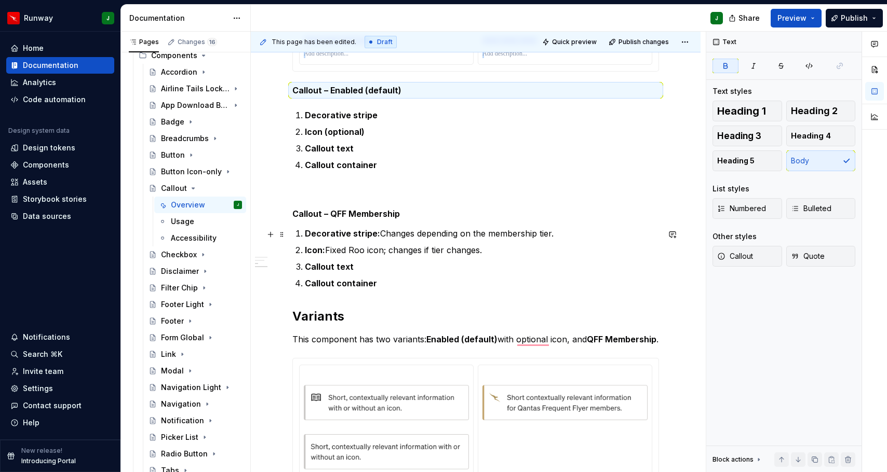
scroll to position [382, 0]
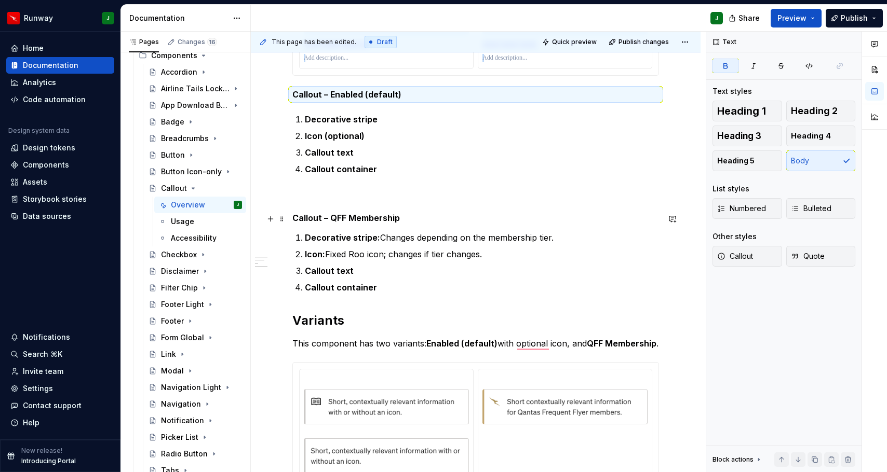
click at [306, 217] on h5 "Callout – QFF Membership" at bounding box center [475, 218] width 366 height 10
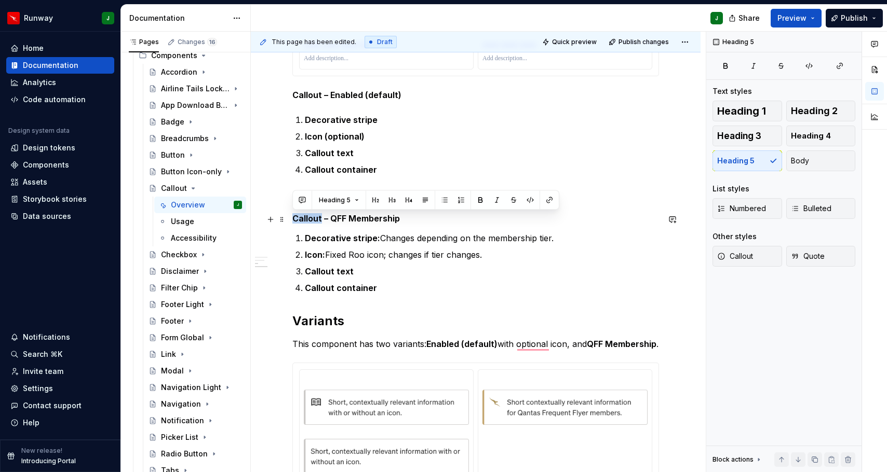
click at [306, 217] on h5 "Callout – QFF Membership" at bounding box center [475, 218] width 366 height 10
click at [789, 166] on button "Body" at bounding box center [821, 161] width 70 height 21
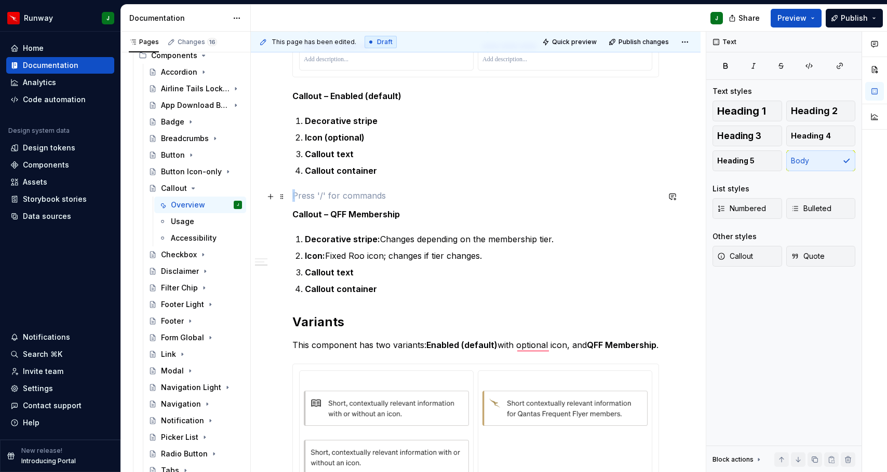
click at [336, 191] on p "To enrich screen reader interactions, please activate Accessibility in Grammarl…" at bounding box center [475, 195] width 366 height 12
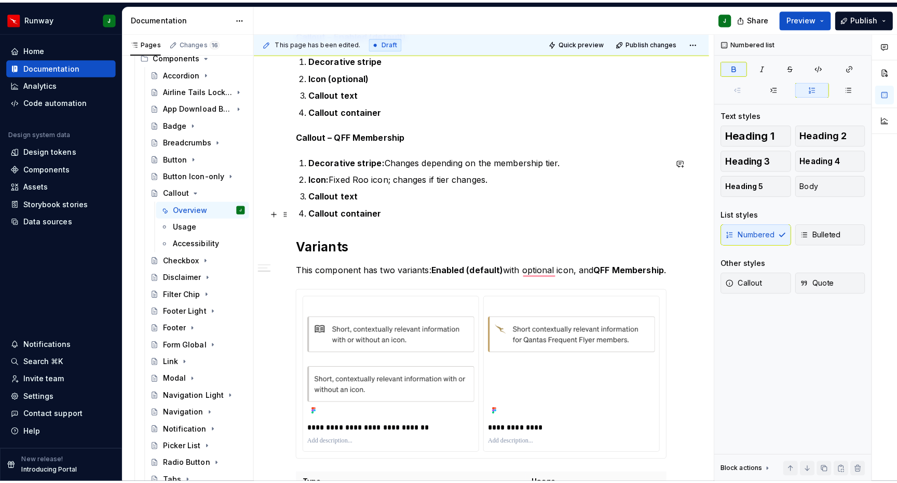
scroll to position [450, 0]
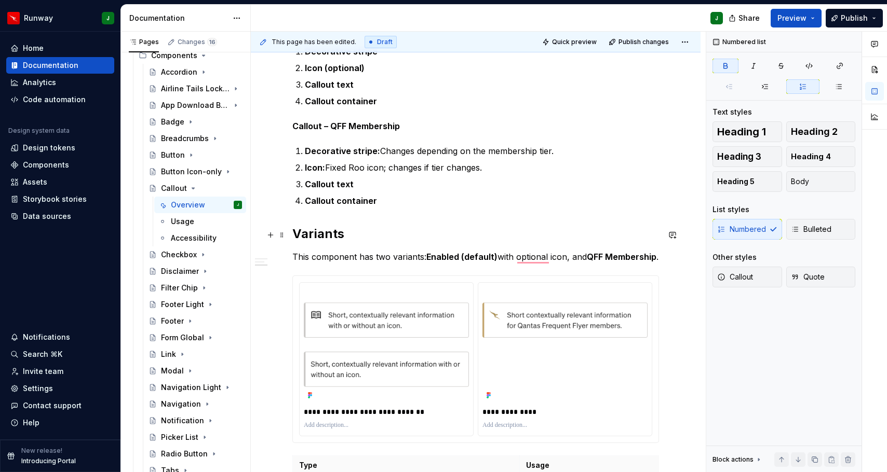
click at [326, 234] on h2 "Variants" at bounding box center [475, 234] width 366 height 17
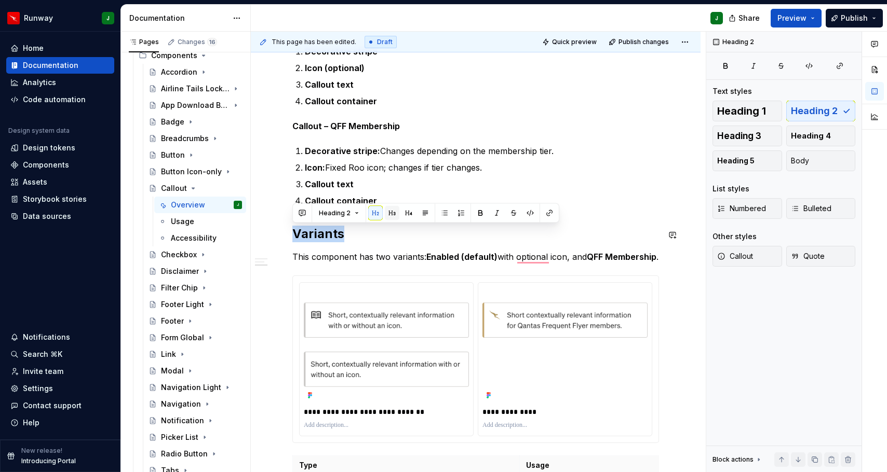
click at [391, 214] on button "button" at bounding box center [392, 213] width 15 height 15
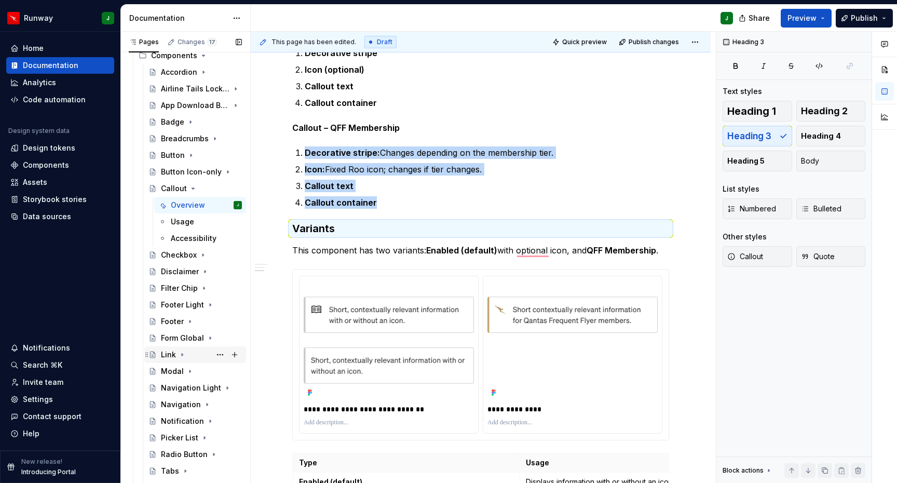
click at [168, 354] on div "Link" at bounding box center [168, 354] width 15 height 10
click at [187, 370] on div "Overview" at bounding box center [188, 371] width 34 height 10
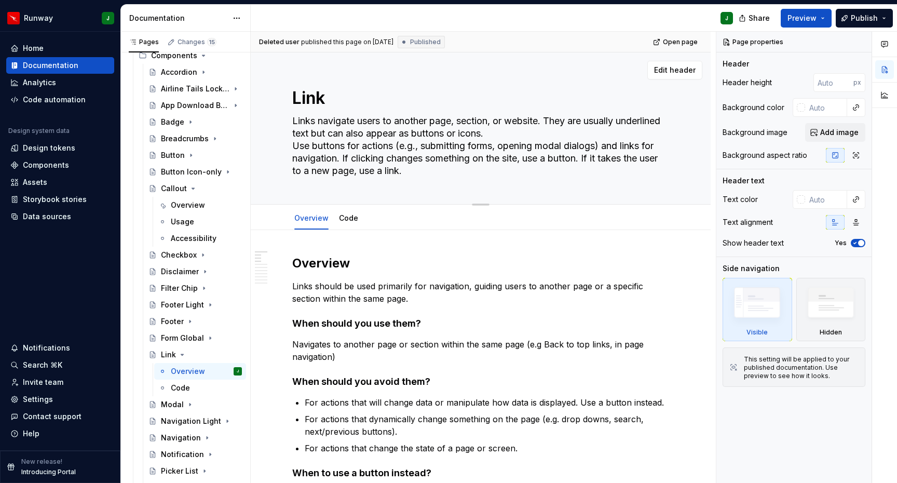
click at [545, 133] on textarea "Links navigate users to another page, section, or website. They are usually und…" at bounding box center [478, 146] width 377 height 66
type textarea "*"
click at [546, 134] on textarea "Links navigate users to another page, section, or website. They are usually und…" at bounding box center [478, 146] width 377 height 66
type textarea "Links navigate users to another page, section, or website. They are usually und…"
type textarea "*"
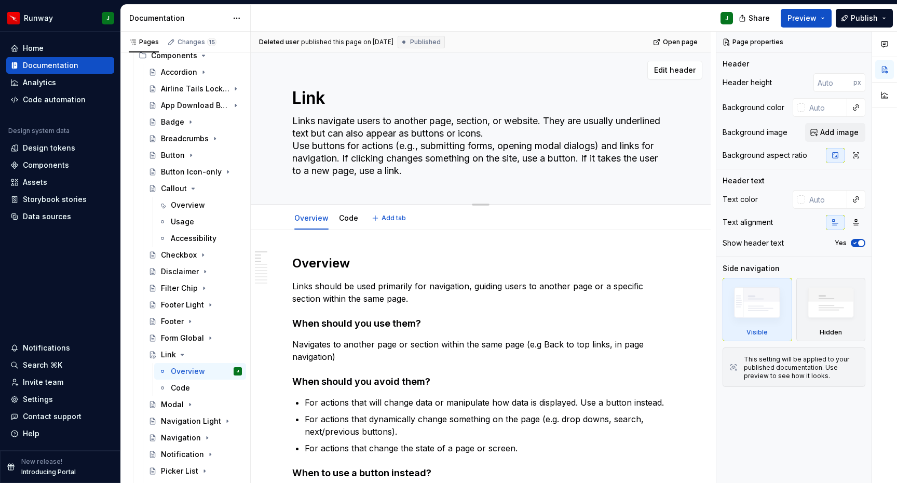
type textarea "Links navigate users to another page, section, or website. They are usually und…"
type textarea "*"
type textarea "Links navigate users to another page, section, or website. They are usually und…"
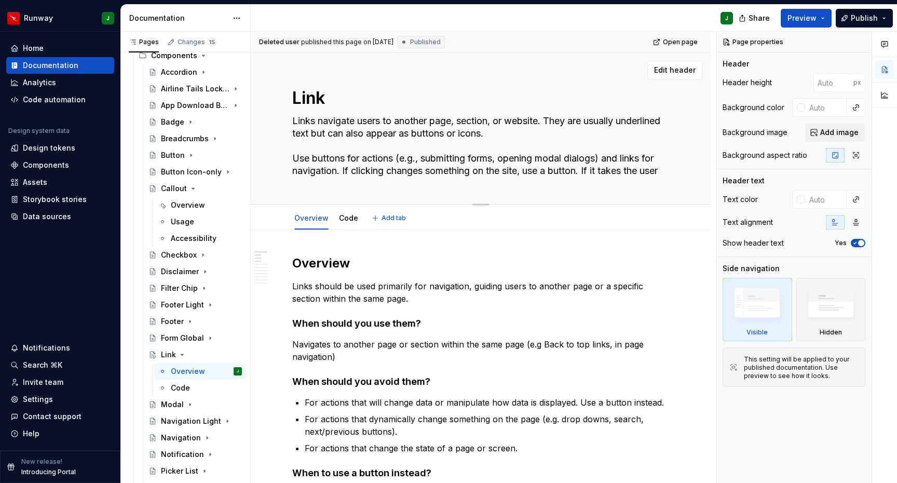
type textarea "*"
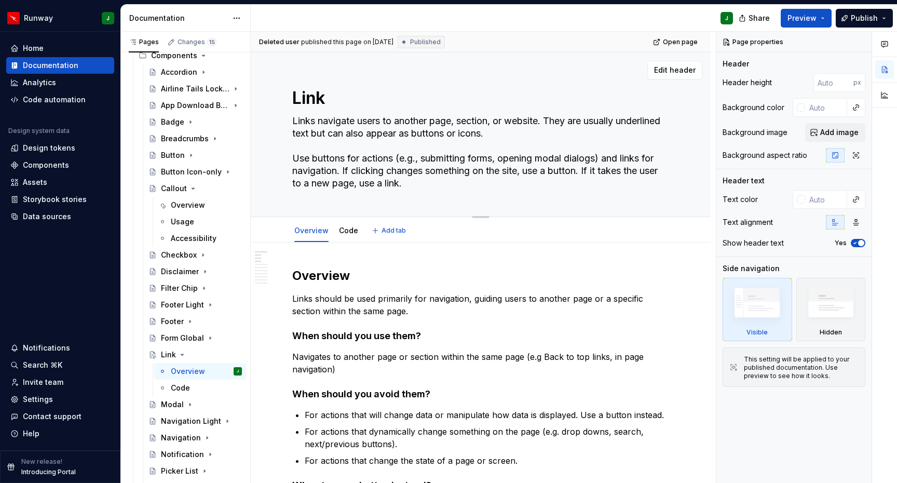
click at [325, 158] on textarea "Links navigate users to another page, section, or website. They are usually und…" at bounding box center [478, 152] width 377 height 79
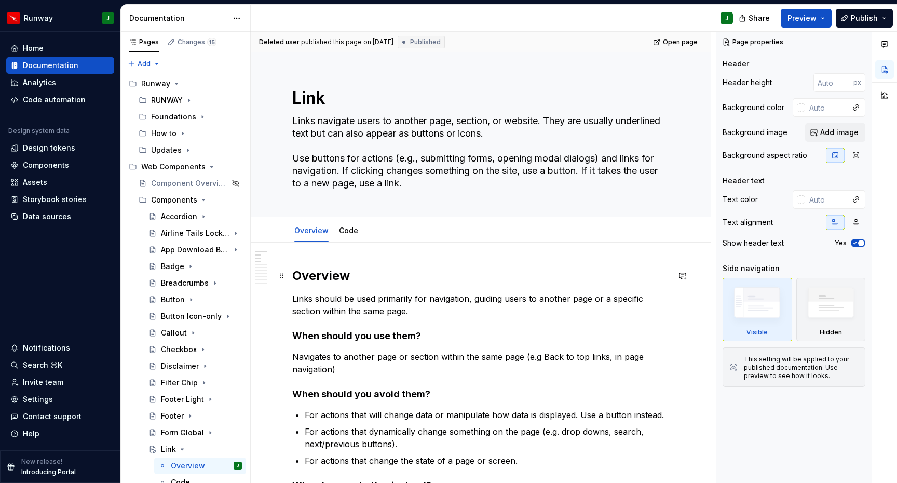
click at [318, 274] on h2 "Overview" at bounding box center [480, 275] width 377 height 17
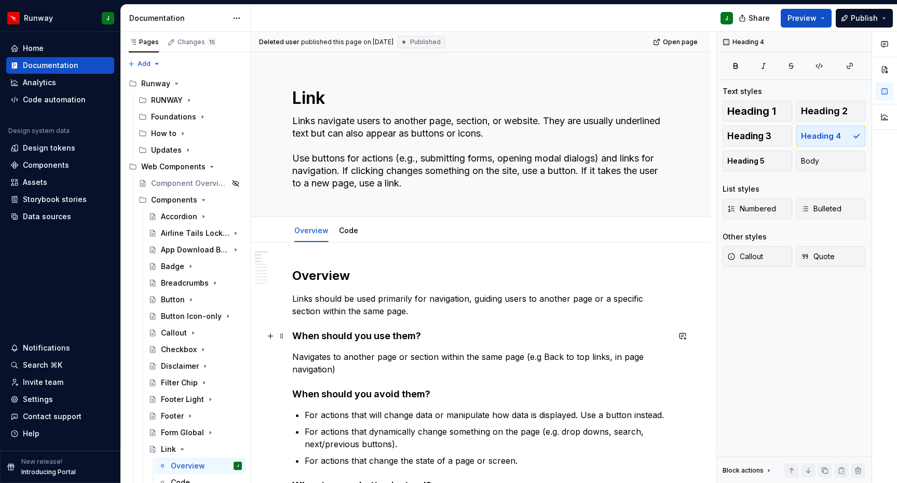
click at [330, 335] on h4 "When should you use them?" at bounding box center [480, 336] width 377 height 12
click at [405, 333] on h4 "When should you use them?" at bounding box center [480, 336] width 377 height 12
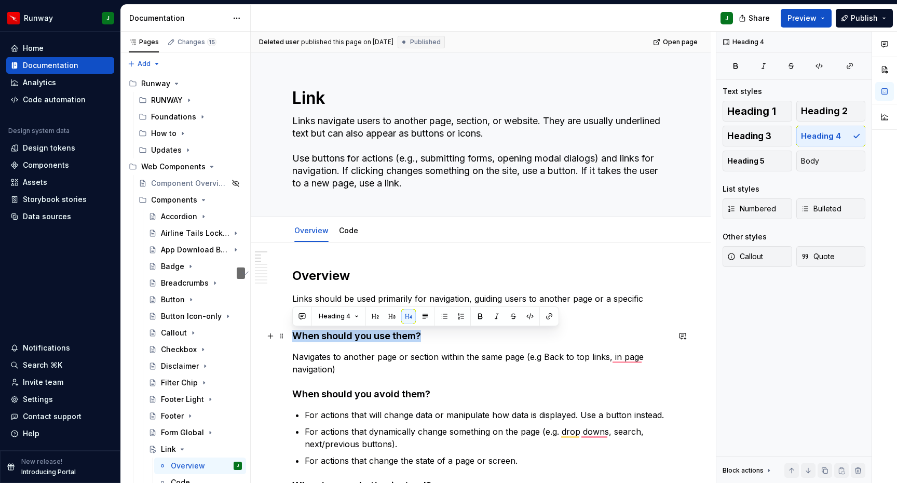
drag, startPoint x: 330, startPoint y: 334, endPoint x: 294, endPoint y: 339, distance: 36.6
click at [294, 339] on h4 "When should you use them?" at bounding box center [480, 336] width 377 height 12
drag, startPoint x: 755, startPoint y: 159, endPoint x: 369, endPoint y: 398, distance: 454.2
click at [755, 159] on span "Heading 5" at bounding box center [745, 161] width 37 height 10
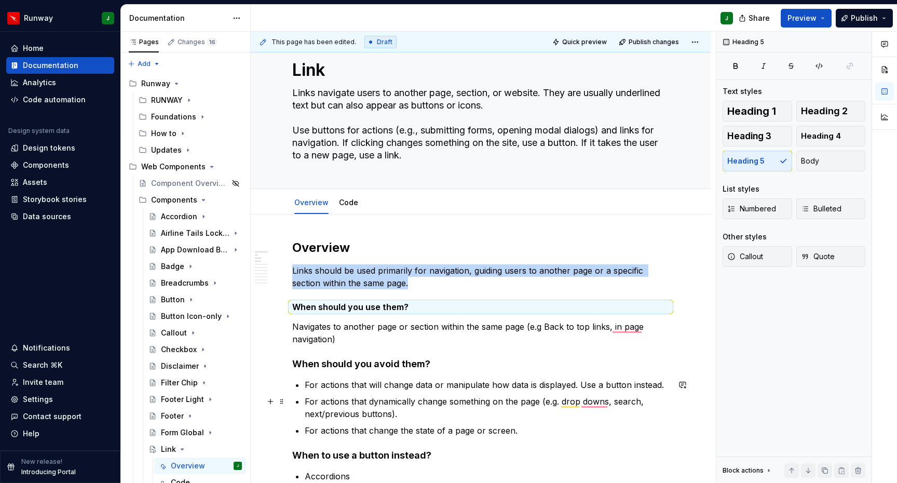
scroll to position [28, 0]
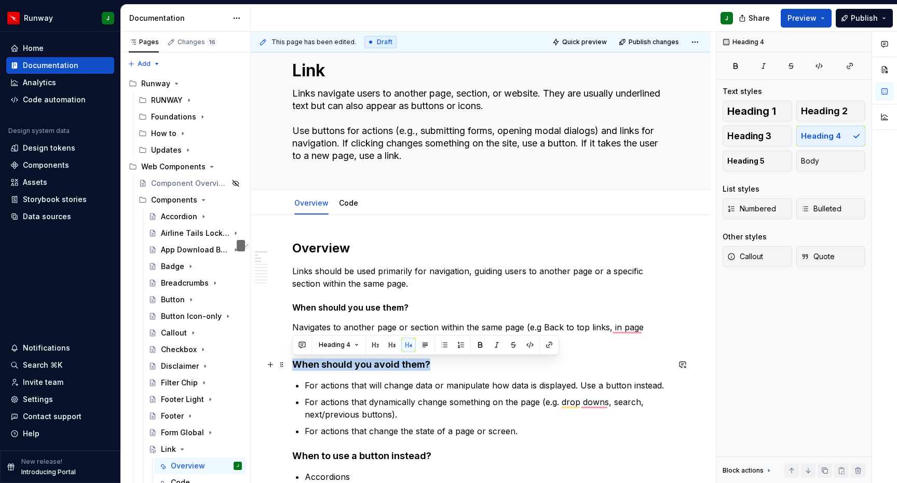
drag, startPoint x: 318, startPoint y: 366, endPoint x: 312, endPoint y: 356, distance: 11.8
click at [746, 165] on span "Heading 5" at bounding box center [745, 161] width 37 height 10
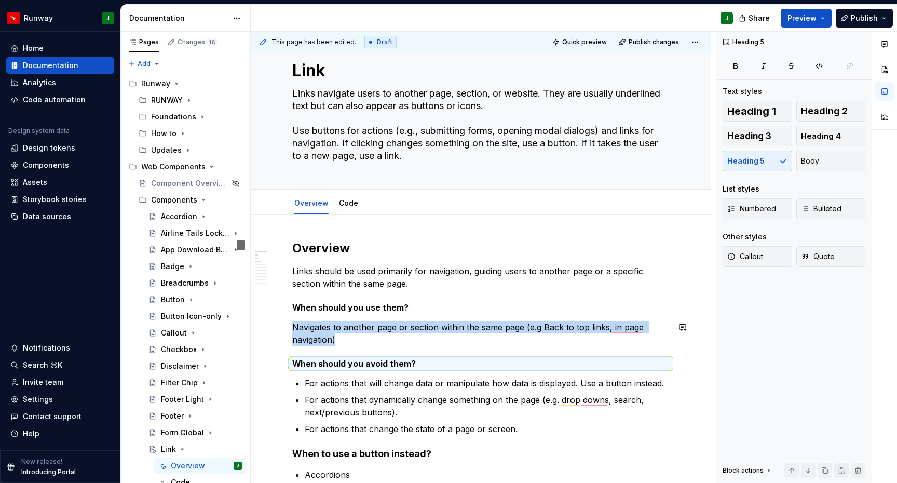
scroll to position [187, 0]
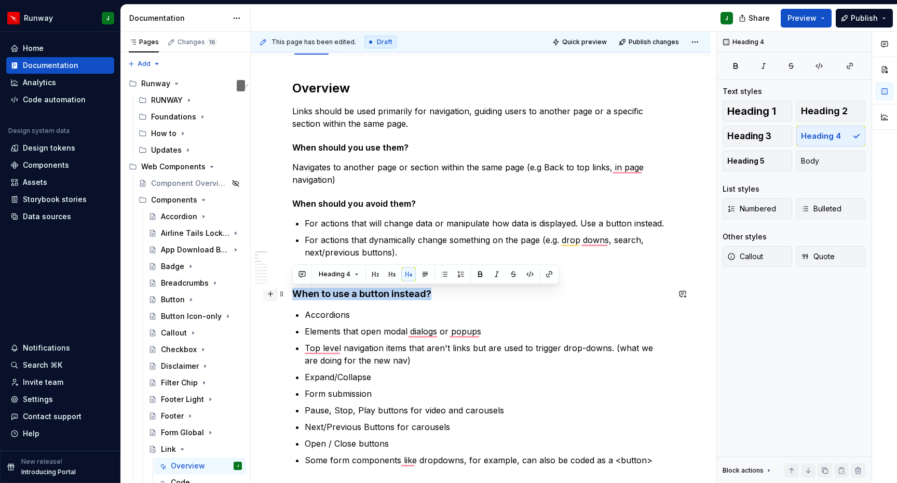
drag, startPoint x: 320, startPoint y: 292, endPoint x: 268, endPoint y: 293, distance: 52.4
drag, startPoint x: 748, startPoint y: 162, endPoint x: 601, endPoint y: 174, distance: 147.9
click at [748, 162] on span "Heading 5" at bounding box center [745, 161] width 37 height 10
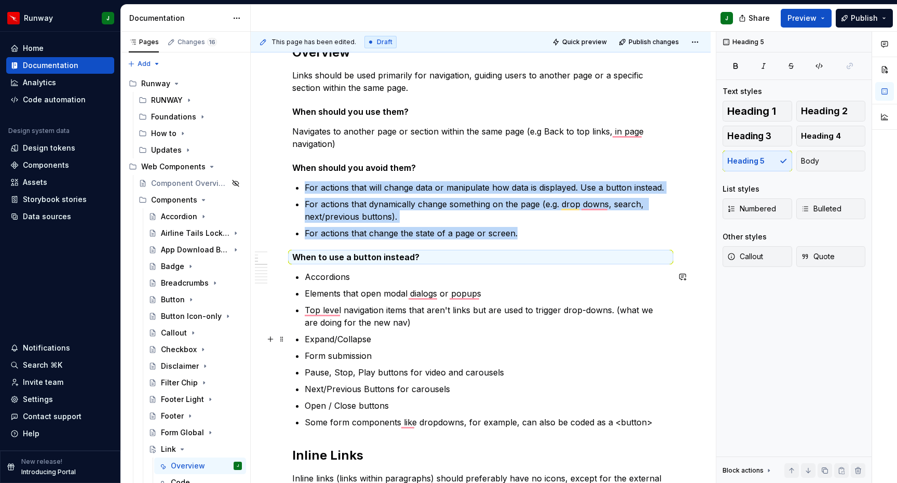
scroll to position [174, 0]
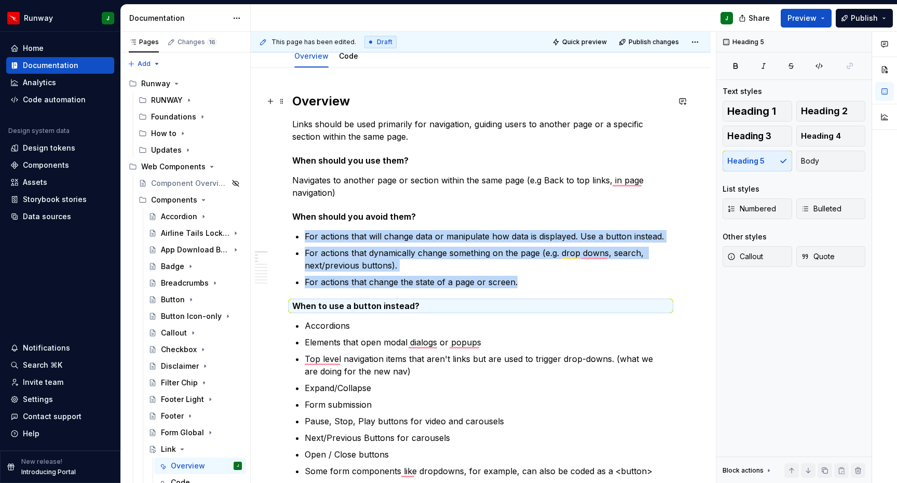
click at [330, 102] on h2 "Overview" at bounding box center [480, 101] width 377 height 17
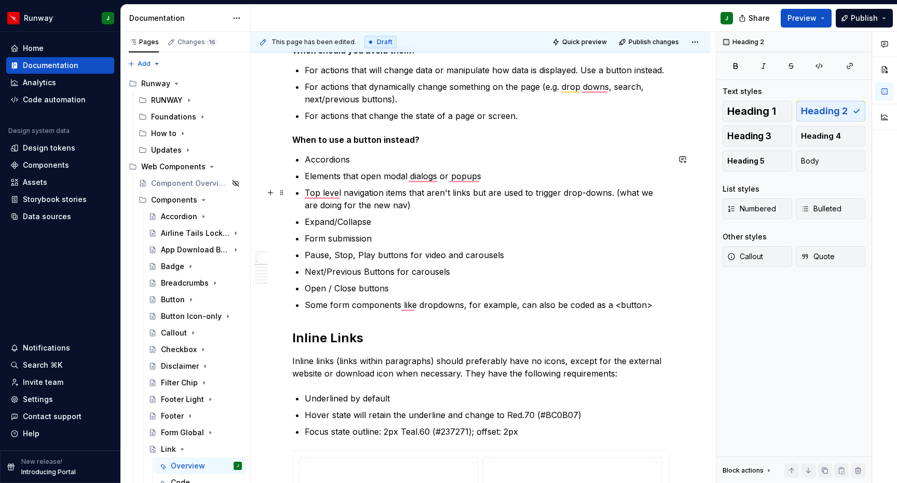
scroll to position [0, 0]
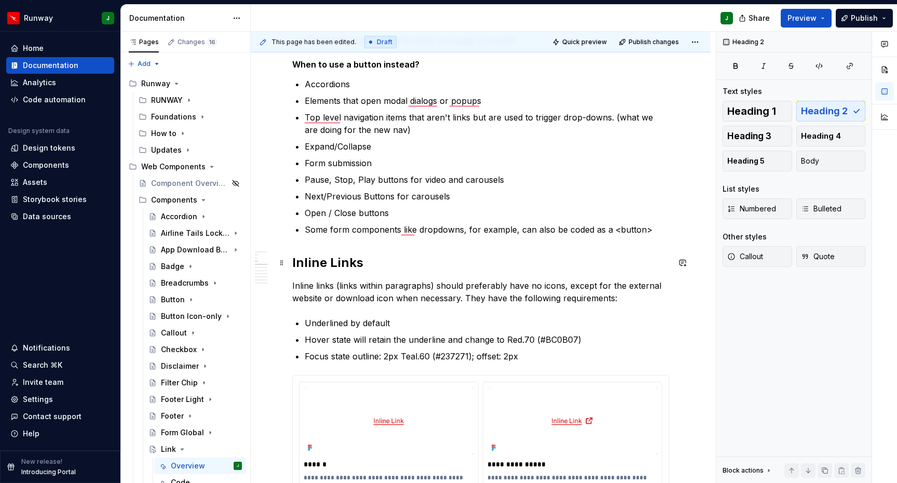
click at [338, 262] on h2 "Inline Links" at bounding box center [480, 262] width 377 height 17
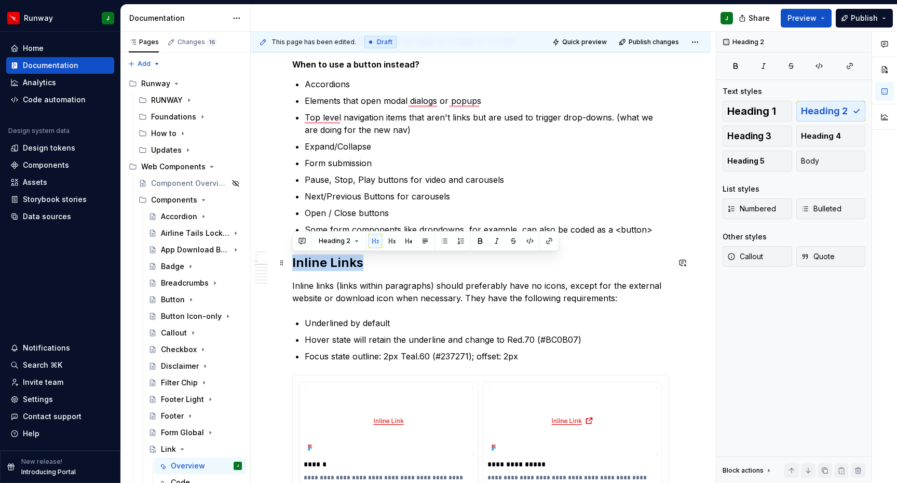
click at [338, 262] on h2 "Inline Links" at bounding box center [480, 262] width 377 height 17
click at [390, 242] on button "button" at bounding box center [392, 241] width 15 height 15
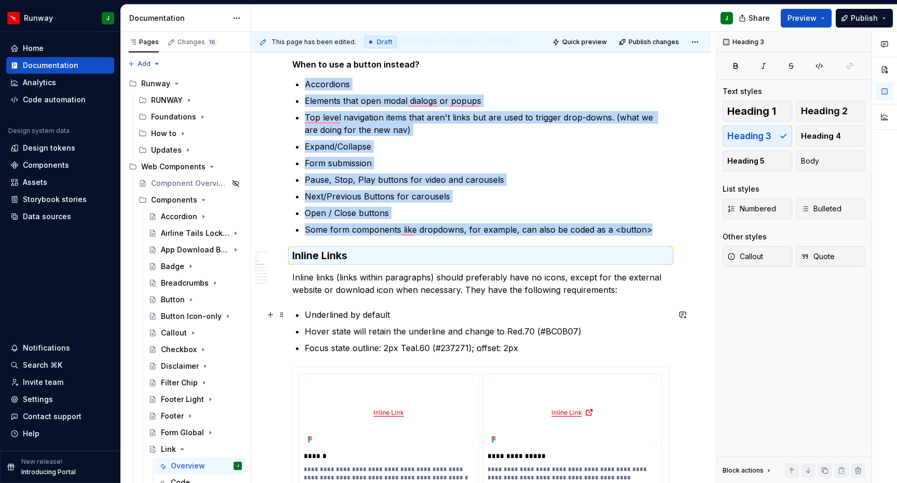
click at [329, 315] on p "Underlined by default" at bounding box center [487, 314] width 364 height 12
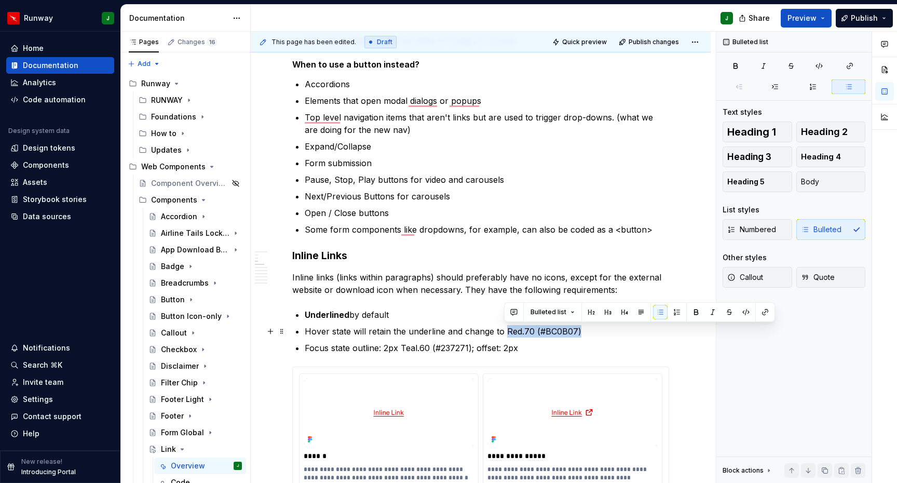
drag, startPoint x: 522, startPoint y: 335, endPoint x: 582, endPoint y: 335, distance: 60.2
click at [582, 335] on p "Hover state will retain the underline and change to Red.70 (#BC0B07)" at bounding box center [487, 331] width 364 height 12
type textarea "*"
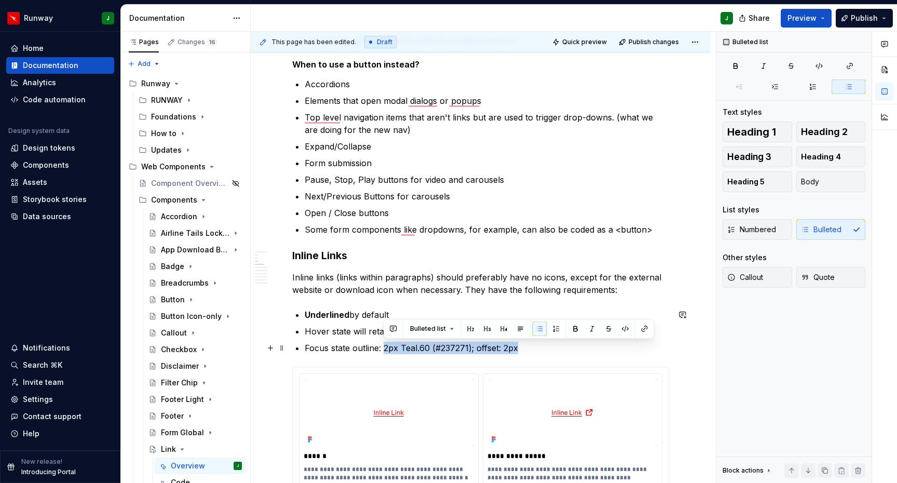
drag, startPoint x: 383, startPoint y: 348, endPoint x: 533, endPoint y: 350, distance: 149.5
click at [533, 350] on p "Focus state outline: 2px Teal.60 (#237271); offset: 2px" at bounding box center [487, 348] width 364 height 12
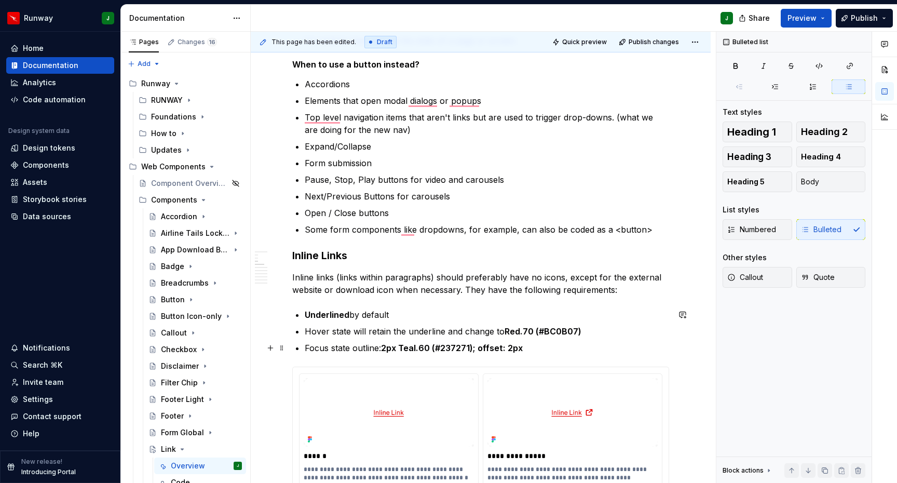
click at [333, 342] on p "Focus state outline: 2px Teal.60 (#237271); offset: 2px" at bounding box center [487, 348] width 364 height 12
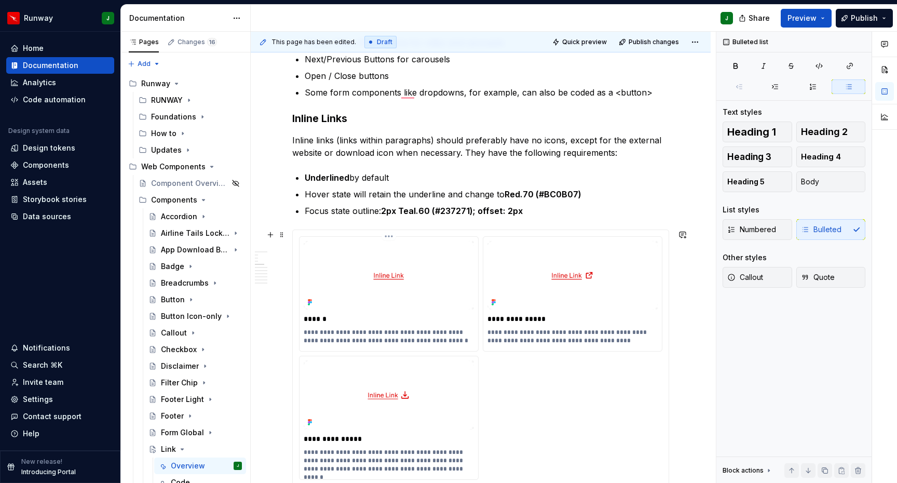
click at [349, 332] on p "**********" at bounding box center [390, 336] width 173 height 17
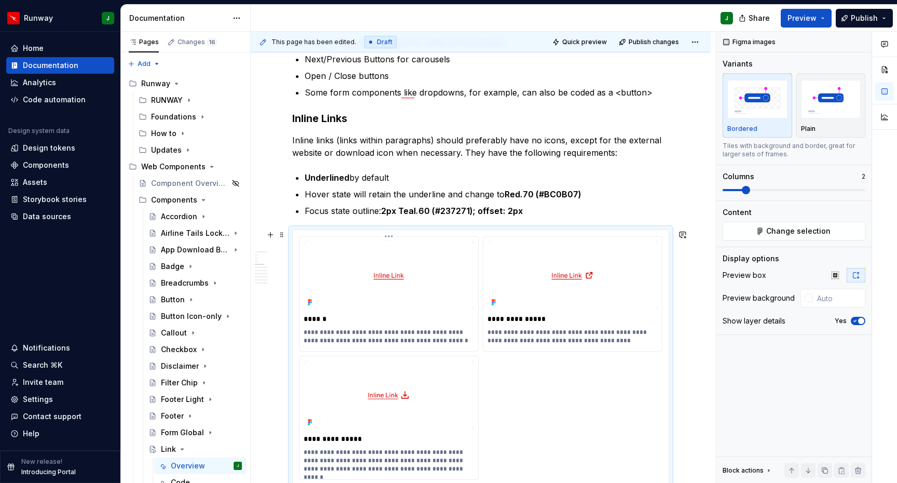
click at [363, 334] on p "**********" at bounding box center [390, 336] width 173 height 17
drag, startPoint x: 363, startPoint y: 334, endPoint x: 371, endPoint y: 334, distance: 7.8
click at [363, 334] on p "**********" at bounding box center [390, 336] width 173 height 17
click at [361, 333] on p "**********" at bounding box center [390, 336] width 173 height 17
click at [354, 333] on p "**********" at bounding box center [390, 336] width 173 height 17
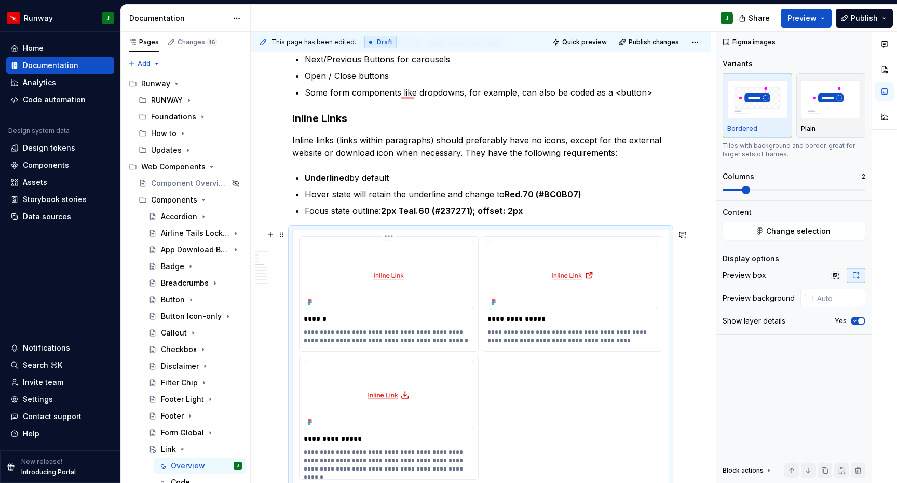
click at [369, 333] on p "**********" at bounding box center [390, 336] width 173 height 17
drag, startPoint x: 362, startPoint y: 334, endPoint x: 433, endPoint y: 335, distance: 71.6
click at [413, 335] on p "**********" at bounding box center [390, 336] width 173 height 17
click at [432, 336] on p "**********" at bounding box center [390, 336] width 173 height 17
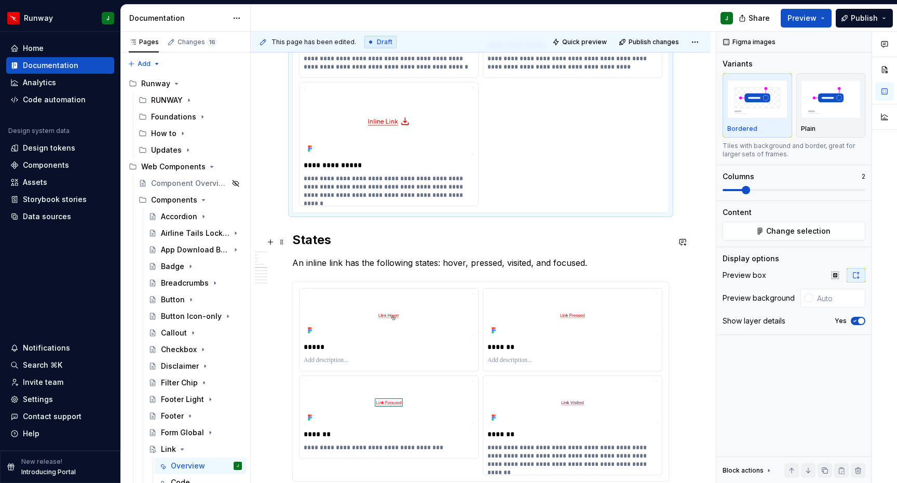
click at [316, 243] on h2 "States" at bounding box center [480, 240] width 377 height 17
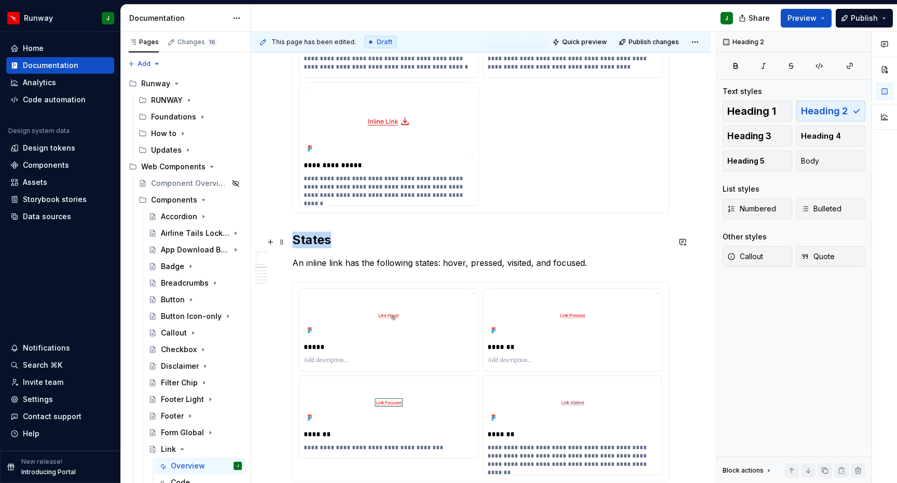
click at [316, 243] on h2 "States" at bounding box center [480, 240] width 377 height 17
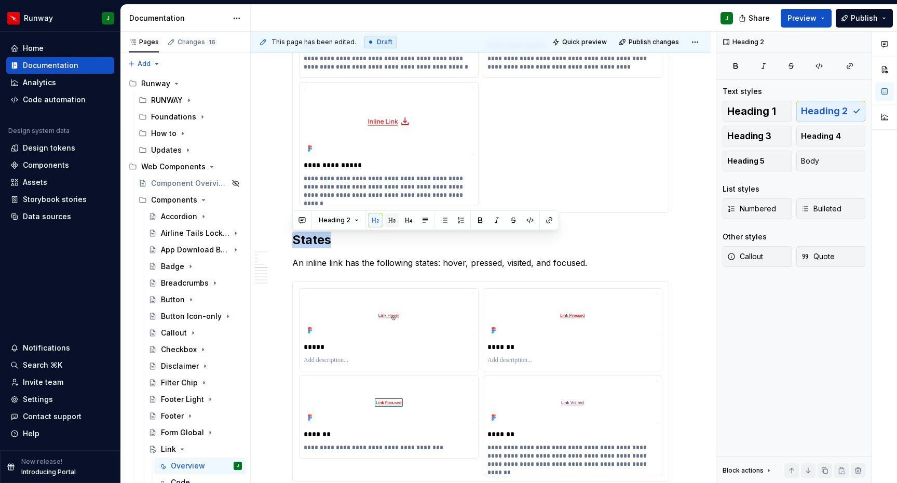
click at [391, 219] on button "button" at bounding box center [392, 220] width 15 height 15
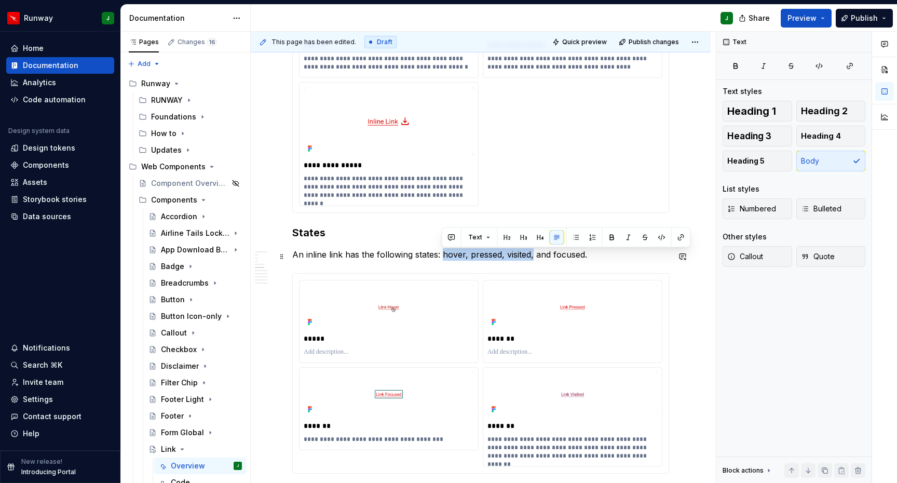
drag, startPoint x: 442, startPoint y: 256, endPoint x: 532, endPoint y: 261, distance: 89.4
click at [532, 261] on p "An inline link has the following states: hover, pressed, visited, and focused." at bounding box center [480, 254] width 377 height 12
click at [575, 259] on p "An inline link has the following states: hover, pressed, visited, and focused." at bounding box center [480, 254] width 377 height 12
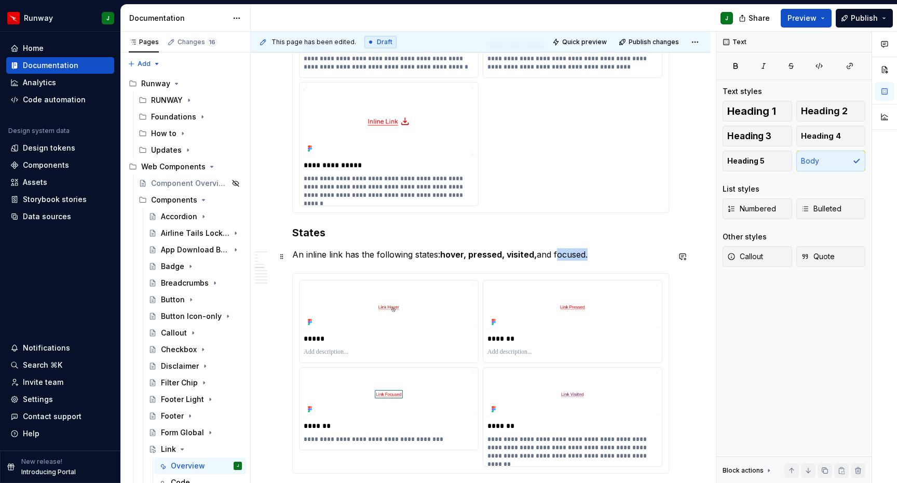
click at [575, 259] on p "An inline link has the following states: hover, pressed, visited, and focused." at bounding box center [480, 254] width 377 height 12
click at [475, 273] on div "**********" at bounding box center [480, 373] width 377 height 200
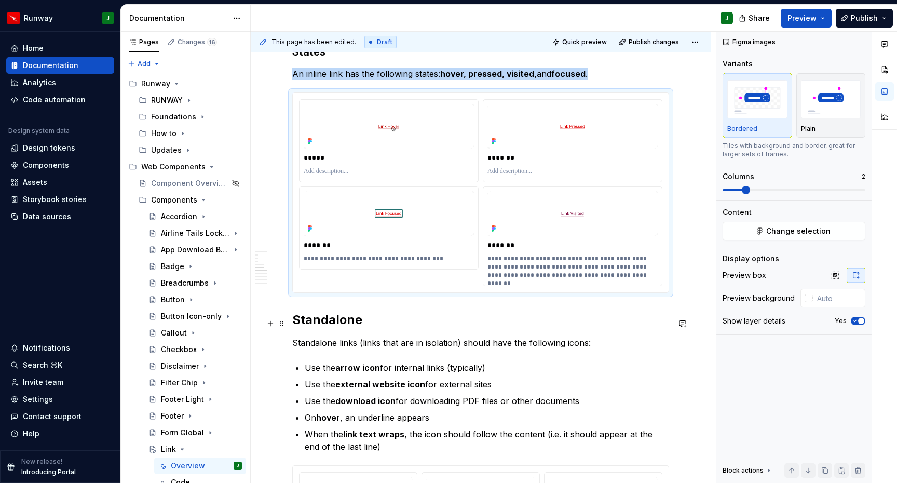
click at [320, 328] on h2 "Standalone" at bounding box center [480, 319] width 377 height 17
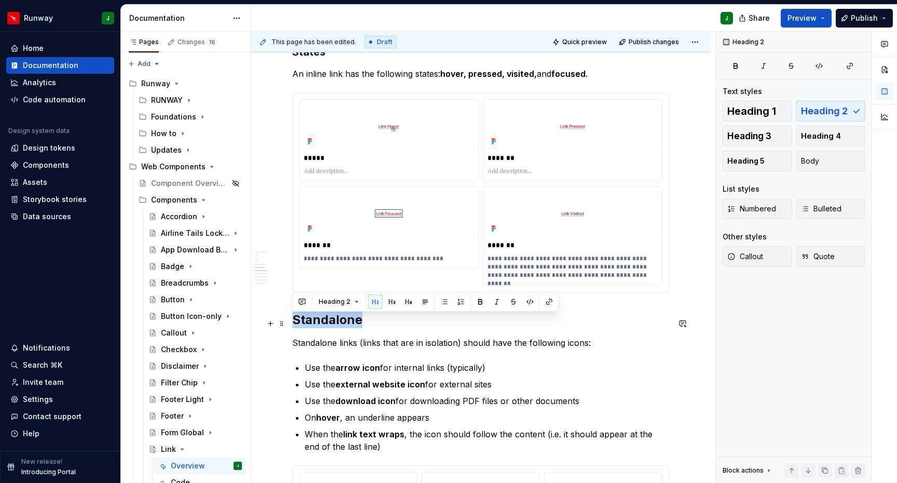
click at [320, 328] on h2 "Standalone" at bounding box center [480, 319] width 377 height 17
click at [391, 303] on button "button" at bounding box center [392, 301] width 15 height 15
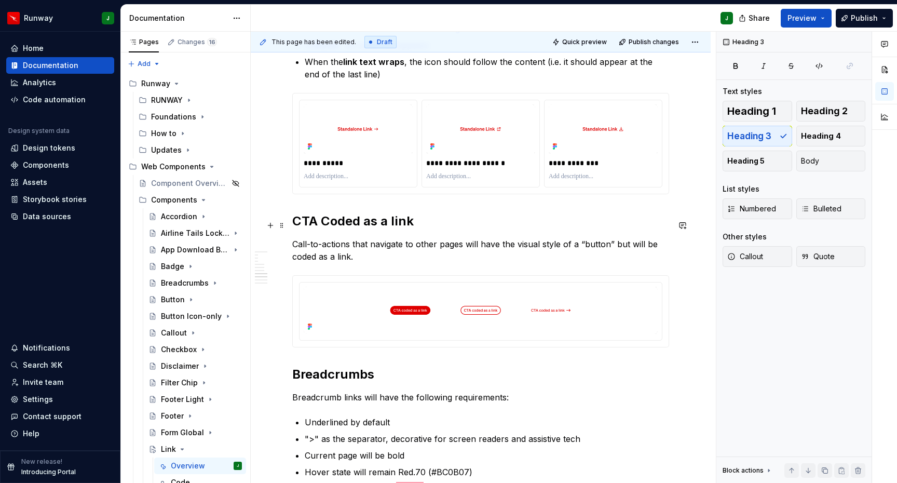
click at [334, 229] on h2 "CTA Coded as a link" at bounding box center [480, 221] width 377 height 17
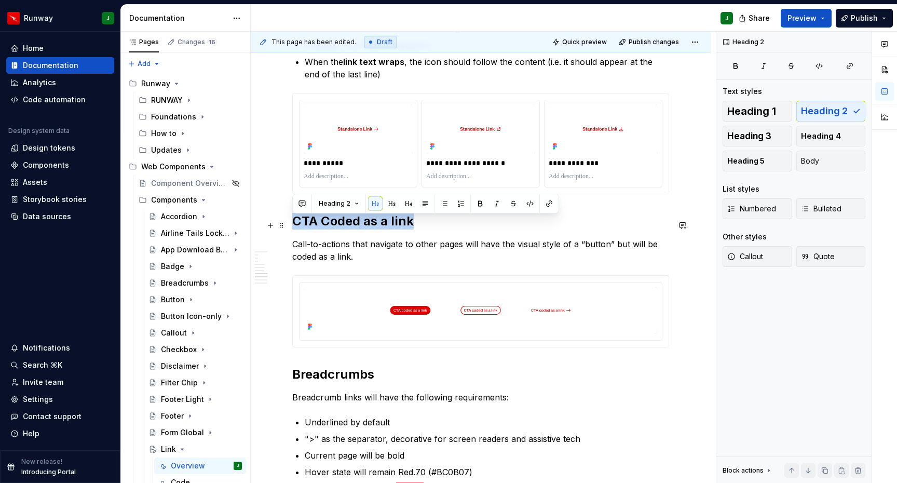
click at [334, 229] on h2 "CTA Coded as a link" at bounding box center [480, 221] width 377 height 17
click at [390, 203] on button "button" at bounding box center [392, 203] width 15 height 15
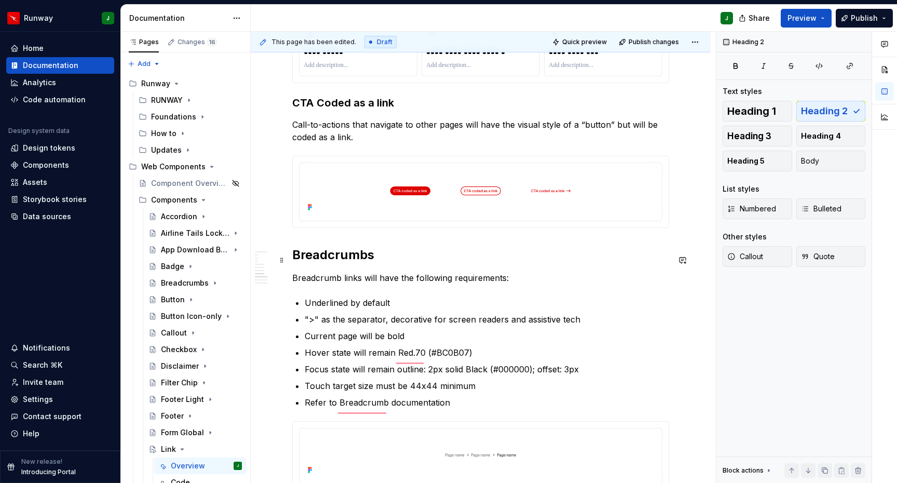
click at [324, 263] on h2 "Breadcrumbs" at bounding box center [480, 255] width 377 height 17
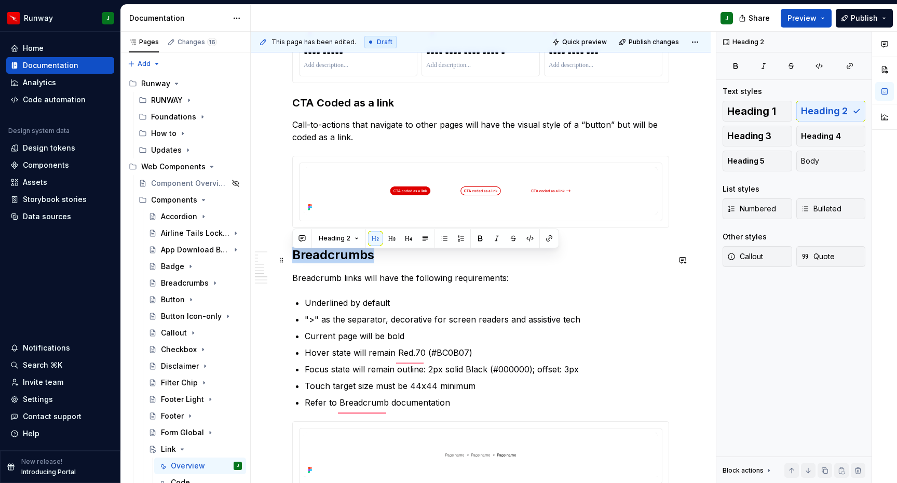
click at [324, 263] on h2 "Breadcrumbs" at bounding box center [480, 255] width 377 height 17
drag, startPoint x: 392, startPoint y: 238, endPoint x: 863, endPoint y: 242, distance: 470.8
click at [392, 238] on button "button" at bounding box center [392, 238] width 15 height 15
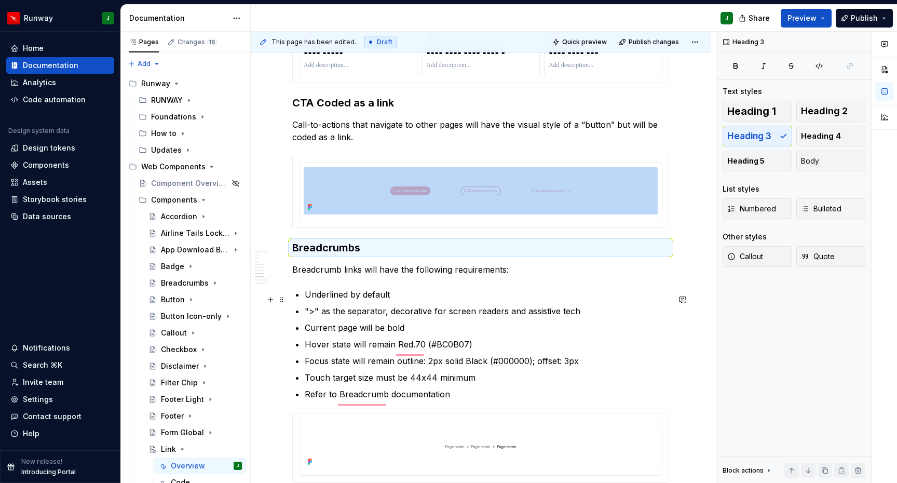
click at [321, 296] on p "Underlined by default" at bounding box center [487, 294] width 364 height 12
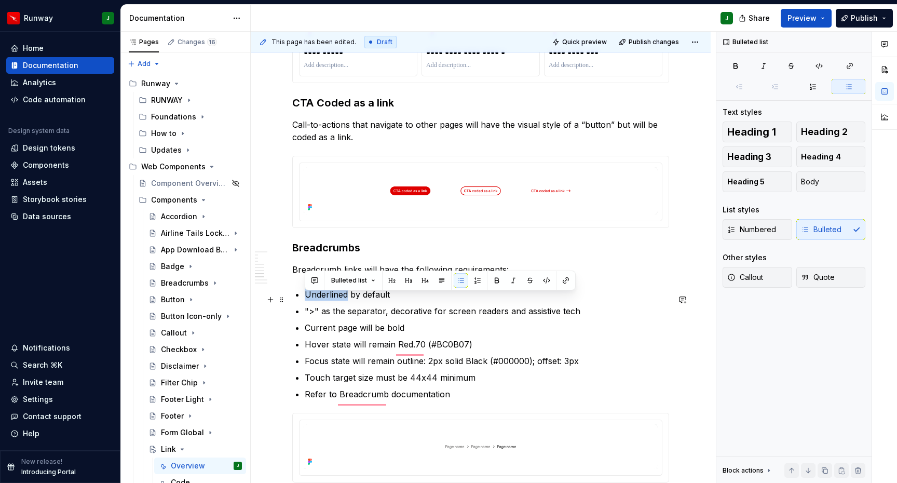
click at [321, 296] on p "Underlined by default" at bounding box center [487, 294] width 364 height 12
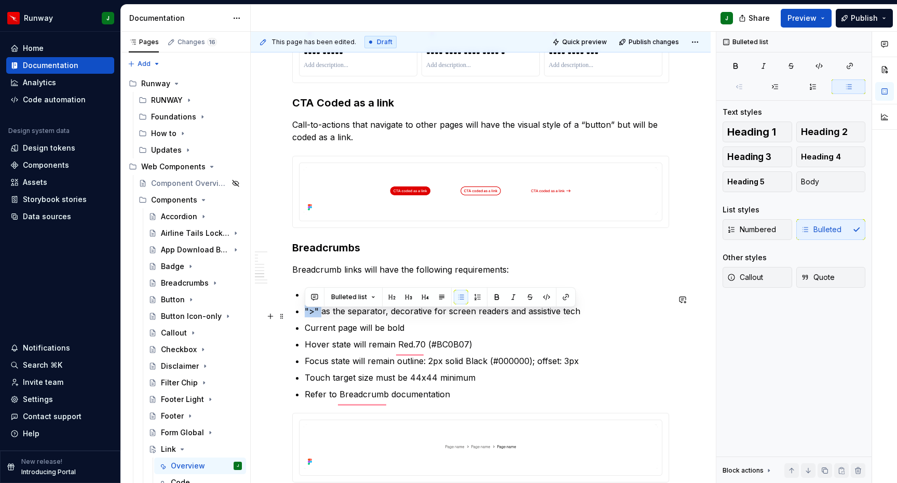
drag, startPoint x: 304, startPoint y: 316, endPoint x: 320, endPoint y: 316, distance: 16.1
click at [320, 316] on p "">" as the separator, decorative for screen readers and assistive tech" at bounding box center [487, 311] width 364 height 12
click at [313, 317] on p "">" as the separator, decorative for screen readers and assistive tech" at bounding box center [487, 311] width 364 height 12
drag, startPoint x: 317, startPoint y: 316, endPoint x: 302, endPoint y: 316, distance: 14.5
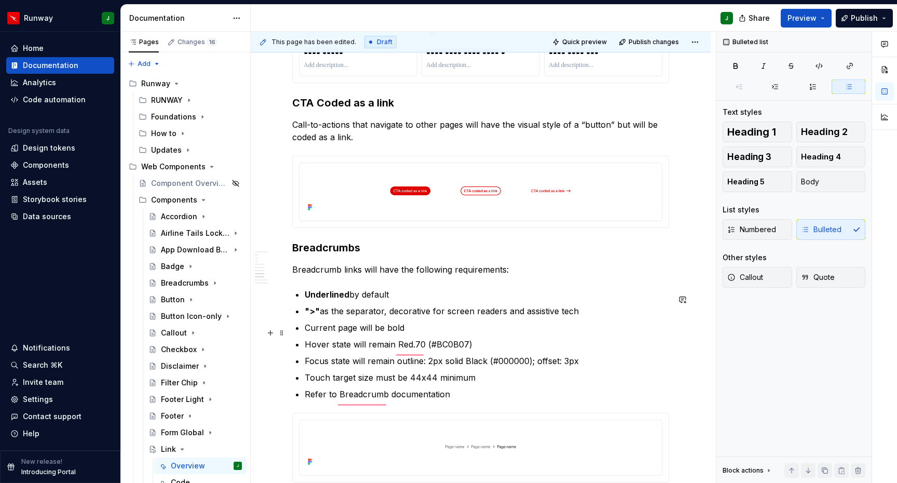
click at [391, 333] on p "Current page will be bold" at bounding box center [487, 327] width 364 height 12
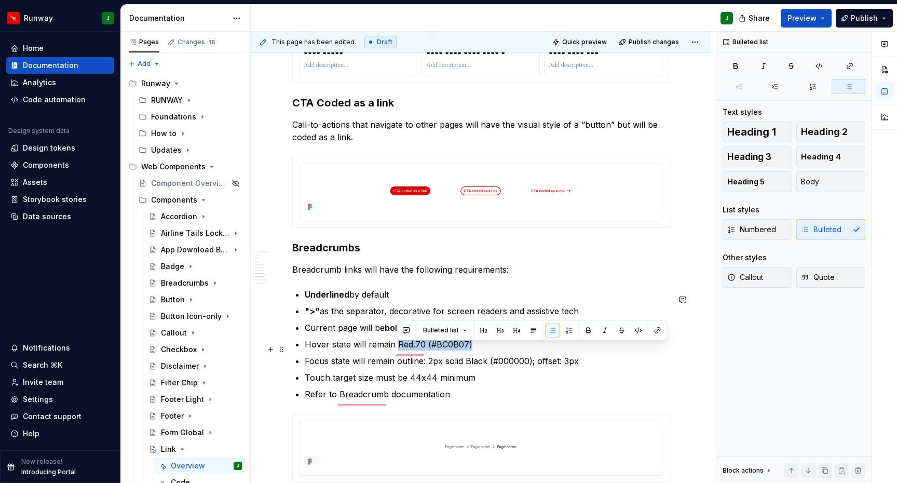
drag, startPoint x: 426, startPoint y: 348, endPoint x: 470, endPoint y: 350, distance: 43.6
click at [470, 350] on p "Hover state will remain Red.70 (#BC0B07)" at bounding box center [487, 344] width 364 height 12
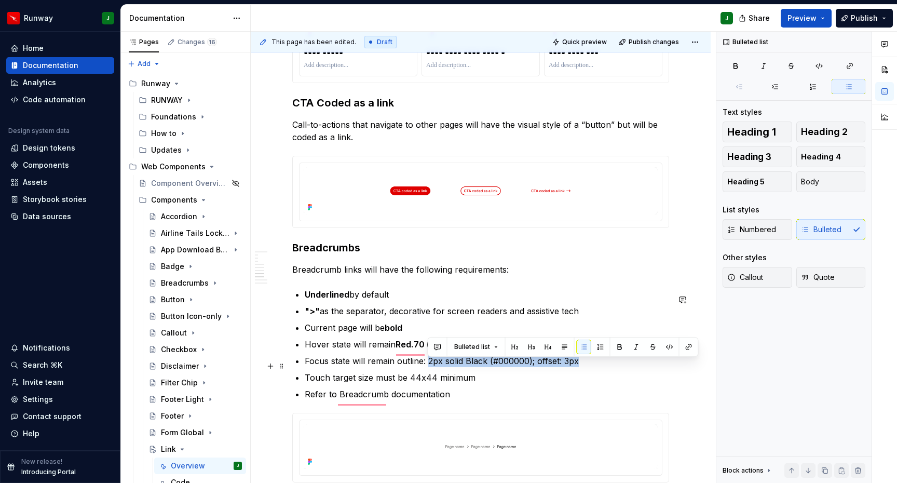
drag, startPoint x: 430, startPoint y: 368, endPoint x: 577, endPoint y: 371, distance: 146.9
click at [577, 367] on p "Focus state will remain outline: 2px solid Black (#000000); offset: 3px" at bounding box center [487, 361] width 364 height 12
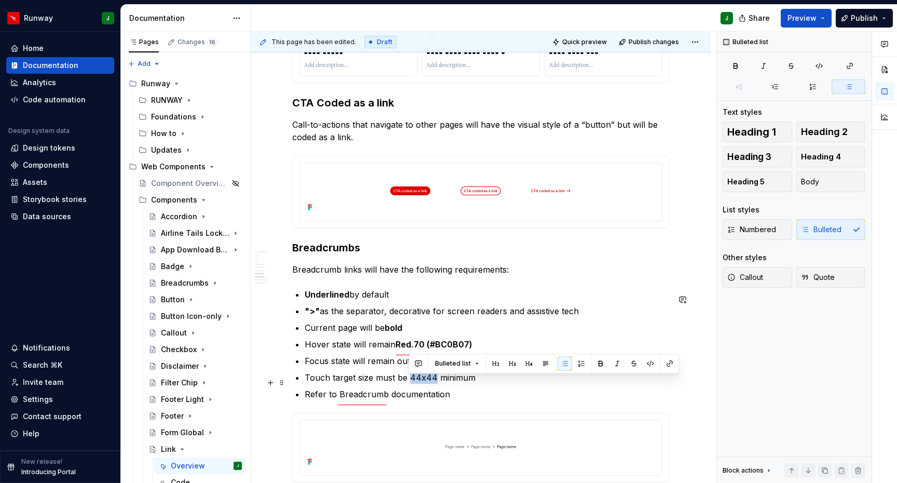
drag, startPoint x: 420, startPoint y: 384, endPoint x: 433, endPoint y: 385, distance: 13.5
click at [433, 384] on p "Touch target size must be 44x44 minimum" at bounding box center [487, 377] width 364 height 12
click at [481, 383] on p "Touch target size must be 44x44 minimum" at bounding box center [487, 377] width 364 height 12
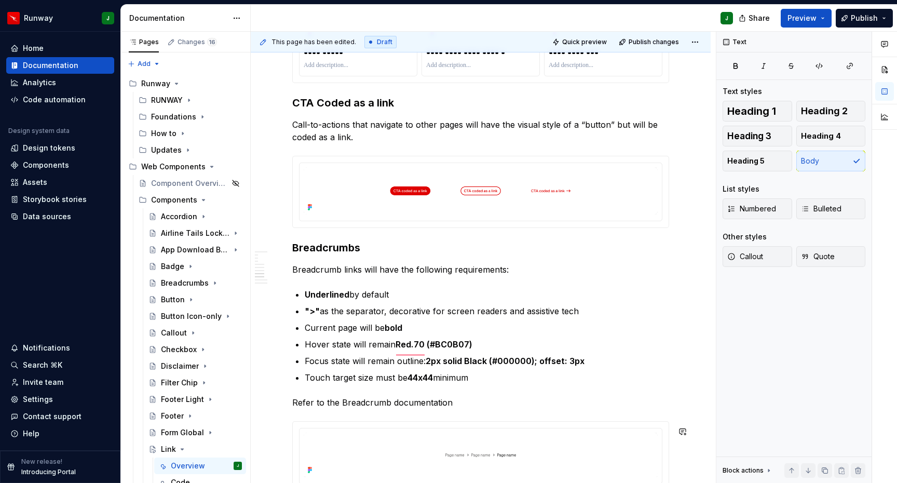
click at [364, 409] on p "Refer to the Breadcrumb documentation" at bounding box center [480, 402] width 377 height 12
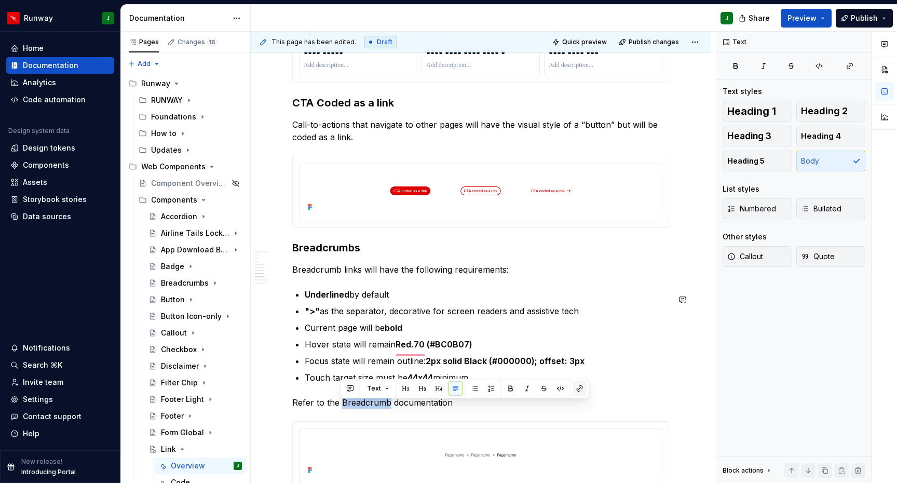
click at [576, 390] on button "button" at bounding box center [580, 388] width 15 height 15
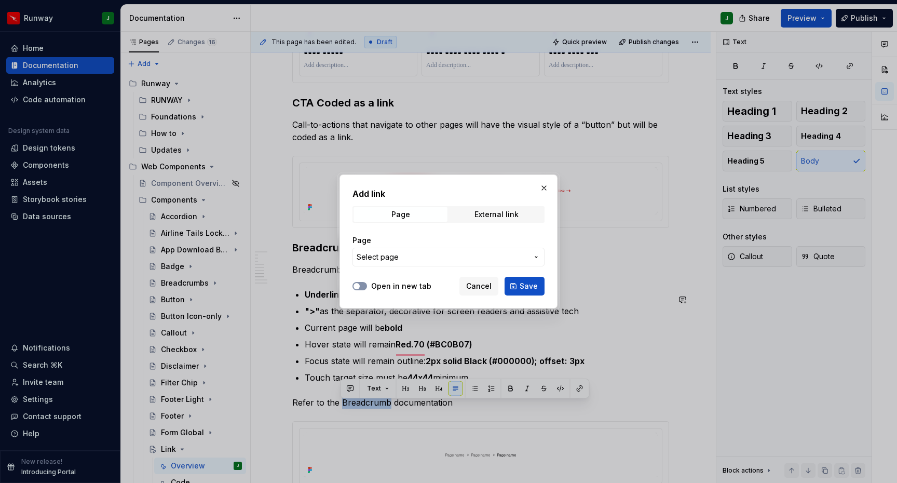
click at [357, 284] on span "button" at bounding box center [356, 286] width 6 height 6
click at [400, 258] on span "Select page" at bounding box center [442, 257] width 171 height 10
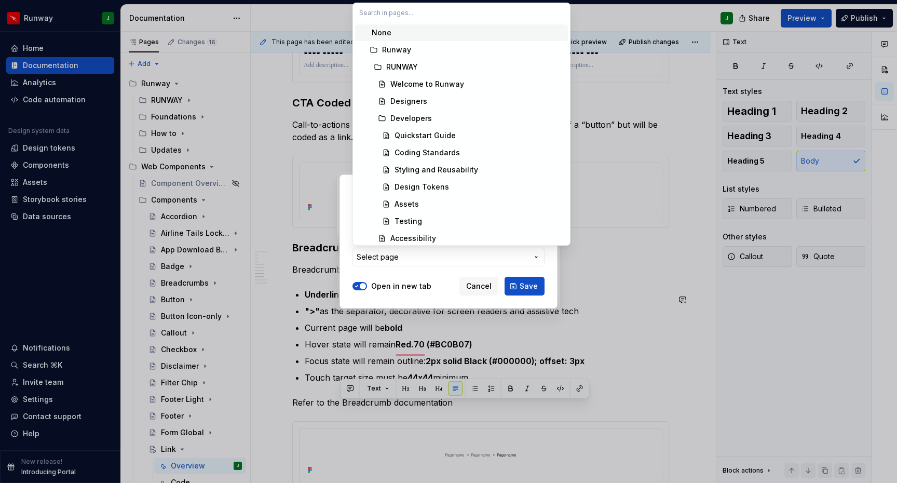
click at [390, 13] on input "text" at bounding box center [461, 12] width 217 height 19
type input "breadcrumb"
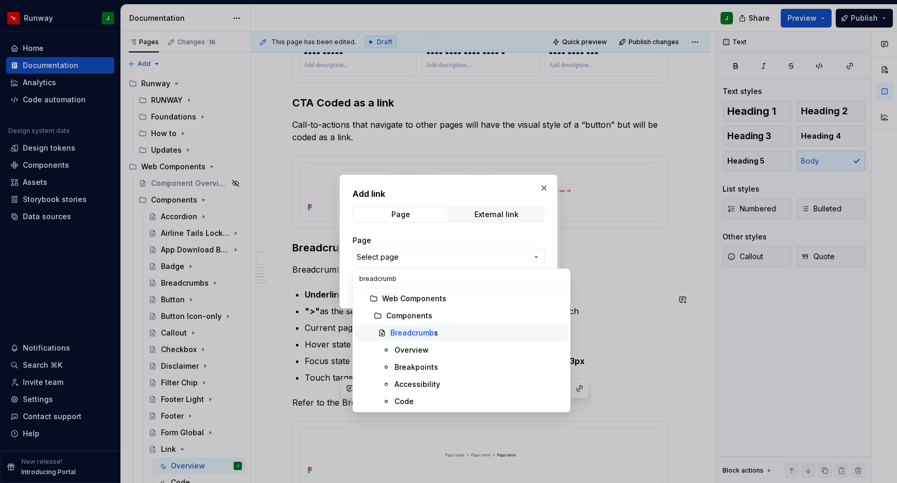
drag, startPoint x: 413, startPoint y: 332, endPoint x: 487, endPoint y: 321, distance: 74.5
click at [413, 332] on mark "Breadcrumb" at bounding box center [412, 332] width 44 height 9
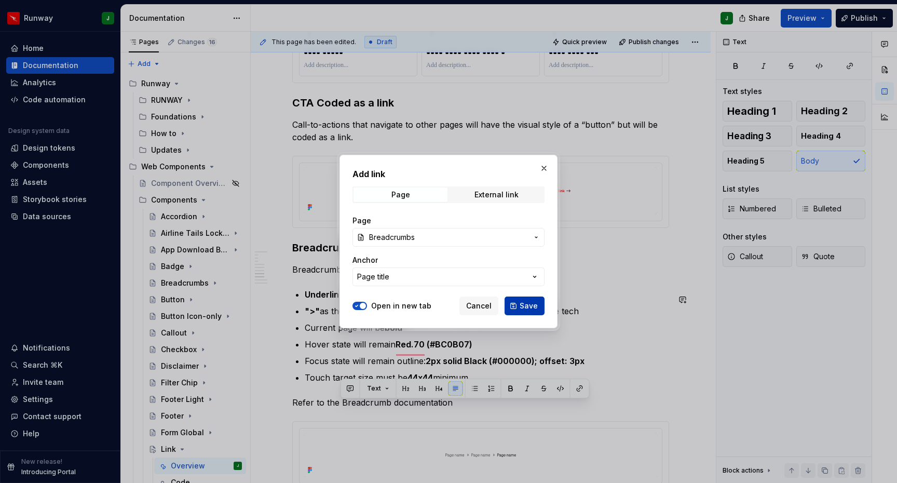
click at [525, 305] on span "Save" at bounding box center [529, 306] width 18 height 10
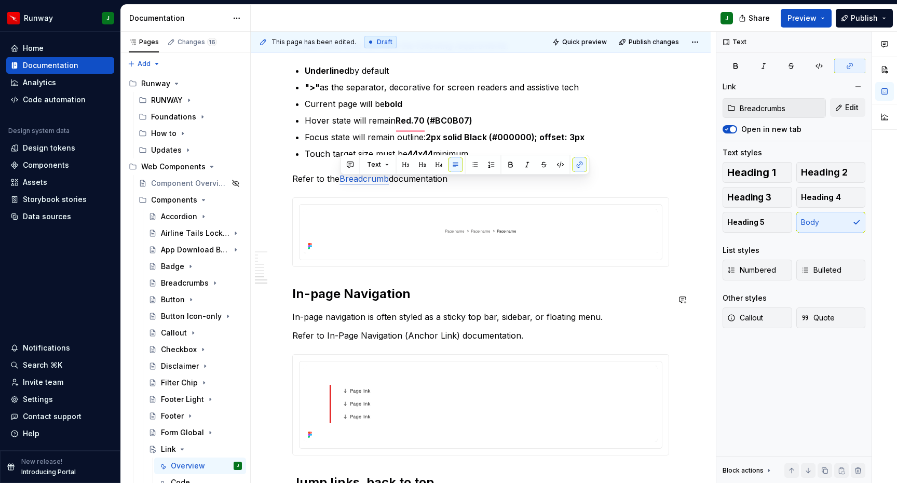
scroll to position [1807, 0]
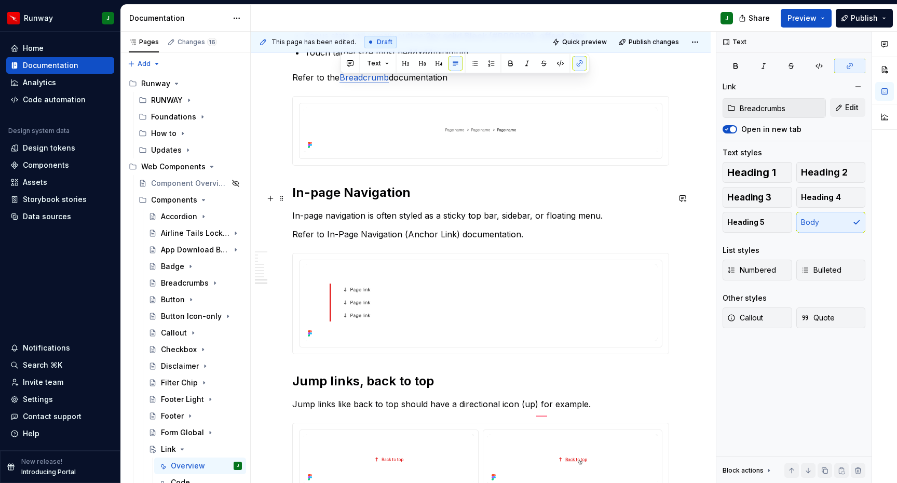
click at [356, 197] on h2 "In-page Navigation" at bounding box center [480, 192] width 377 height 17
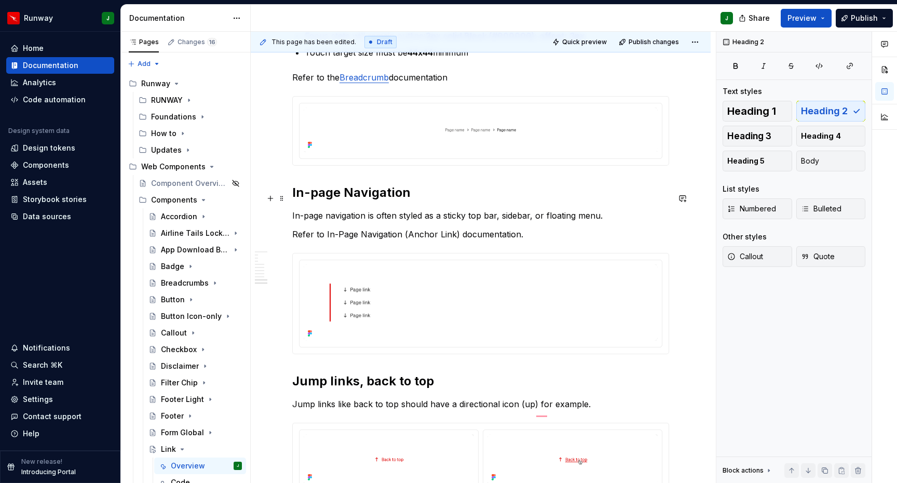
click at [356, 198] on h2 "In-page Navigation" at bounding box center [480, 192] width 377 height 17
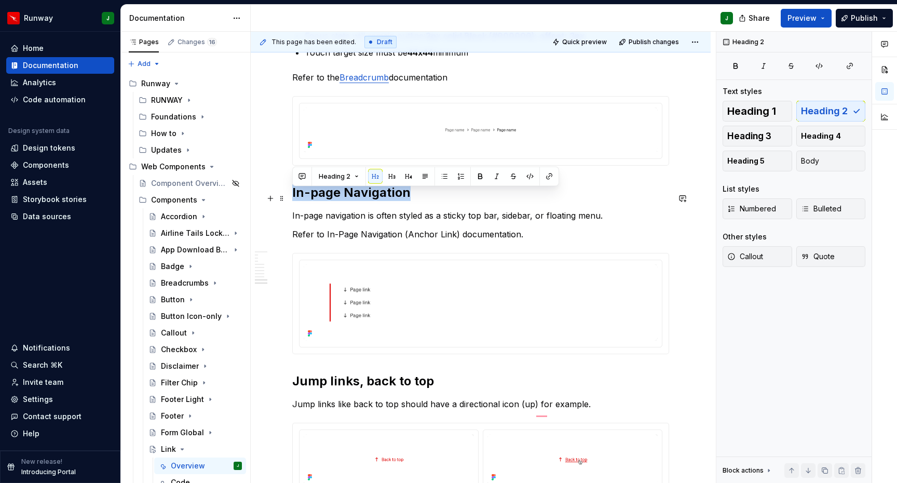
click at [356, 198] on h2 "In-page Navigation" at bounding box center [480, 192] width 377 height 17
click at [391, 175] on button "button" at bounding box center [392, 176] width 15 height 15
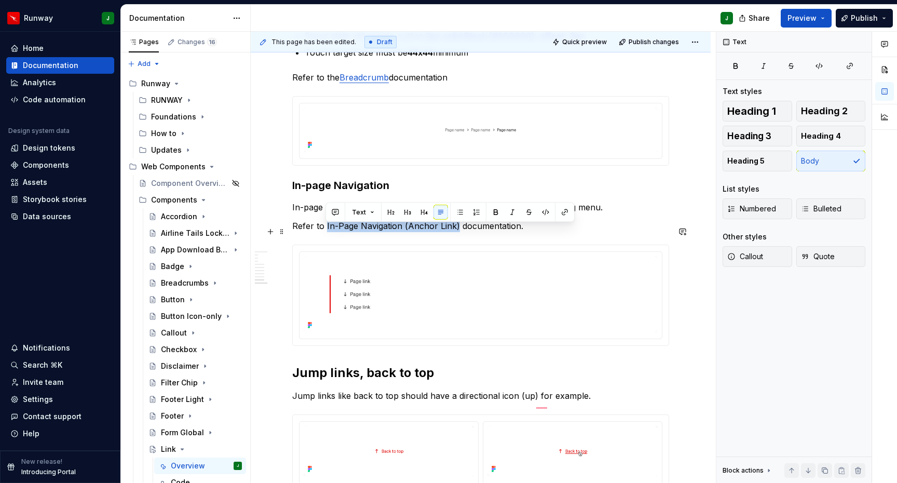
drag, startPoint x: 364, startPoint y: 232, endPoint x: 455, endPoint y: 233, distance: 91.4
click at [455, 232] on p "Refer to In-Page Navigation (Anchor Link) documentation." at bounding box center [480, 226] width 377 height 12
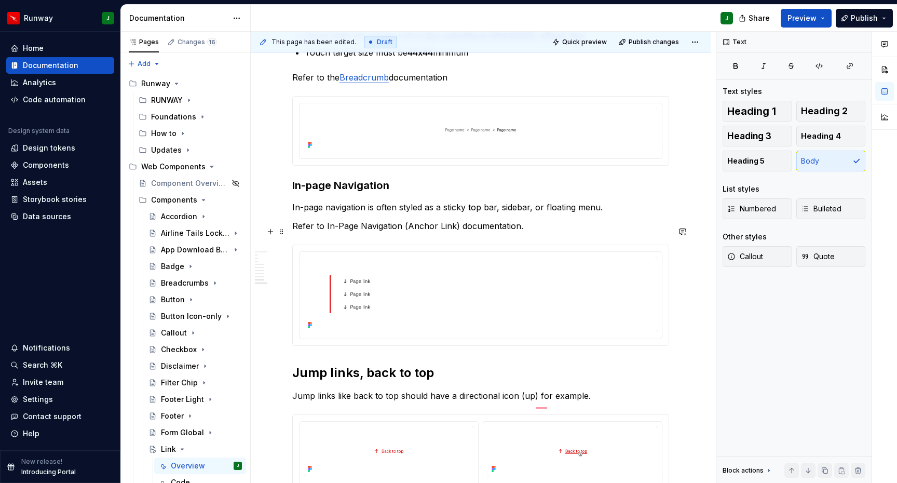
click at [486, 232] on p "Refer to In-Page Navigation (Anchor Link) documentation." at bounding box center [480, 226] width 377 height 12
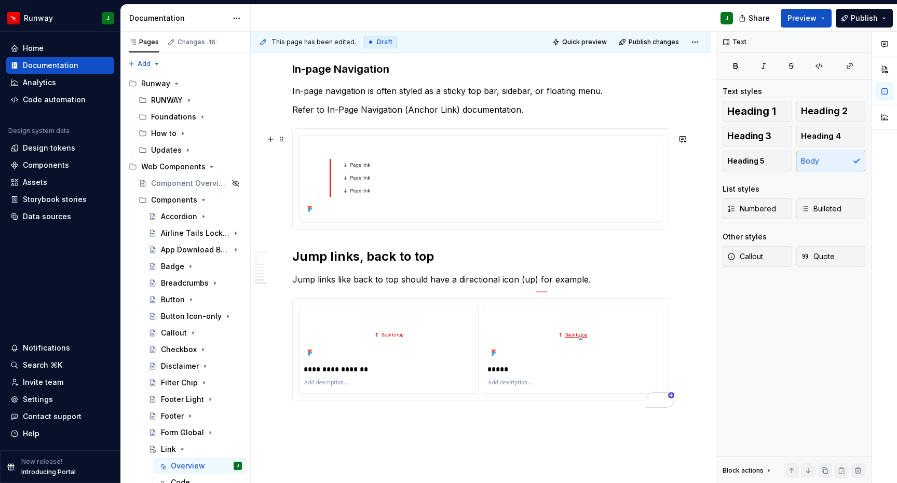
scroll to position [1931, 0]
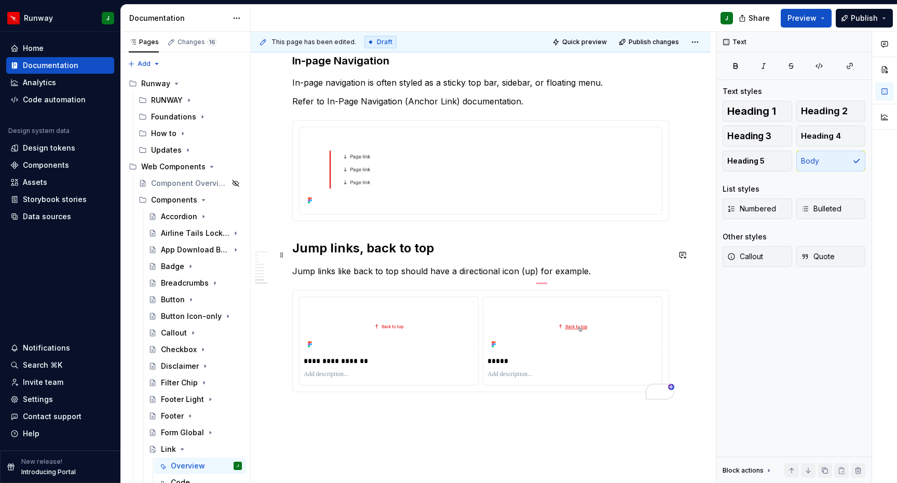
click at [321, 254] on h2 "Jump links, back to top" at bounding box center [480, 248] width 377 height 17
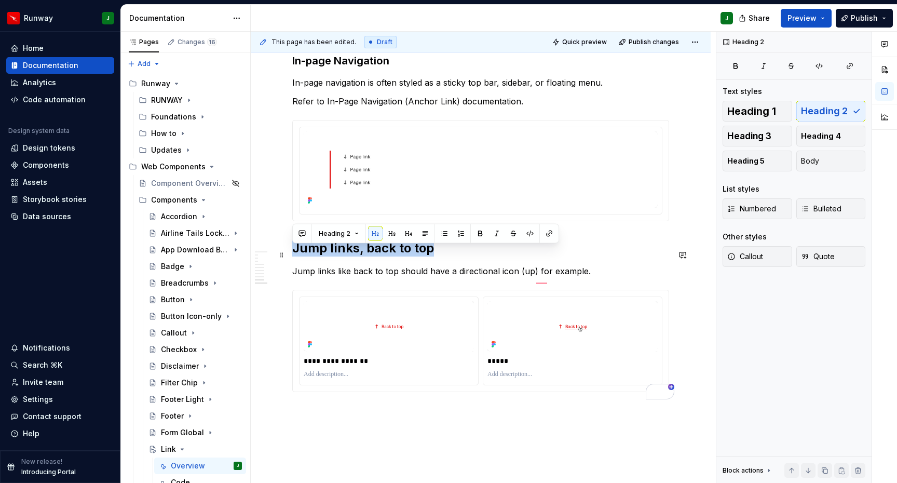
click at [321, 254] on h2 "Jump links, back to top" at bounding box center [480, 248] width 377 height 17
click at [391, 235] on button "button" at bounding box center [392, 233] width 15 height 15
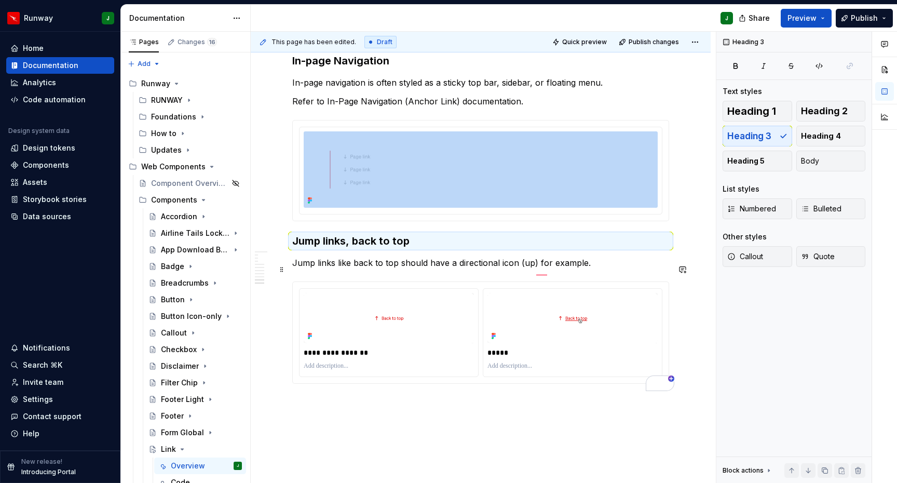
click at [462, 269] on p "Jump links like back to top should have a directional icon (up) for example." at bounding box center [480, 262] width 377 height 12
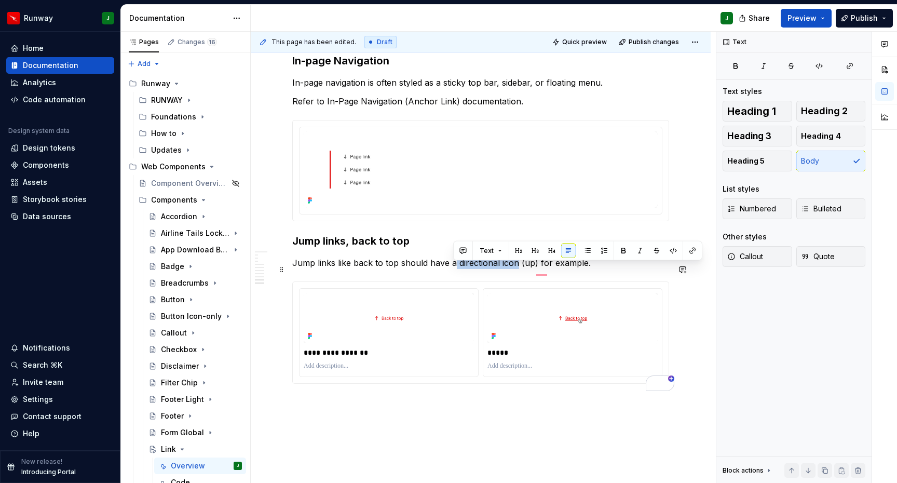
drag, startPoint x: 454, startPoint y: 271, endPoint x: 518, endPoint y: 271, distance: 64.4
click at [514, 269] on p "Jump links like back to top should have a directional icon (up) for example." at bounding box center [480, 262] width 377 height 12
click at [0, 0] on div "* ****" at bounding box center [0, 0] width 0 height 0
click at [0, 0] on qb-div "**********" at bounding box center [0, 0] width 0 height 0
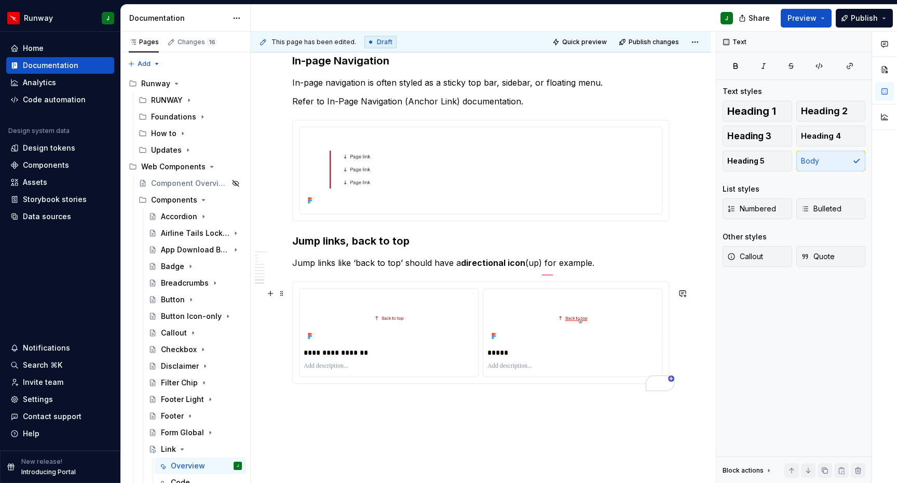
click at [0, 0] on div "**** *" at bounding box center [0, 0] width 0 height 0
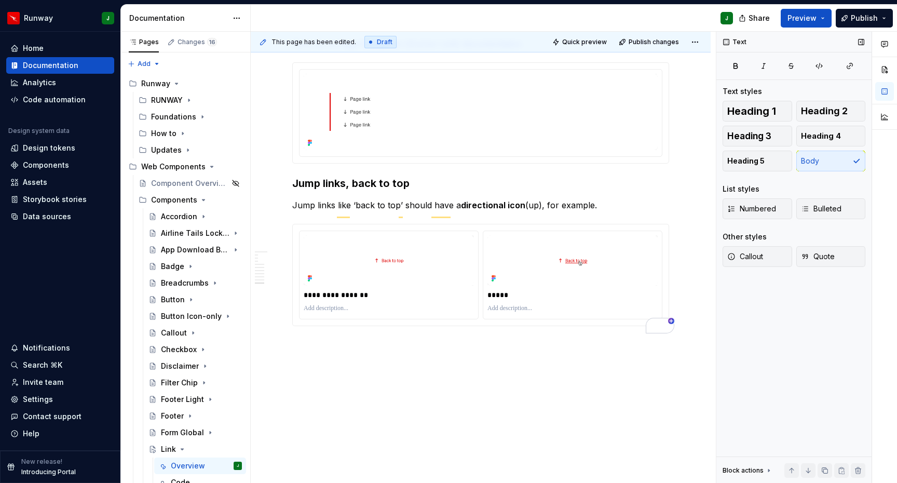
scroll to position [1972, 0]
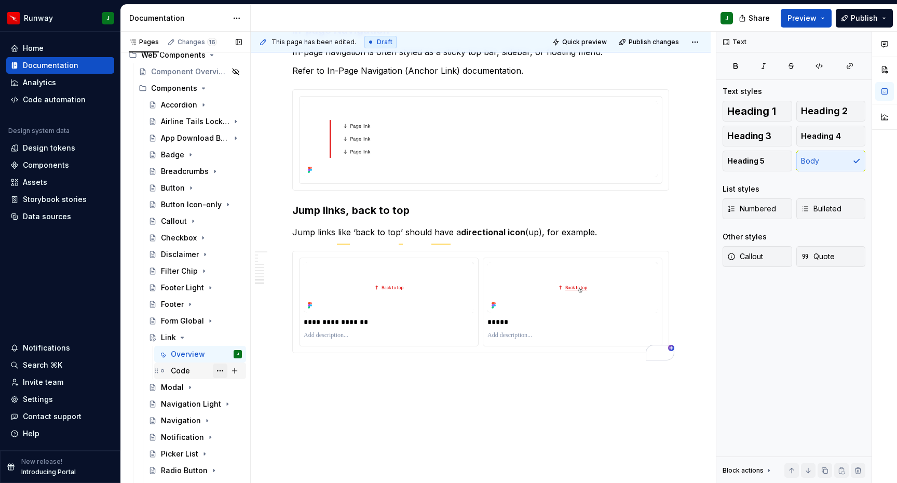
click at [222, 371] on button "Page tree" at bounding box center [220, 370] width 15 height 15
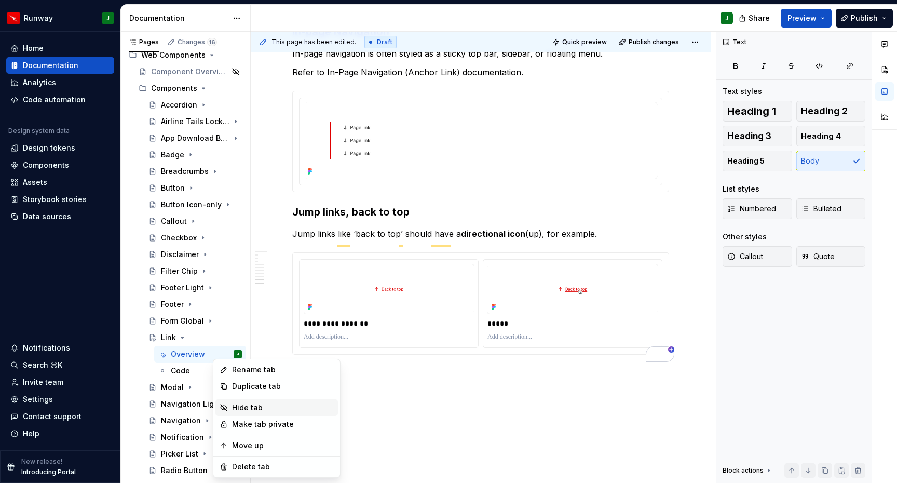
click at [244, 404] on div "Hide tab" at bounding box center [283, 407] width 102 height 10
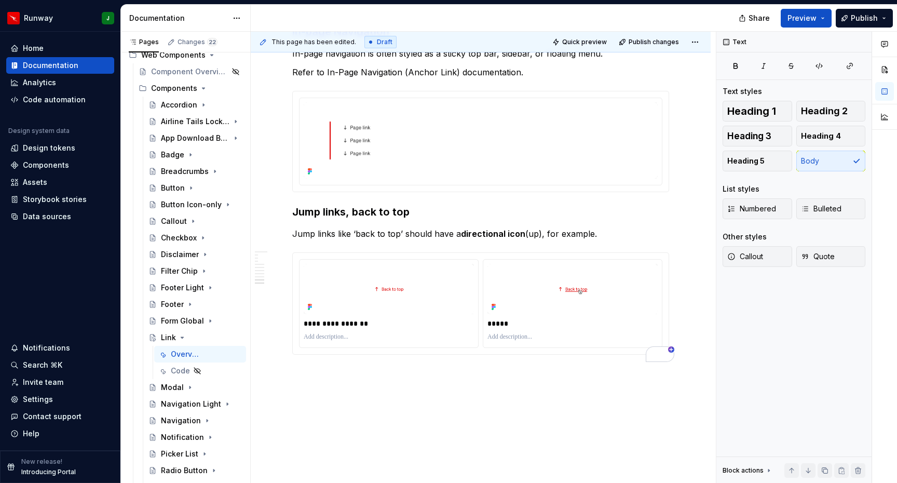
type textarea "*"
